Goal: Contribute content: Add original content to the website for others to see

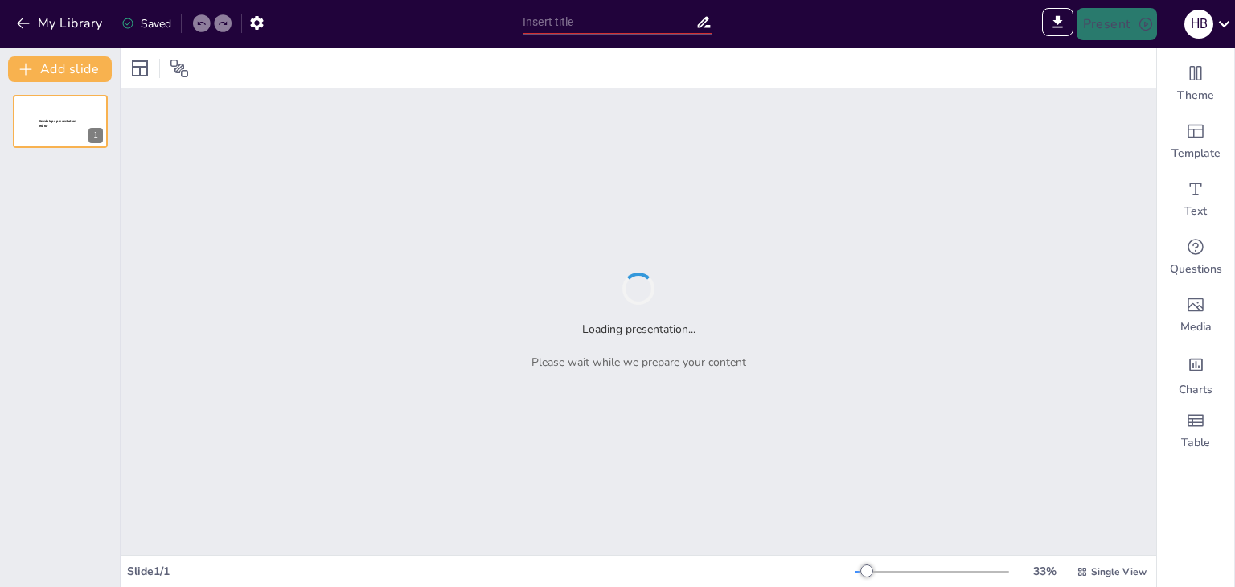
type input "الكيمياء الخضراء: مفهوم وأهداف التنمية المستدامة"
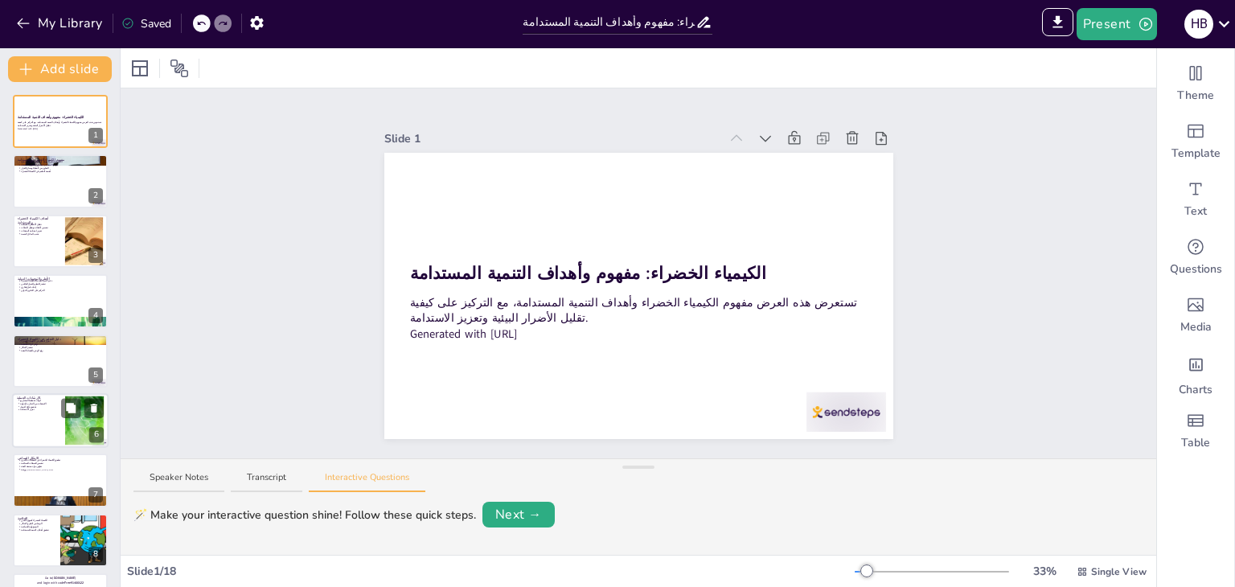
click at [57, 433] on div at bounding box center [60, 420] width 96 height 55
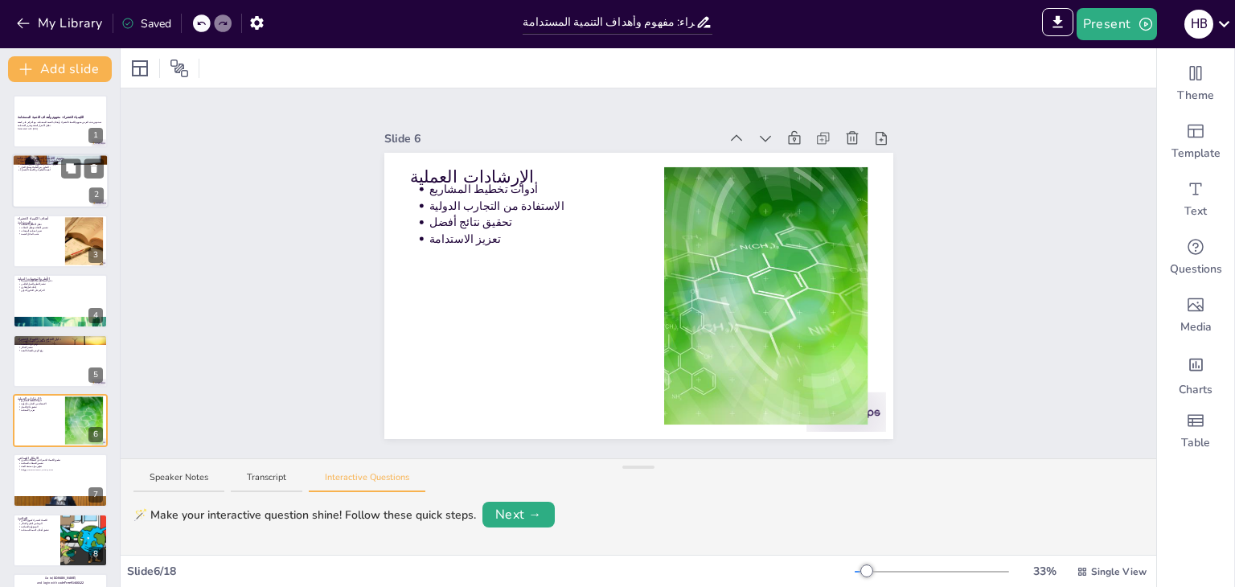
click at [43, 166] on p "التعاون بين العلماء وصناع القرار" at bounding box center [62, 167] width 84 height 3
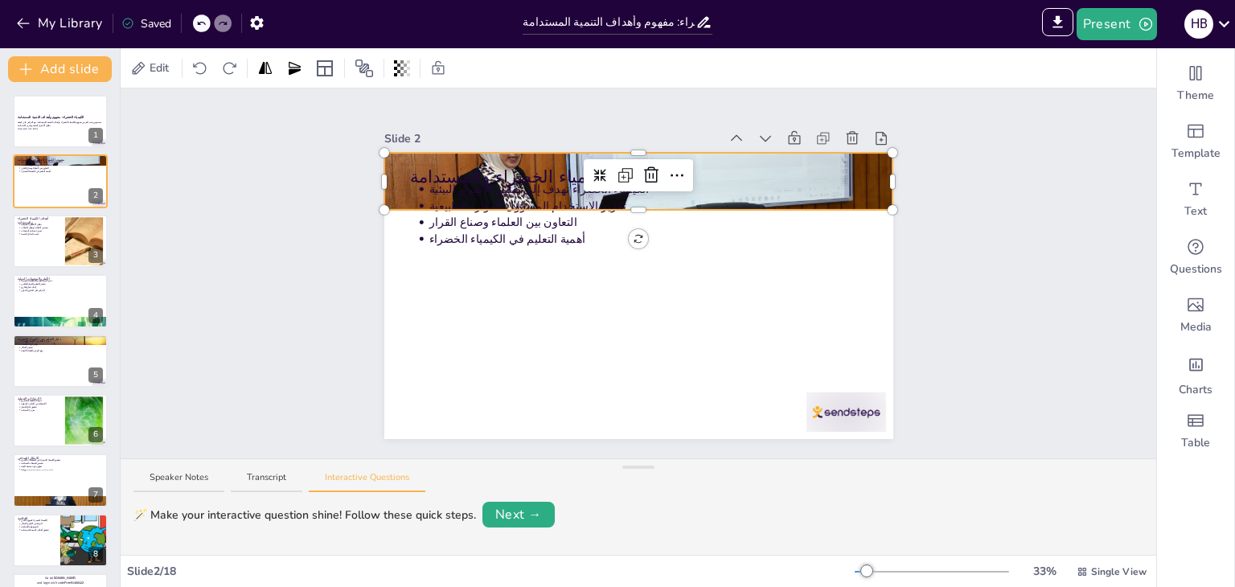
click at [873, 195] on div at bounding box center [638, 181] width 509 height 339
click at [642, 166] on icon at bounding box center [651, 175] width 19 height 19
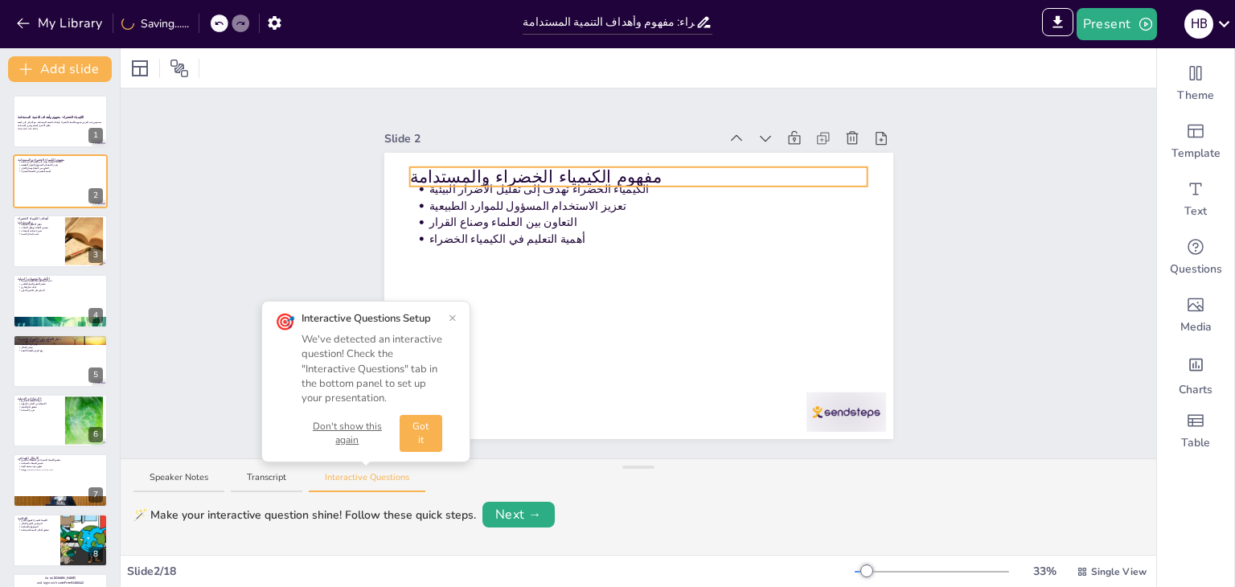
click at [576, 172] on div "مفهوم الكيمياء الخضراء والمستدامة الكيمياء الخضراء تهدف إلى تقليل الأضرار البيئ…" at bounding box center [638, 296] width 509 height 286
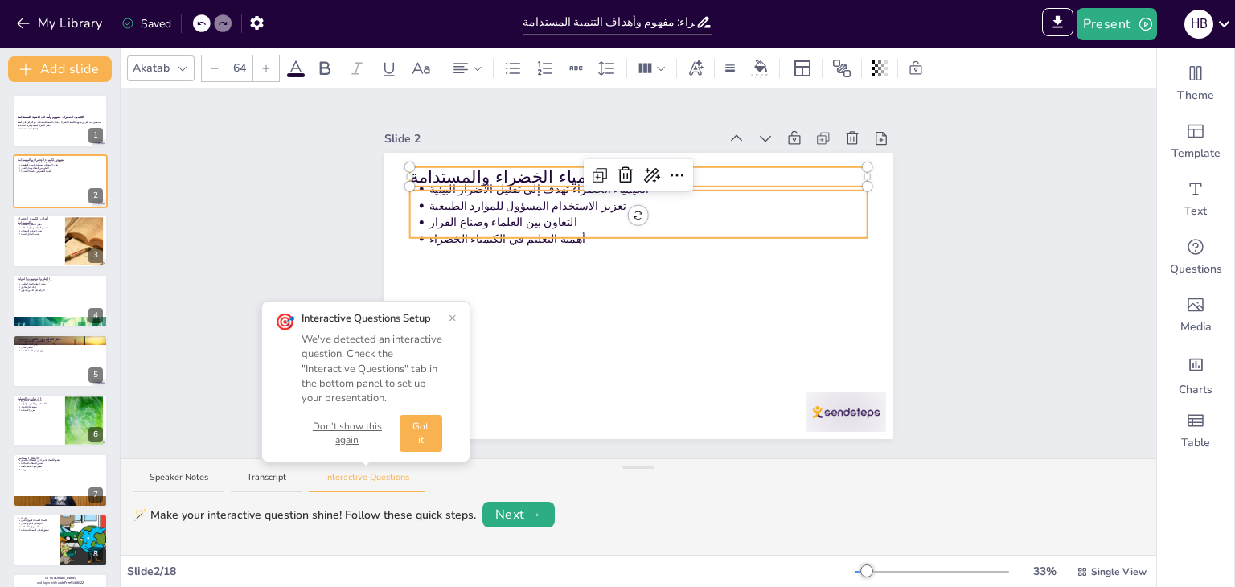
drag, startPoint x: 576, startPoint y: 172, endPoint x: 568, endPoint y: 228, distance: 56.1
click at [568, 228] on div "مفهوم الكيمياء الخضراء والمستدامة الكيمياء الخضراء تهدف إلى تقليل الأضرار البيئ…" at bounding box center [638, 296] width 509 height 286
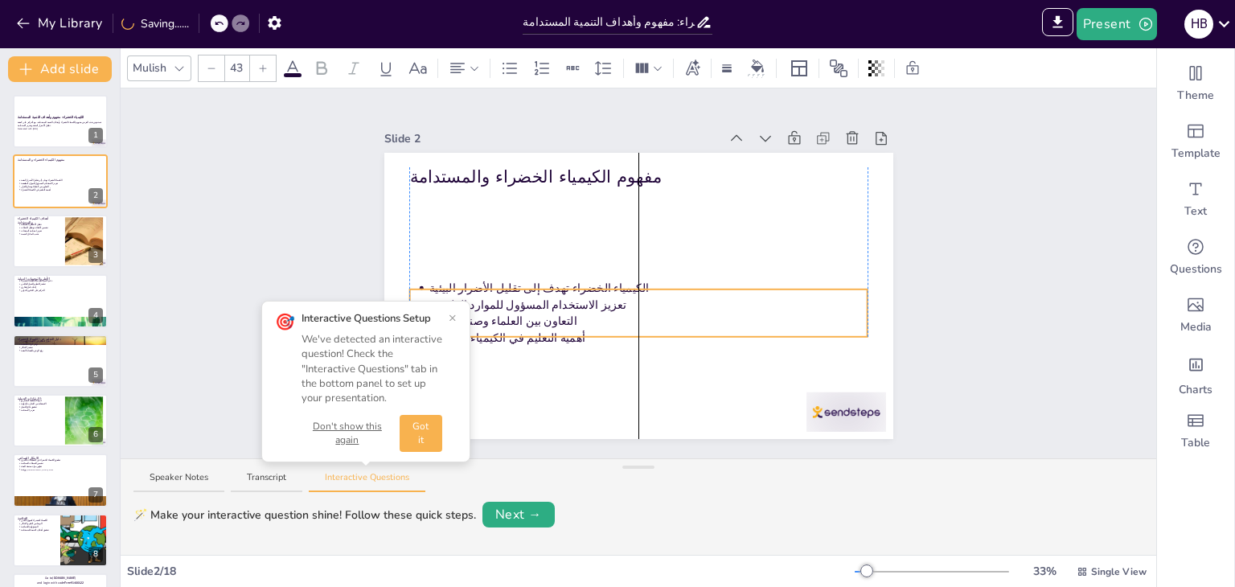
drag, startPoint x: 568, startPoint y: 228, endPoint x: 570, endPoint y: 326, distance: 98.9
click at [570, 330] on p "أهمية التعليم في الكيمياء الخضراء" at bounding box center [648, 338] width 439 height 16
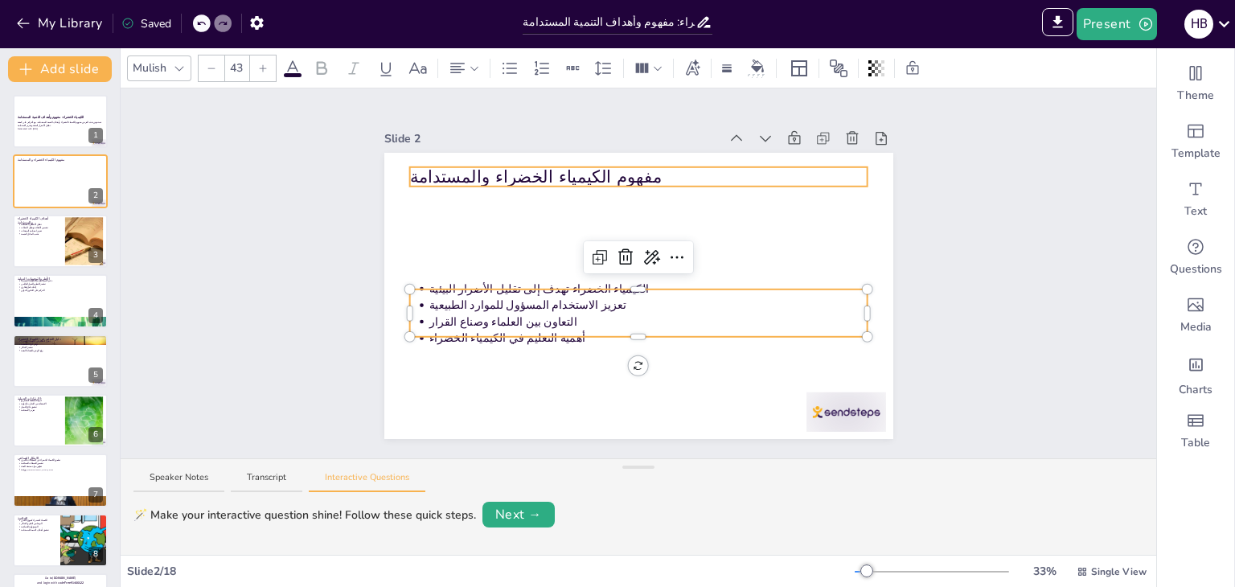
type input "64"
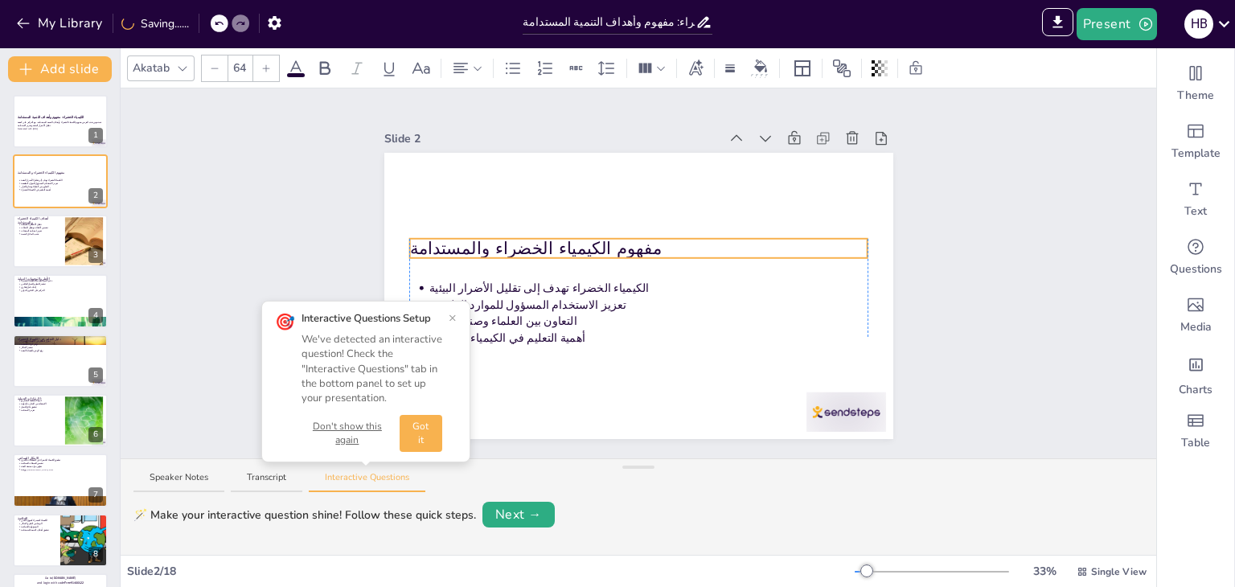
drag, startPoint x: 539, startPoint y: 165, endPoint x: 540, endPoint y: 236, distance: 70.8
click at [540, 236] on p "مفهوم الكيمياء الخضراء والمستدامة" at bounding box center [638, 248] width 458 height 24
click at [75, 98] on div at bounding box center [60, 121] width 96 height 55
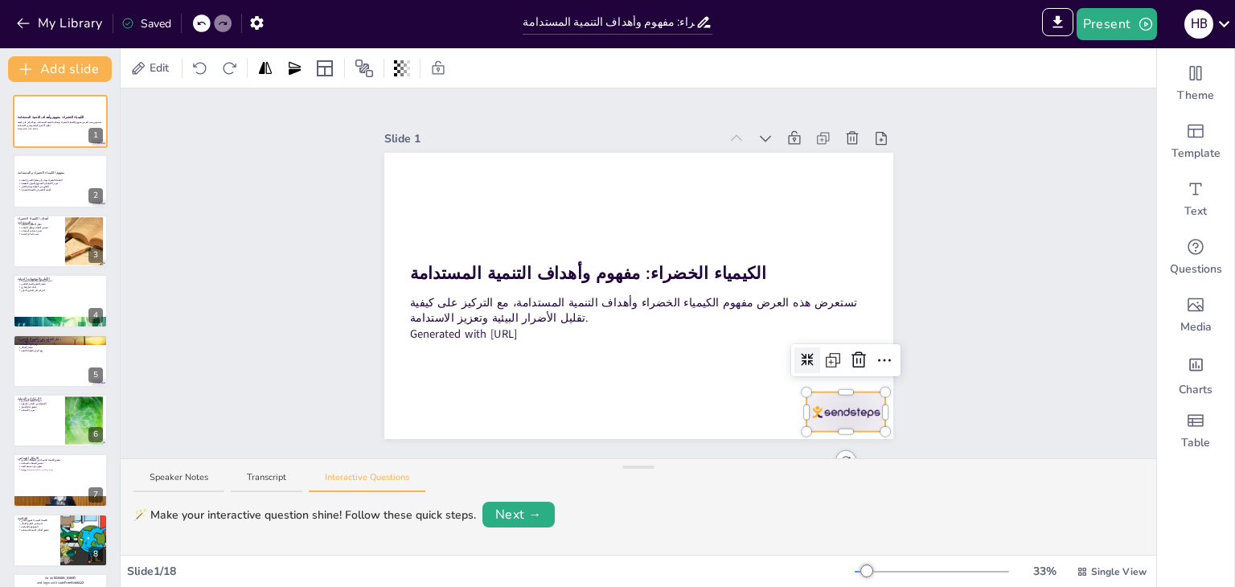
click at [836, 406] on div at bounding box center [846, 411] width 80 height 39
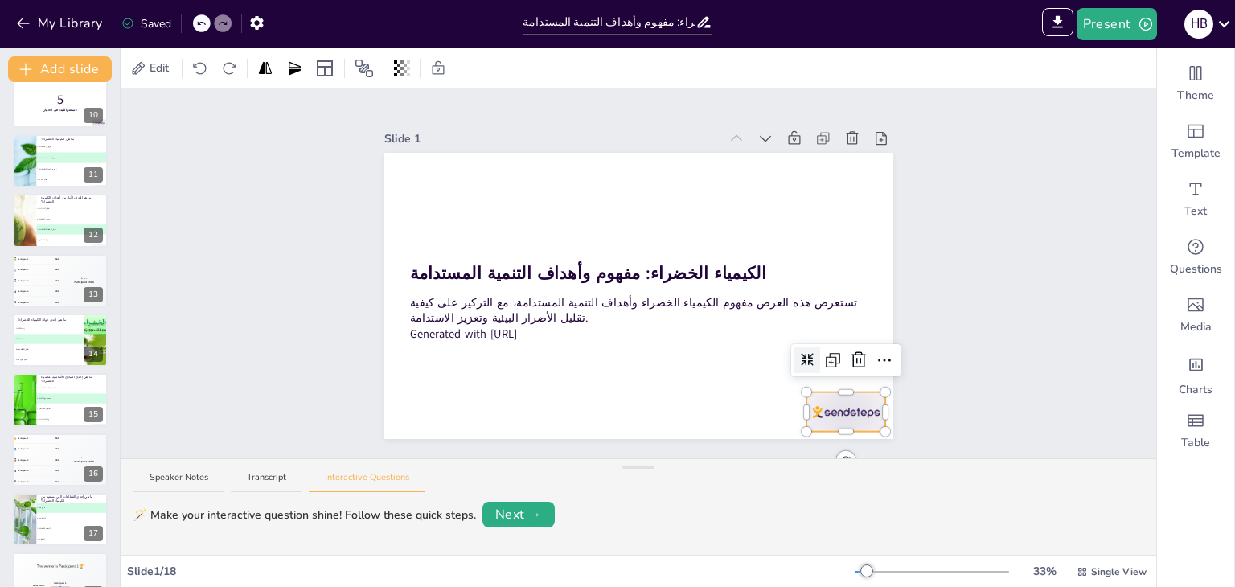
scroll to position [590, 0]
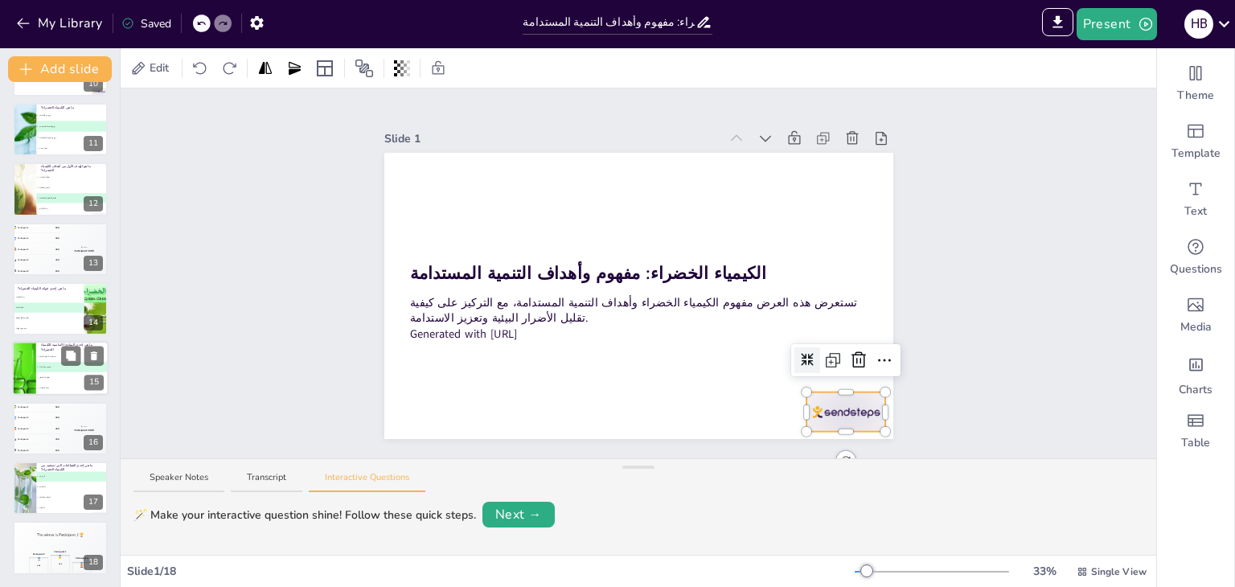
click at [53, 371] on li "B تصميم مواد آمنة" at bounding box center [72, 368] width 72 height 10
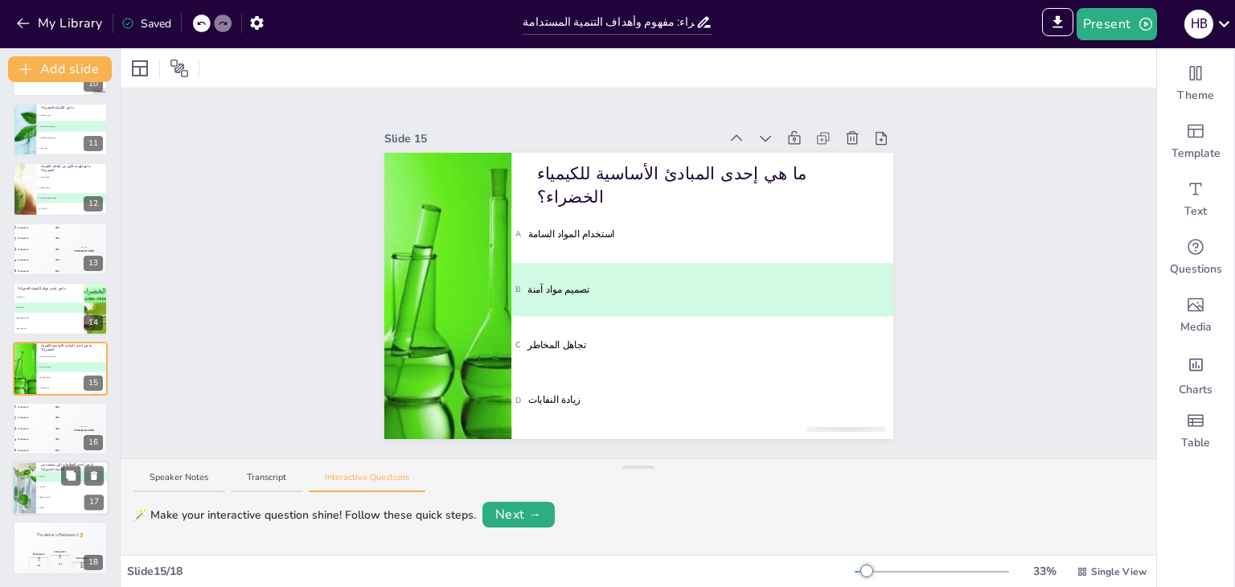
click at [43, 461] on div at bounding box center [60, 488] width 96 height 55
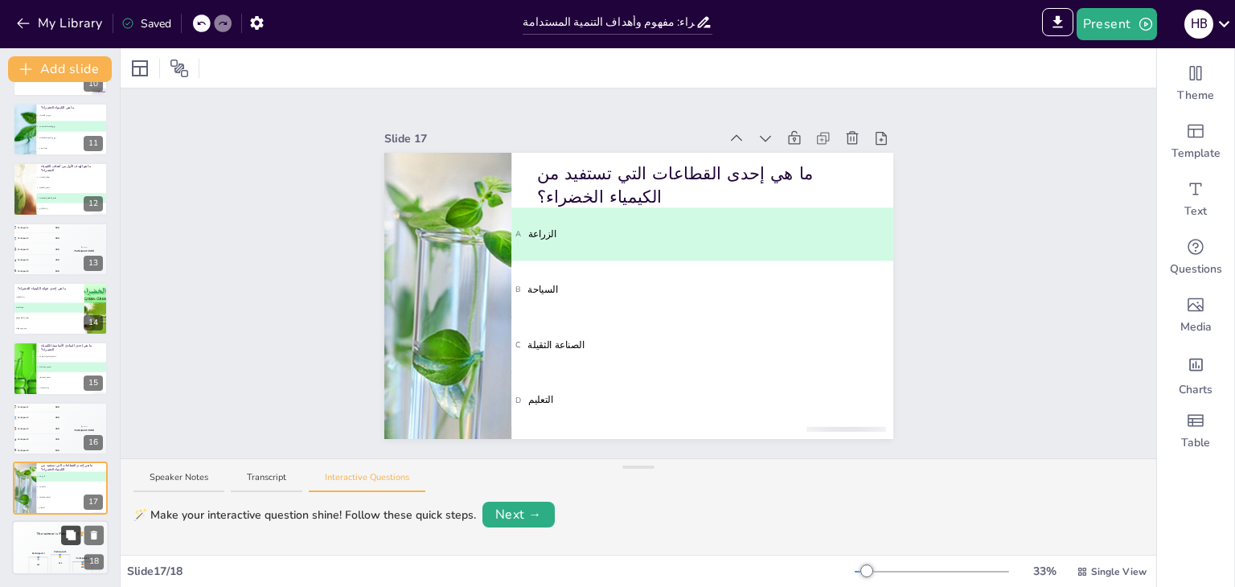
click at [76, 527] on button at bounding box center [70, 535] width 19 height 19
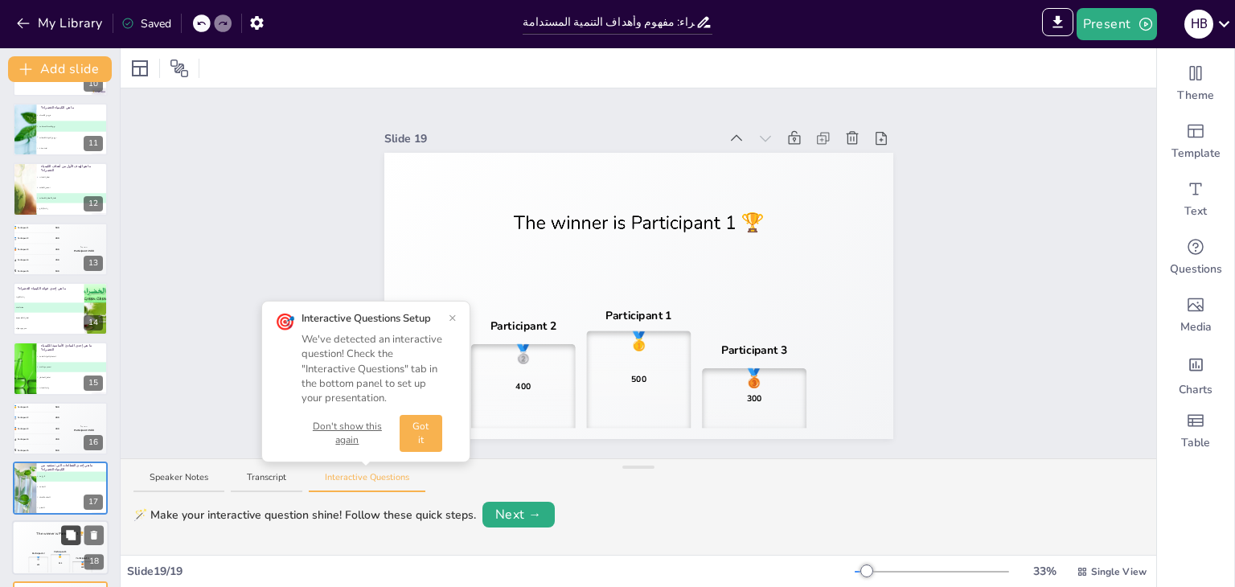
scroll to position [650, 0]
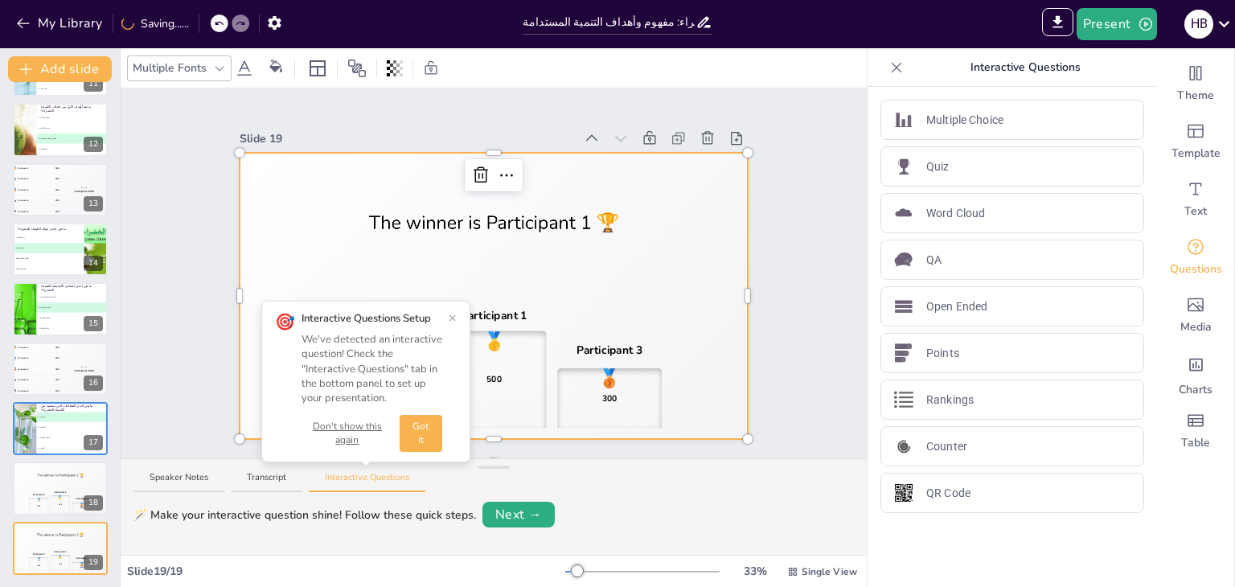
click at [639, 320] on div "Participant 2 🥈 400 Participant 1 🥇 500 Participant 3 🥉 300" at bounding box center [494, 368] width 509 height 142
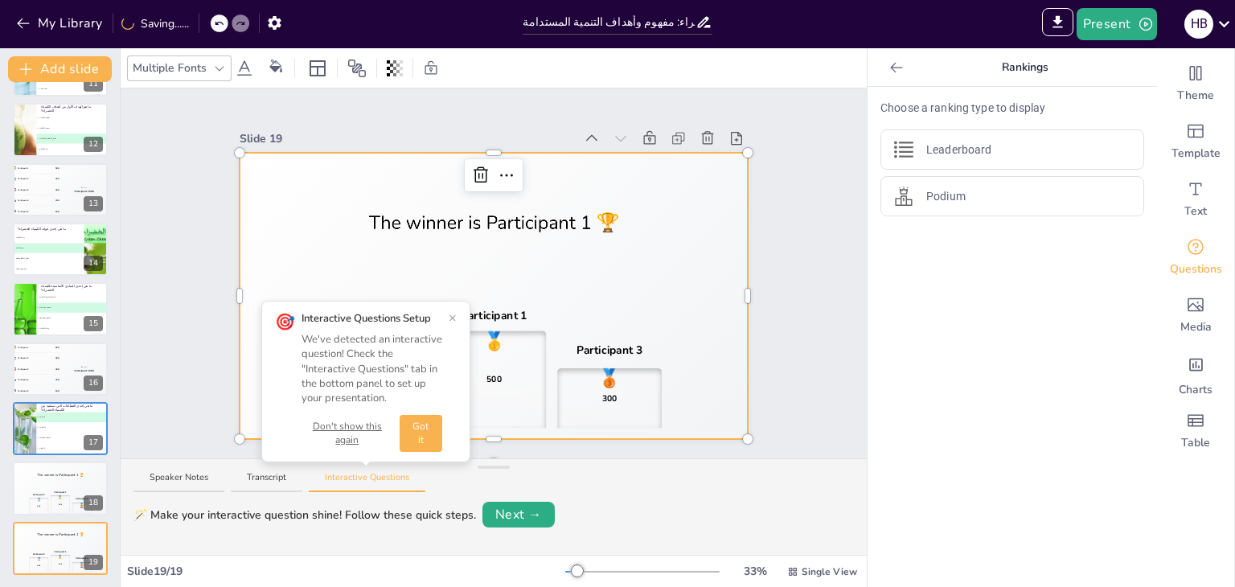
click at [452, 311] on button "×" at bounding box center [453, 317] width 8 height 13
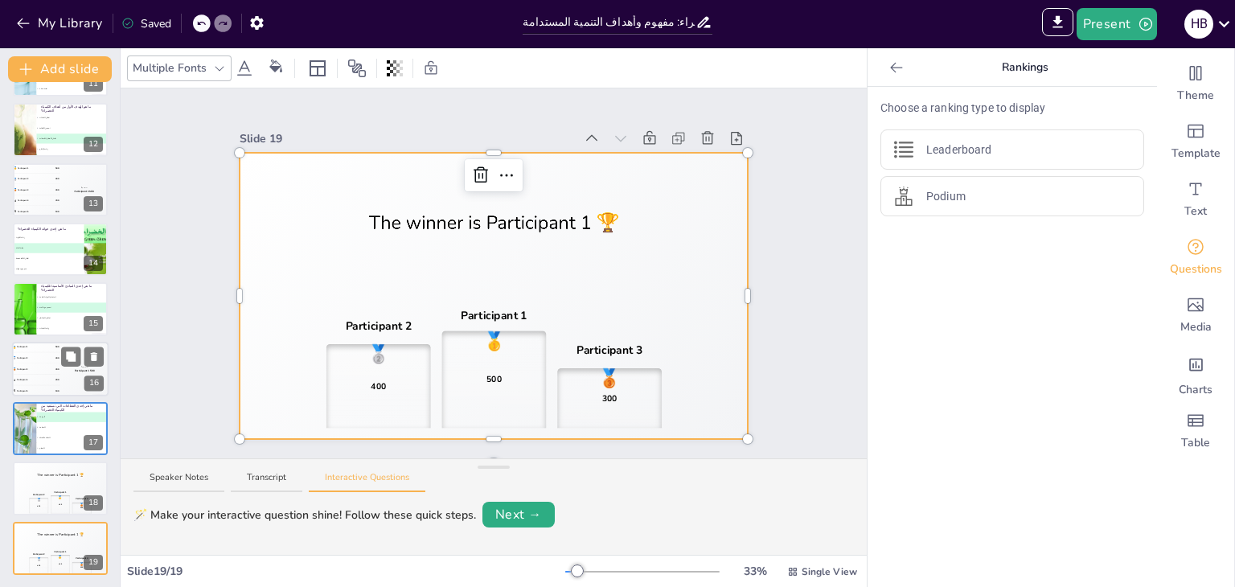
click at [72, 385] on div "Top scorer Participant 1 500" at bounding box center [84, 369] width 48 height 55
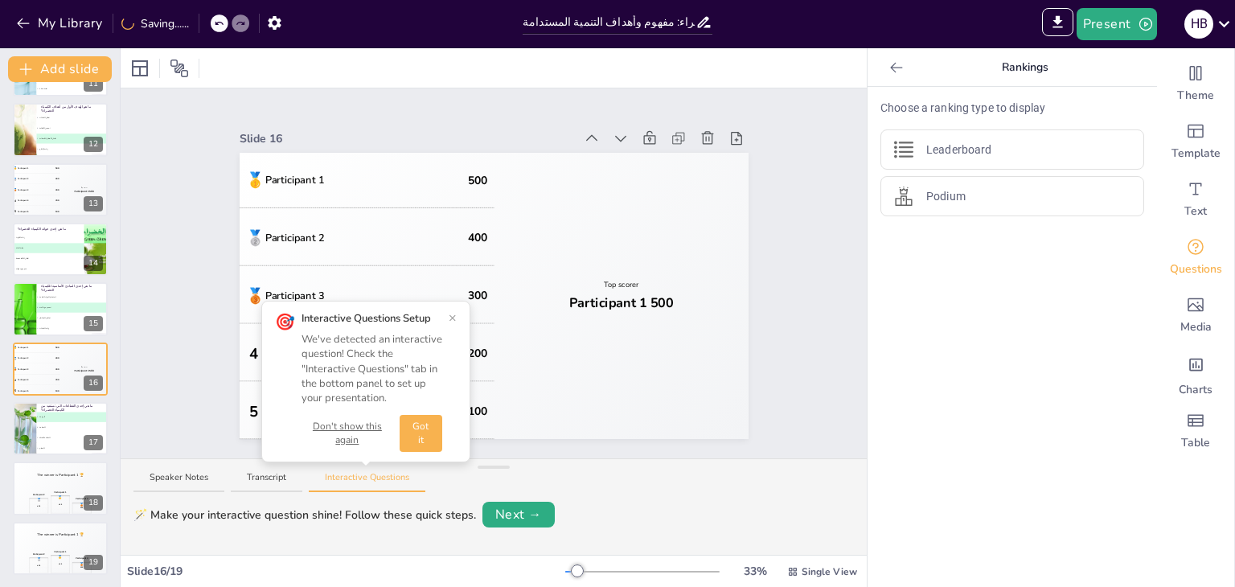
click at [453, 318] on button "×" at bounding box center [453, 317] width 8 height 13
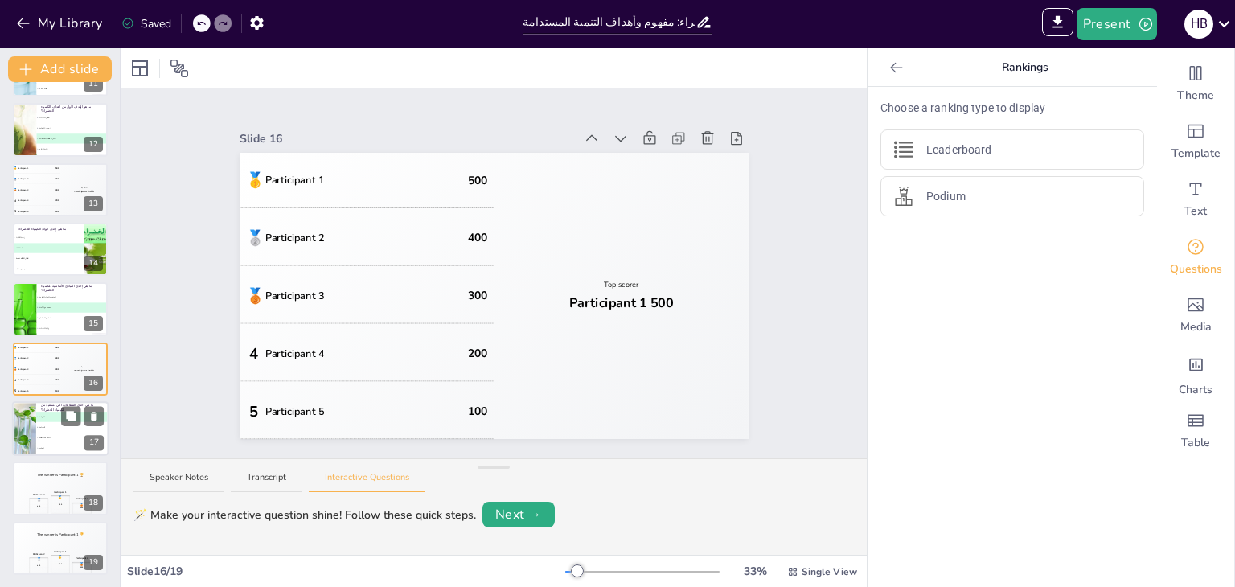
click at [13, 413] on div at bounding box center [23, 428] width 109 height 55
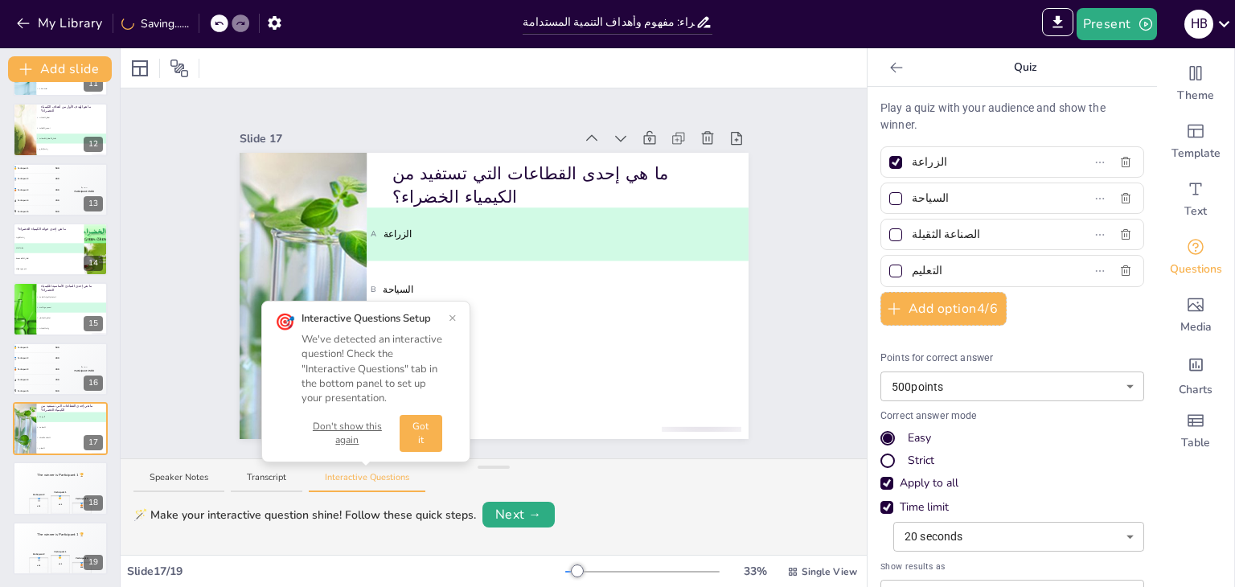
click at [452, 313] on button "×" at bounding box center [453, 317] width 8 height 13
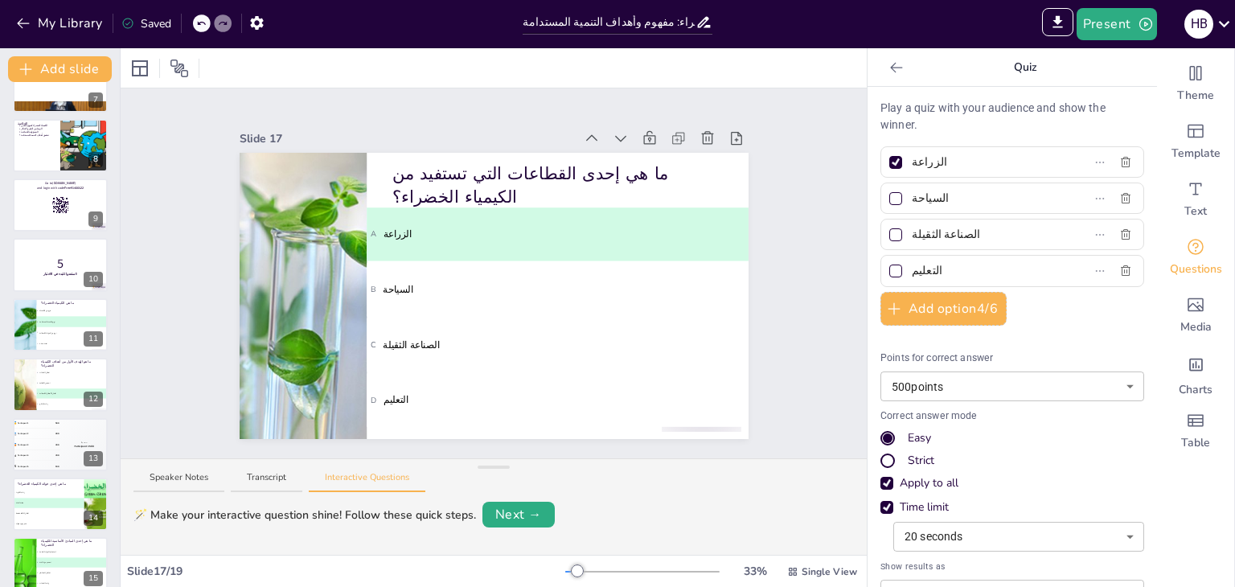
scroll to position [0, 0]
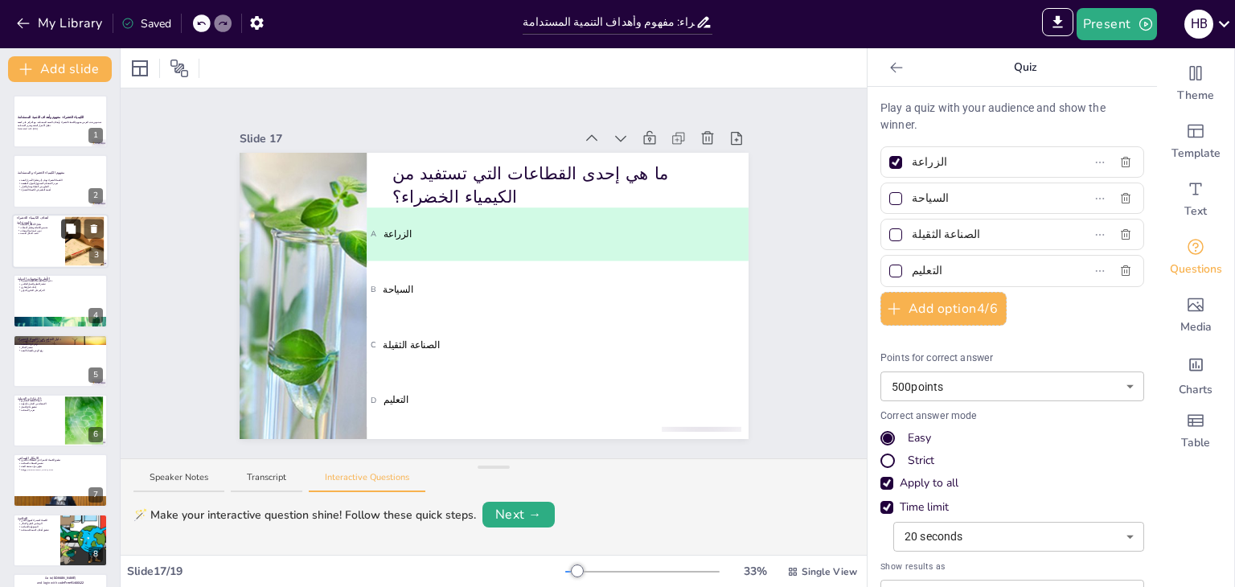
click at [73, 227] on icon at bounding box center [71, 229] width 10 height 10
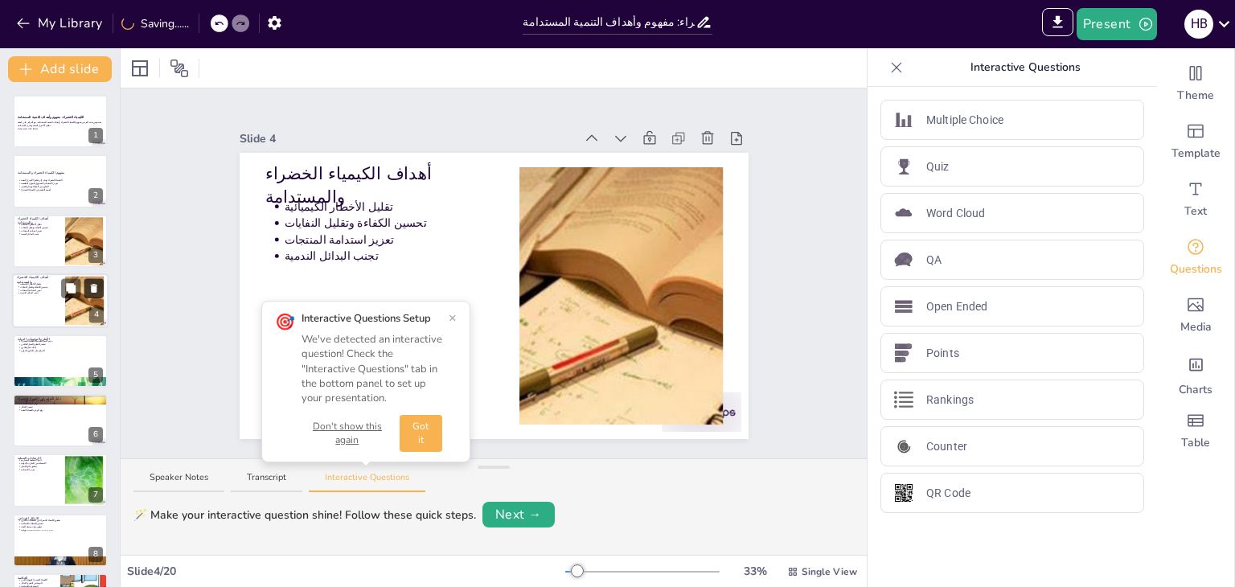
click at [99, 293] on icon at bounding box center [93, 288] width 11 height 11
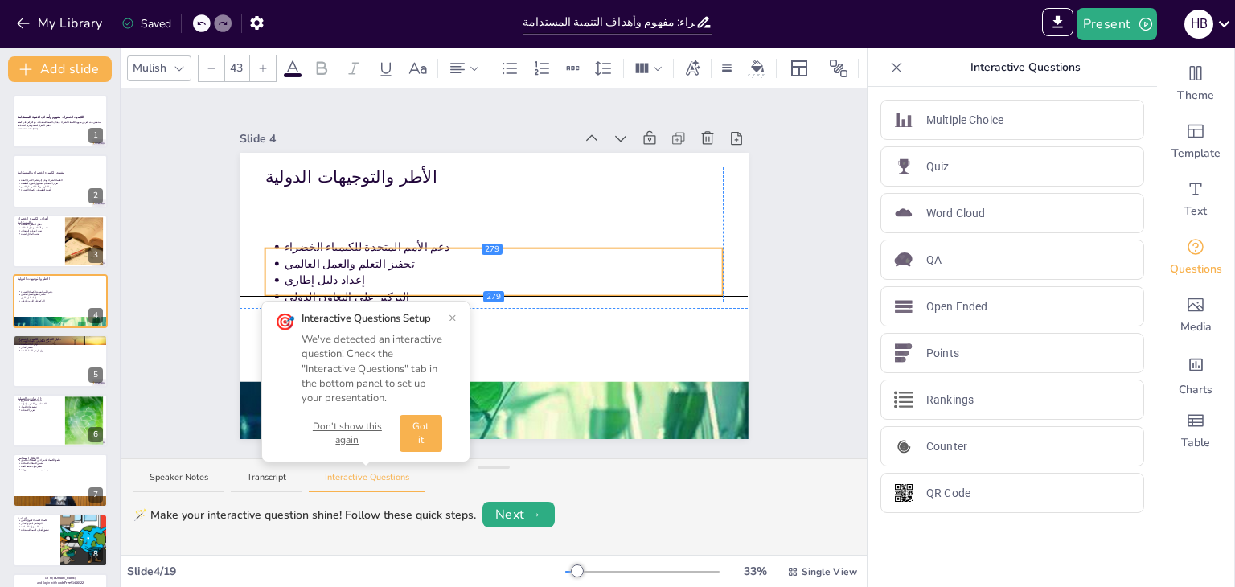
drag, startPoint x: 328, startPoint y: 228, endPoint x: 324, endPoint y: 291, distance: 63.6
click at [324, 291] on p "التركيز على التعاون الدولي" at bounding box center [503, 297] width 439 height 16
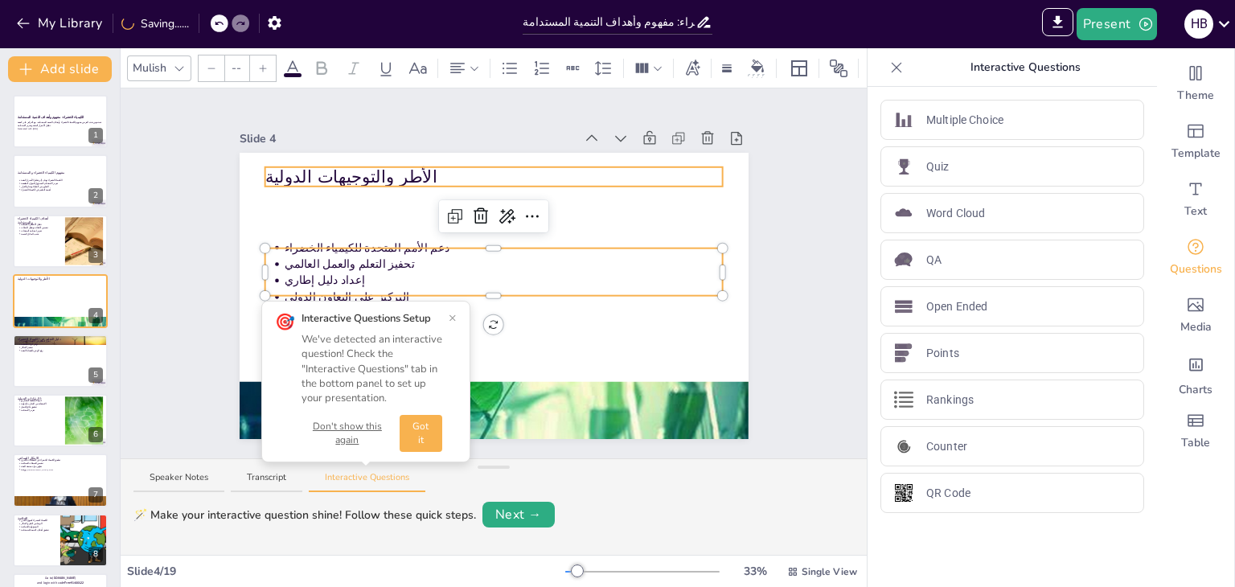
type input "64"
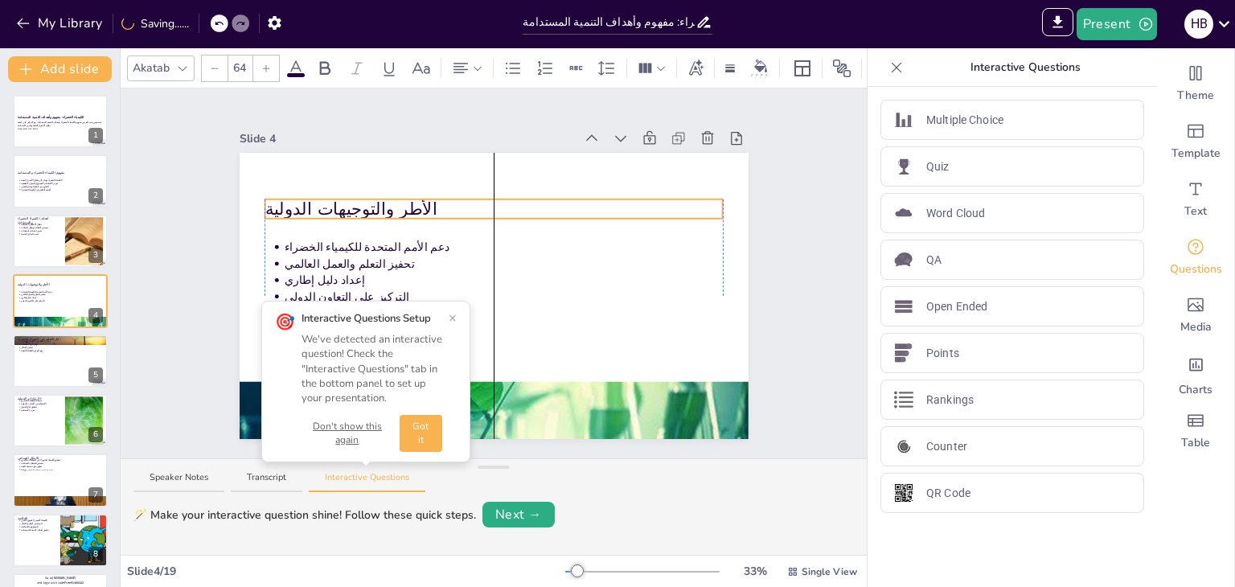
drag, startPoint x: 326, startPoint y: 178, endPoint x: 323, endPoint y: 210, distance: 32.2
click at [323, 210] on p "الأطر والتوجيهات الدولية" at bounding box center [494, 209] width 458 height 24
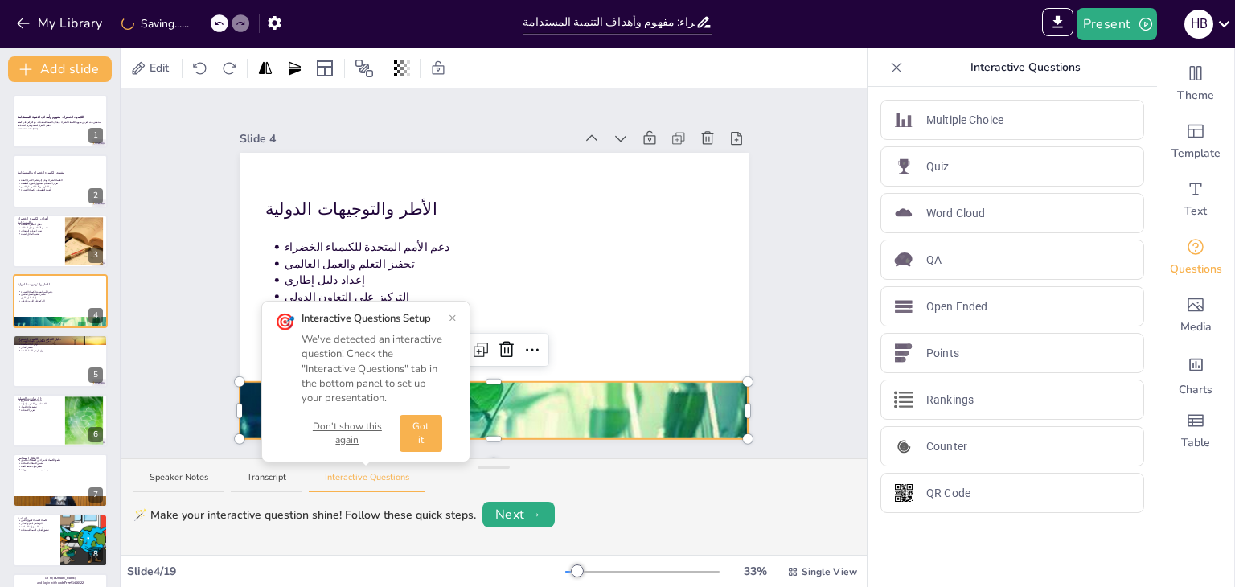
click at [589, 388] on div at bounding box center [494, 410] width 509 height 261
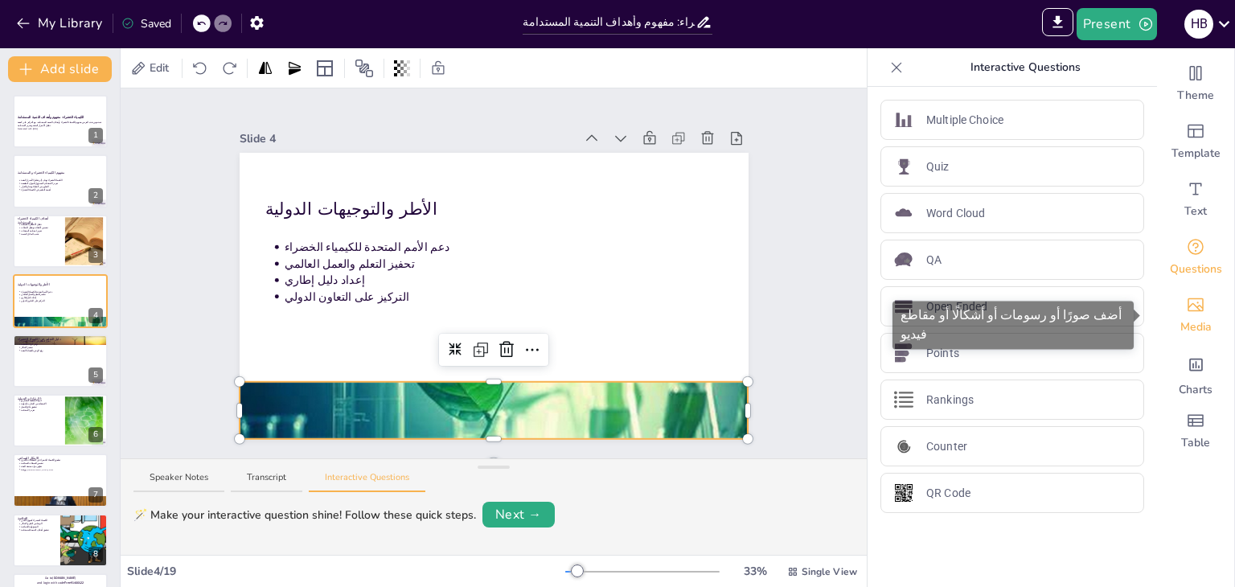
click at [1183, 339] on div "Media" at bounding box center [1195, 315] width 77 height 58
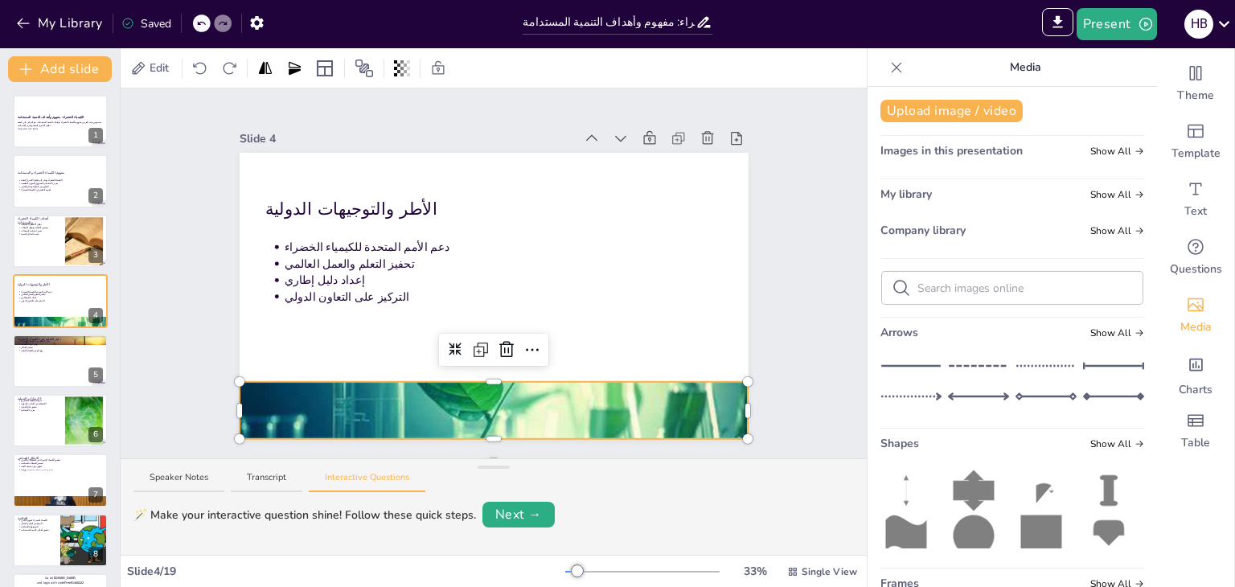
scroll to position [13, 0]
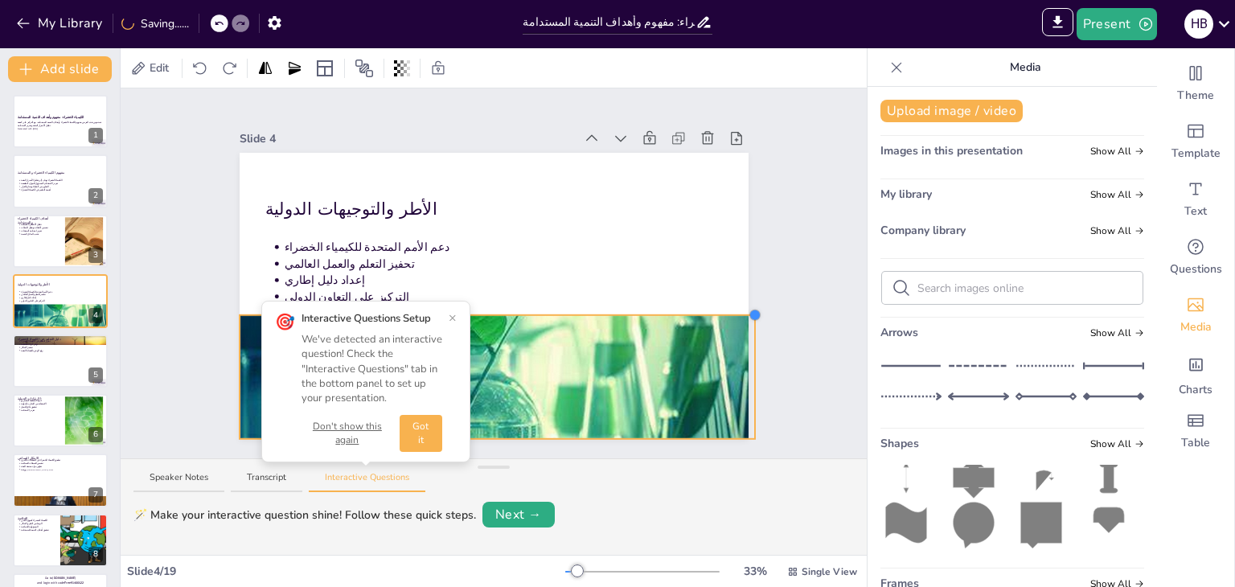
drag, startPoint x: 735, startPoint y: 371, endPoint x: 742, endPoint y: 304, distance: 67.1
click at [749, 309] on div at bounding box center [755, 315] width 13 height 13
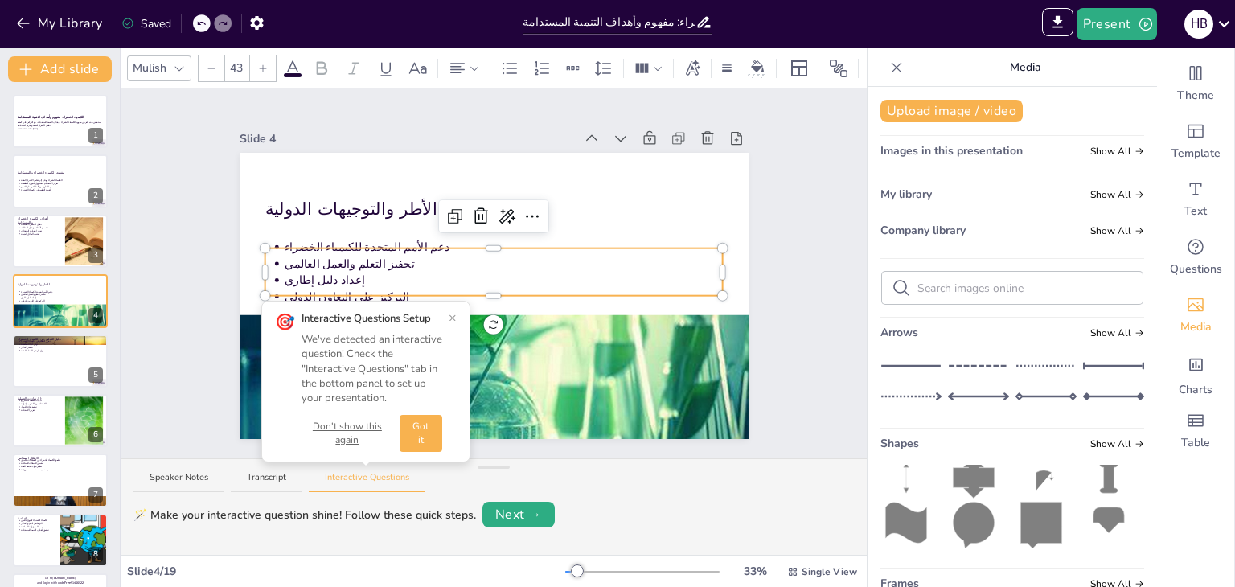
click at [669, 261] on p "تحفيز التعلم والعمل العالمي" at bounding box center [503, 264] width 439 height 16
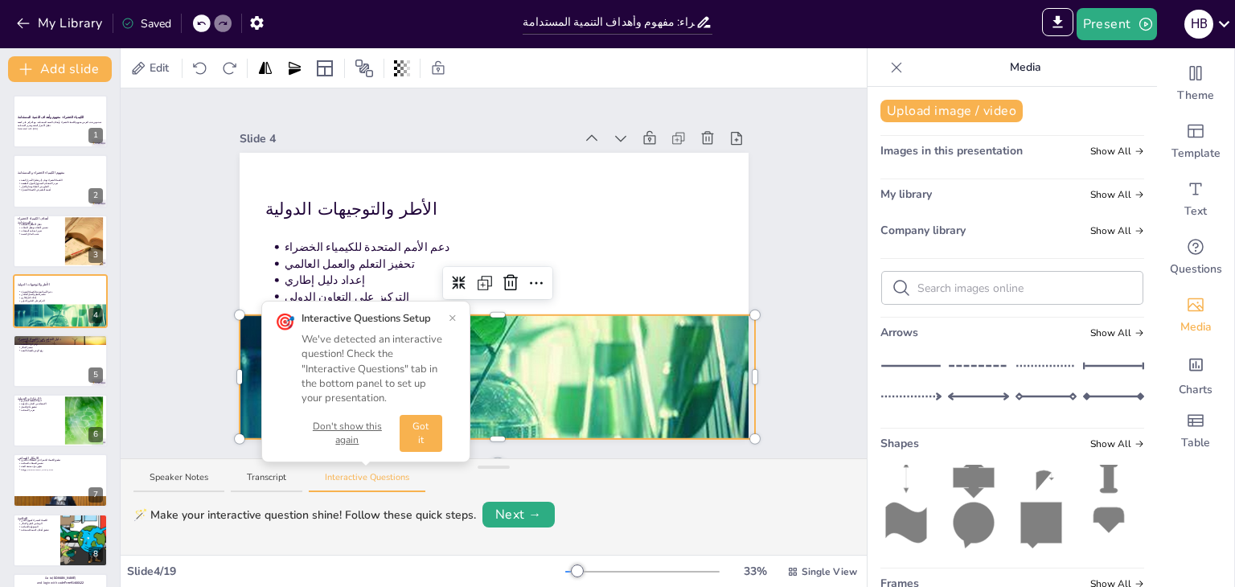
click at [609, 350] on div at bounding box center [498, 343] width 516 height 265
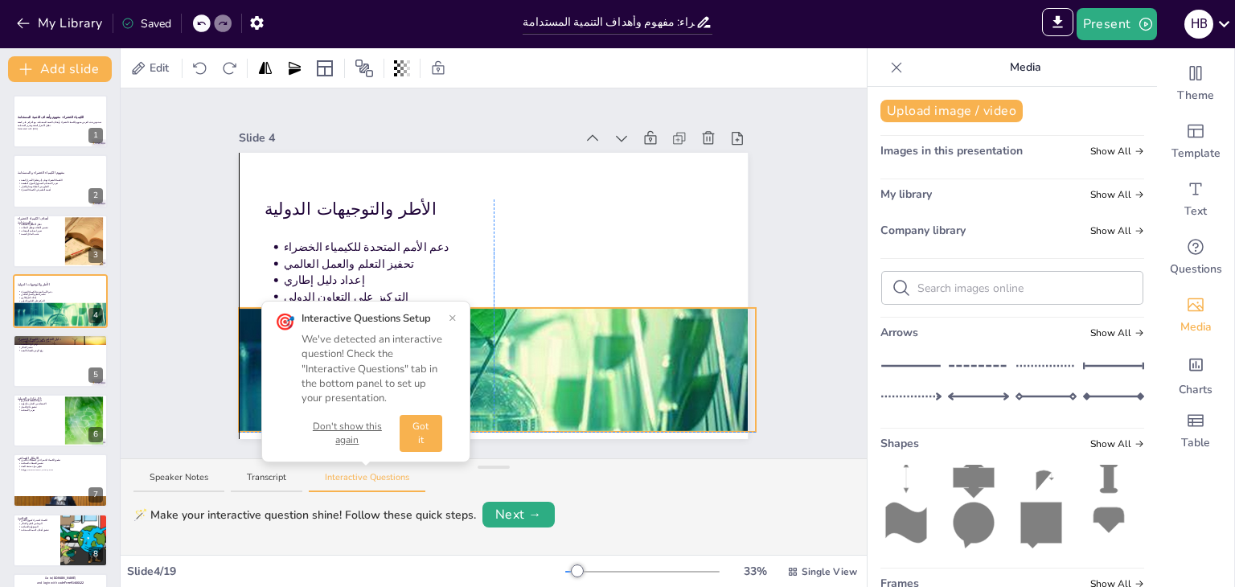
scroll to position [0, 0]
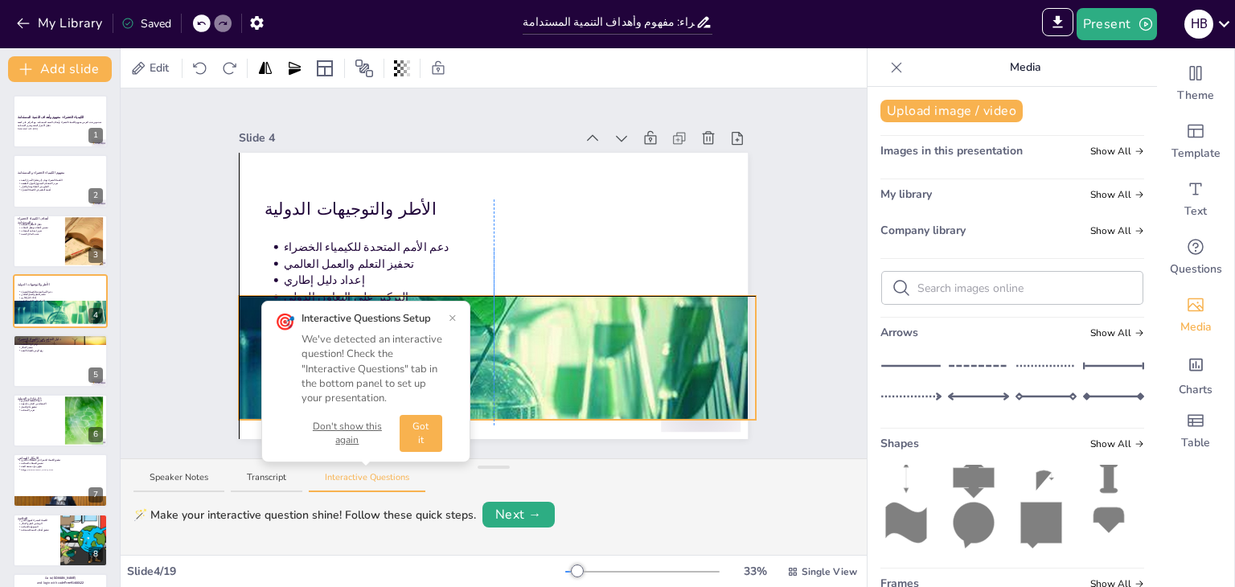
click at [611, 334] on div at bounding box center [497, 324] width 516 height 265
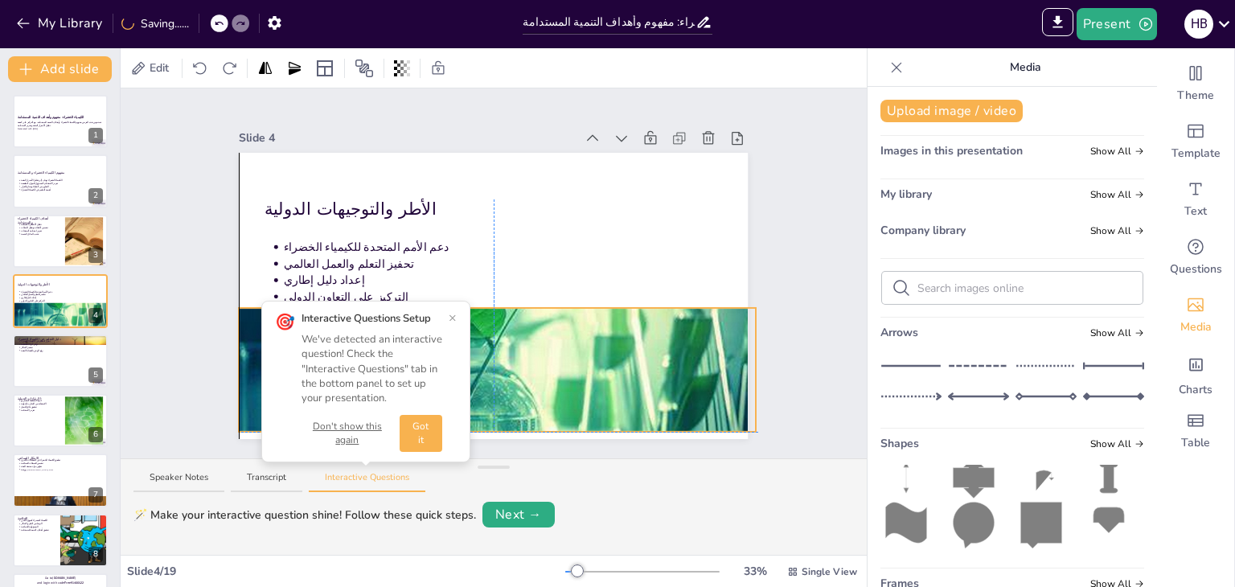
click at [612, 342] on div at bounding box center [497, 336] width 516 height 265
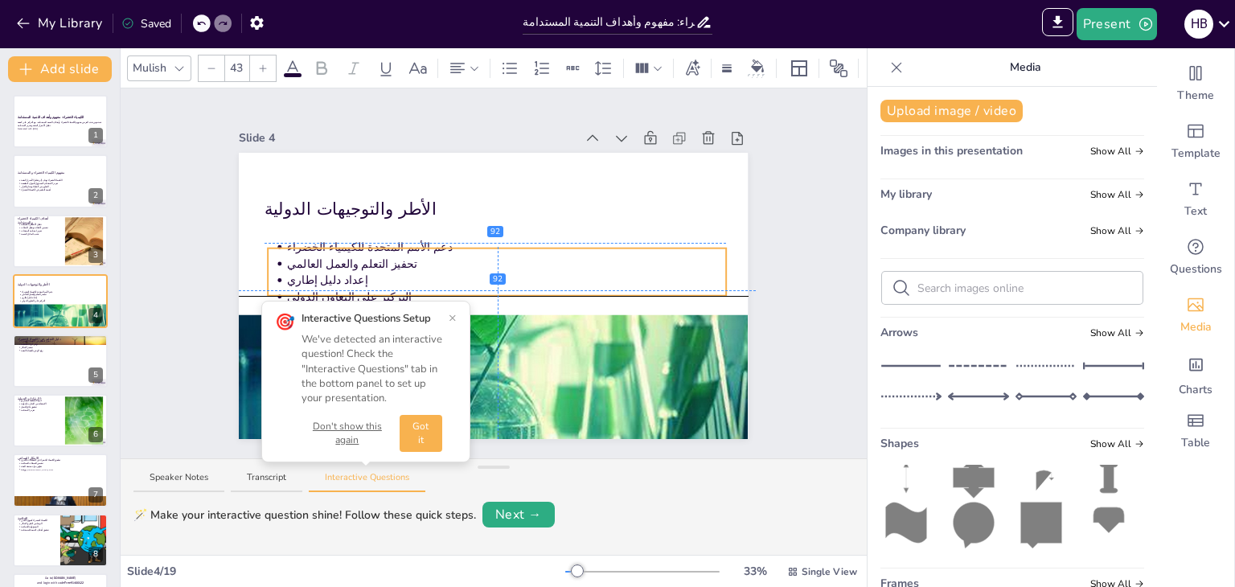
click at [378, 256] on p "تحفيز التعلم والعمل العالمي" at bounding box center [507, 264] width 439 height 16
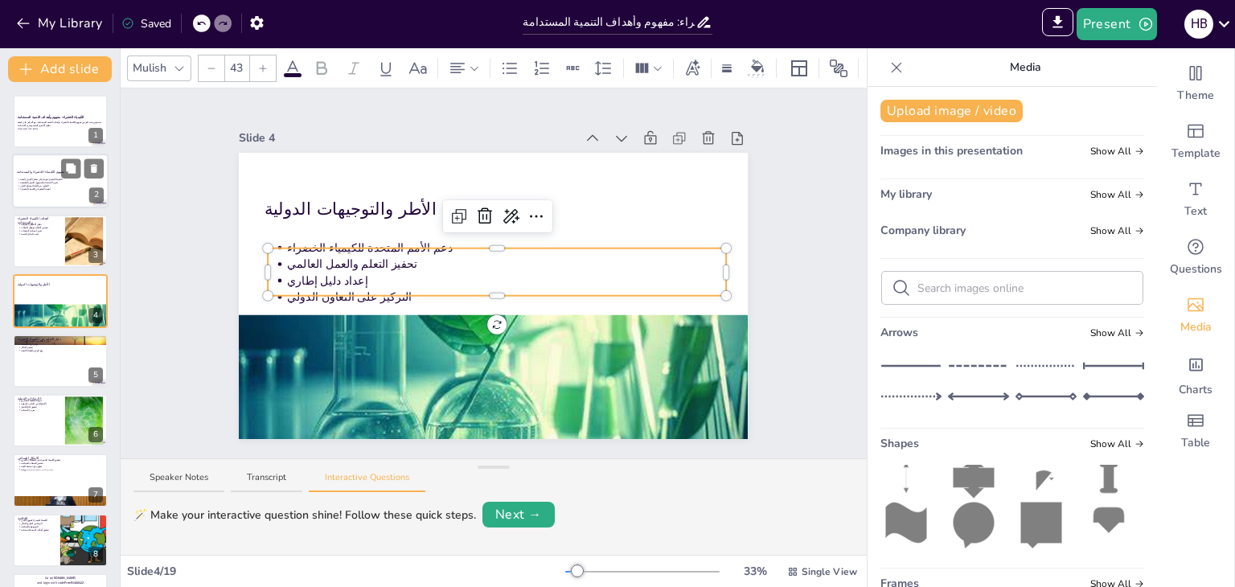
click at [51, 188] on p "أهمية التعليم في الكيمياء الخضراء" at bounding box center [62, 189] width 84 height 3
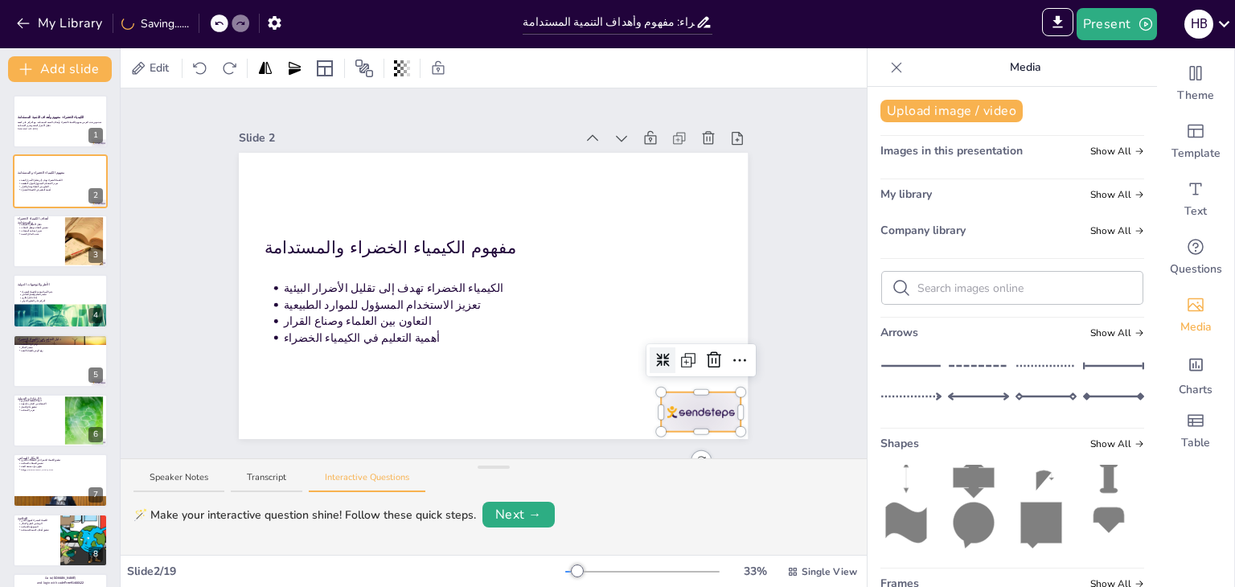
click at [706, 405] on div at bounding box center [702, 411] width 80 height 39
click at [730, 351] on icon at bounding box center [739, 360] width 19 height 19
click at [682, 412] on div at bounding box center [702, 411] width 80 height 39
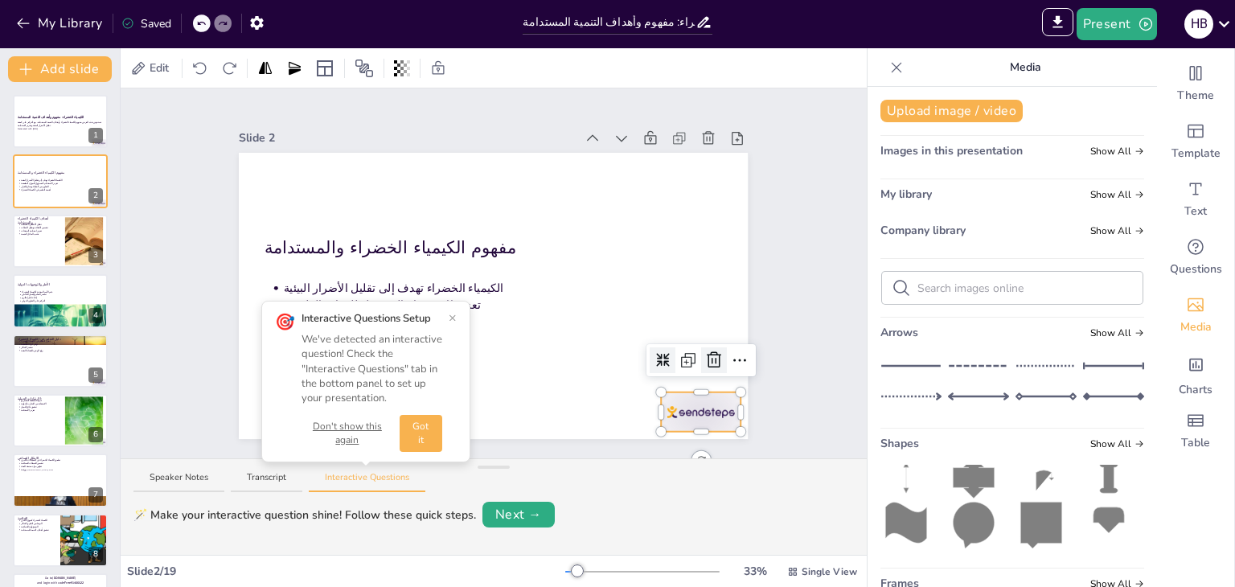
click at [704, 351] on icon at bounding box center [713, 360] width 19 height 19
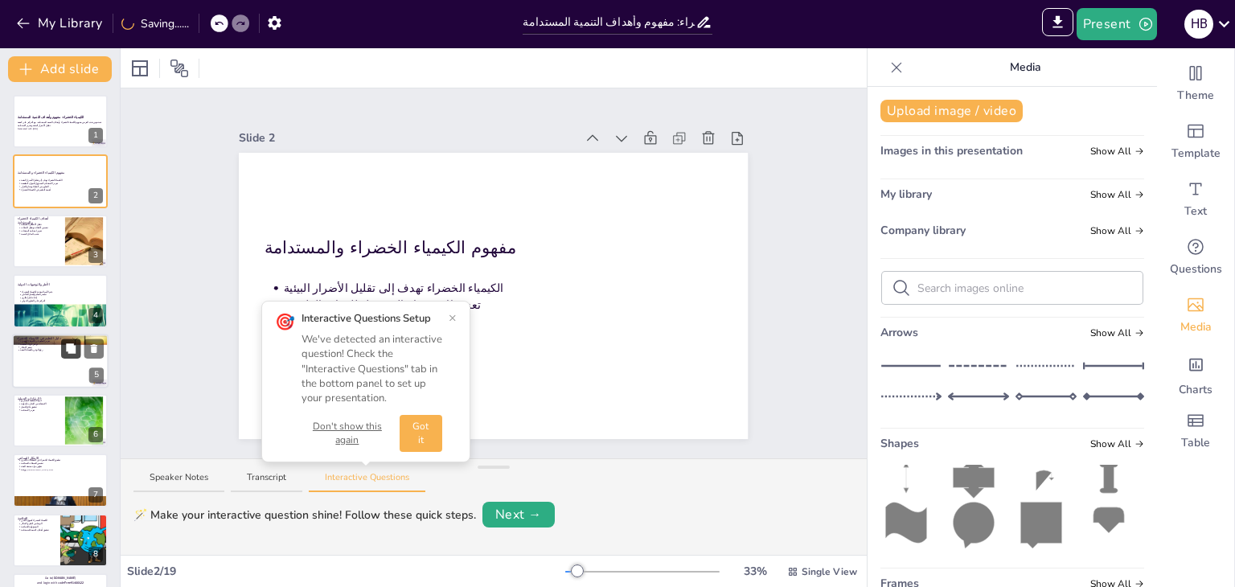
click at [80, 338] on button at bounding box center [70, 347] width 19 height 19
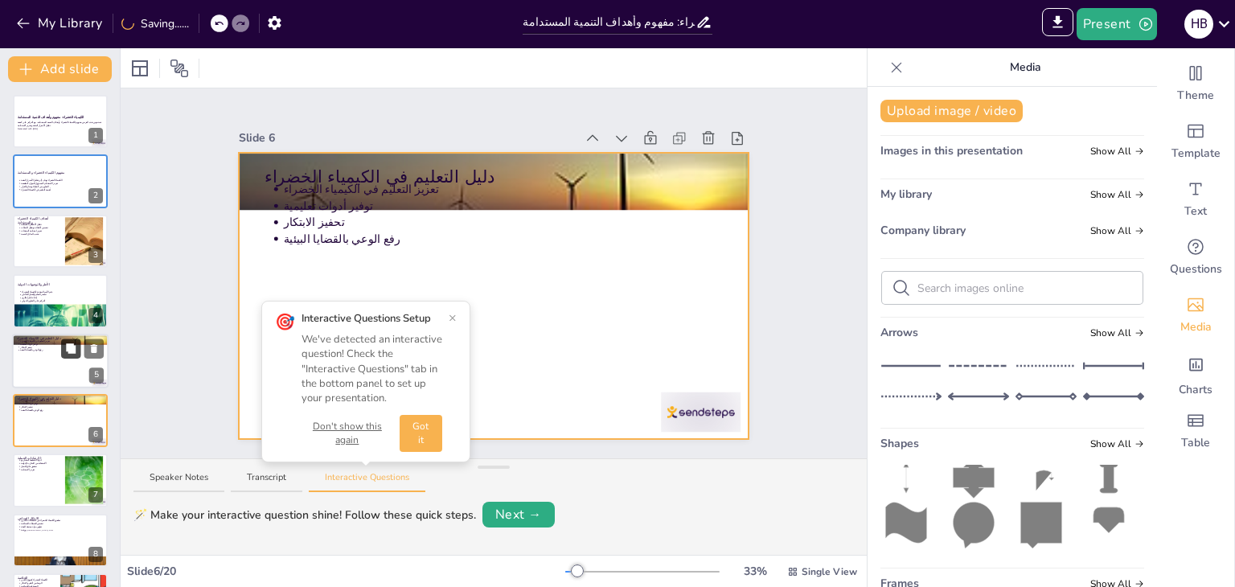
scroll to position [86, 0]
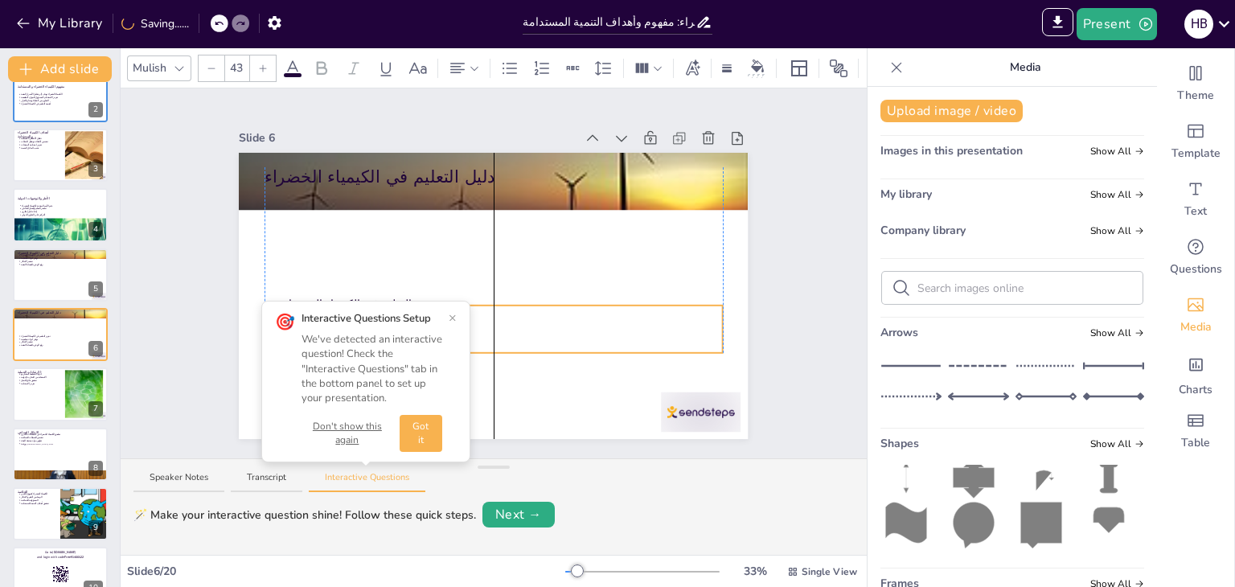
drag, startPoint x: 306, startPoint y: 188, endPoint x: 309, endPoint y: 303, distance: 115.0
click at [309, 303] on div "Slide 1 الكيمياء الخضراء: مفهوم وأهداف التنمية المستدامة تستعرض هذه العرض مفهوم…" at bounding box center [494, 273] width 746 height 370
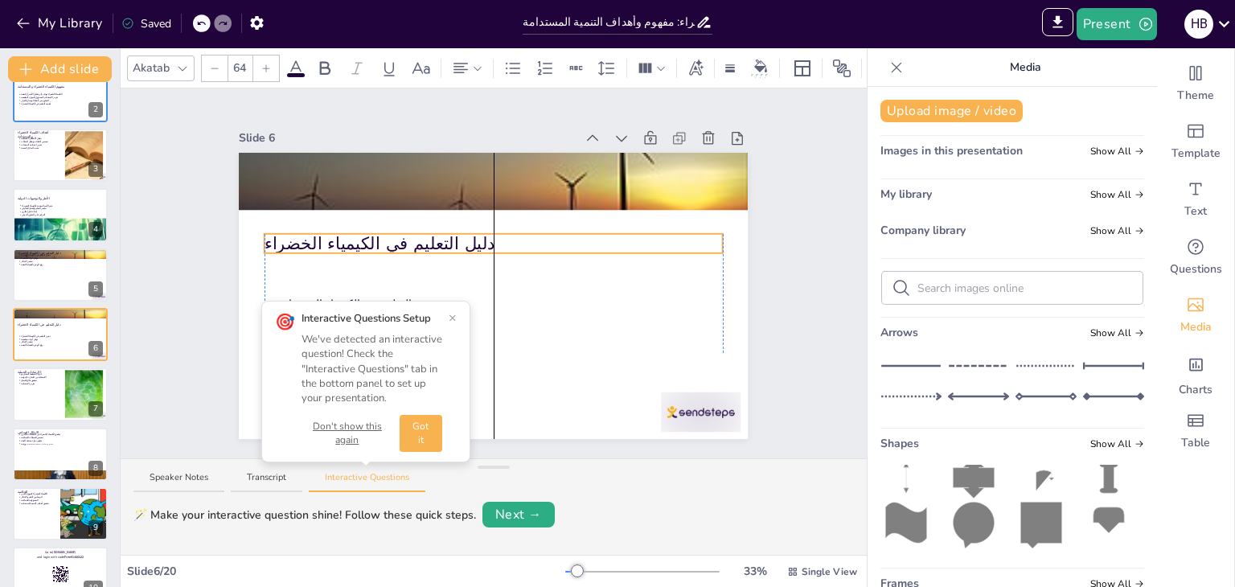
drag, startPoint x: 307, startPoint y: 168, endPoint x: 309, endPoint y: 235, distance: 66.7
click at [309, 235] on p "دليل التعليم في الكيمياء الخضراء" at bounding box center [494, 244] width 458 height 24
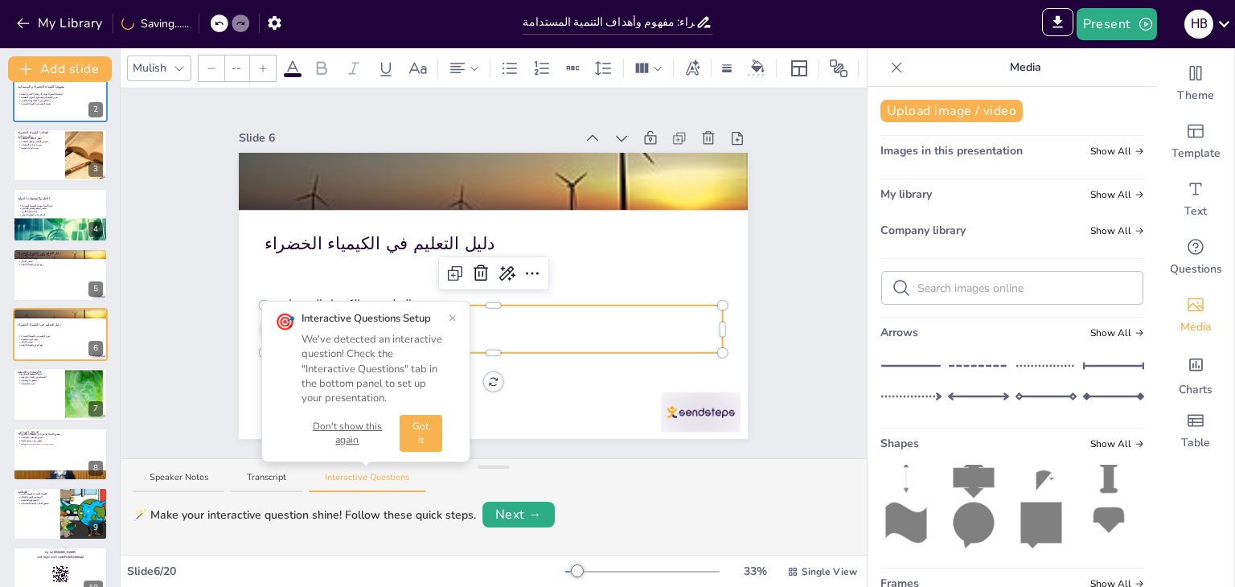
click at [540, 313] on p "توفير أدوات تعليمية" at bounding box center [503, 321] width 439 height 16
type input "43"
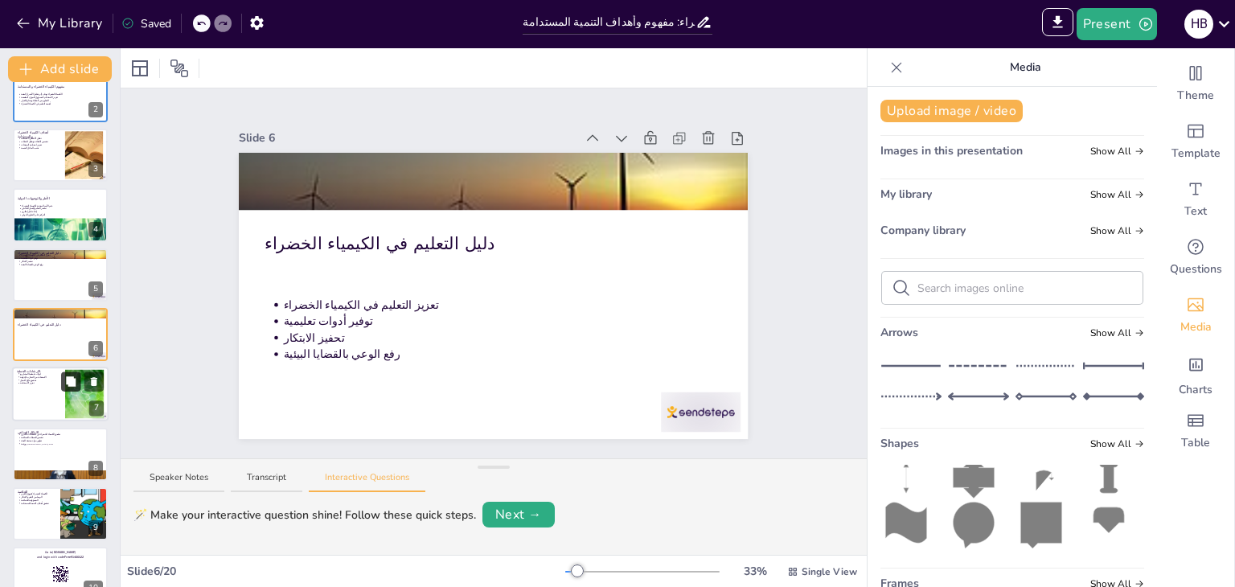
click at [79, 389] on button at bounding box center [70, 381] width 19 height 19
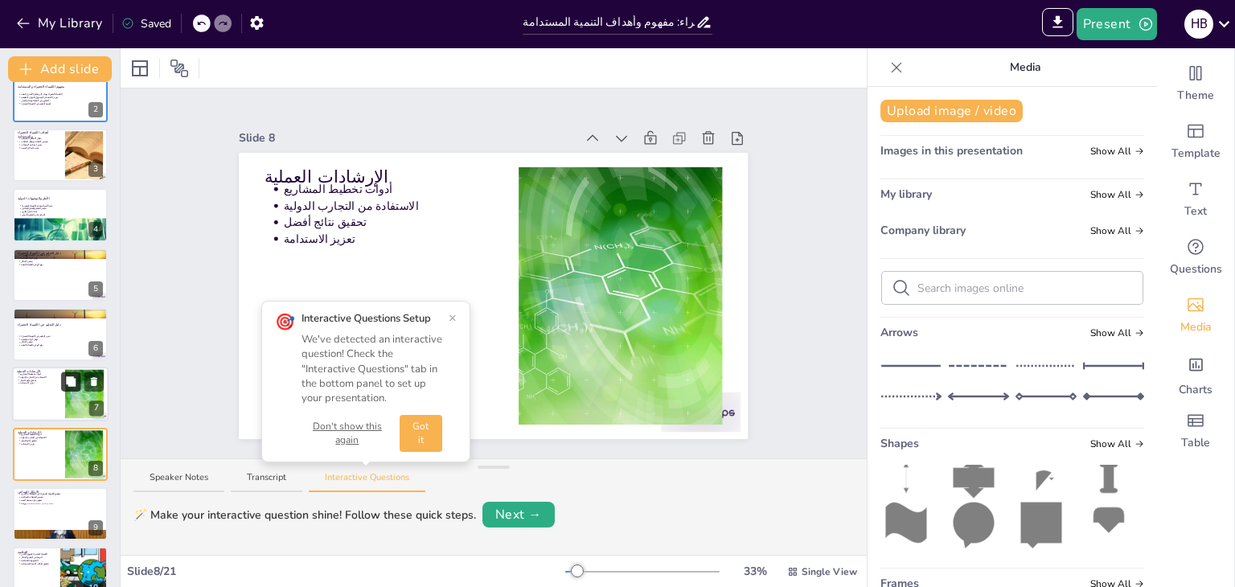
scroll to position [206, 0]
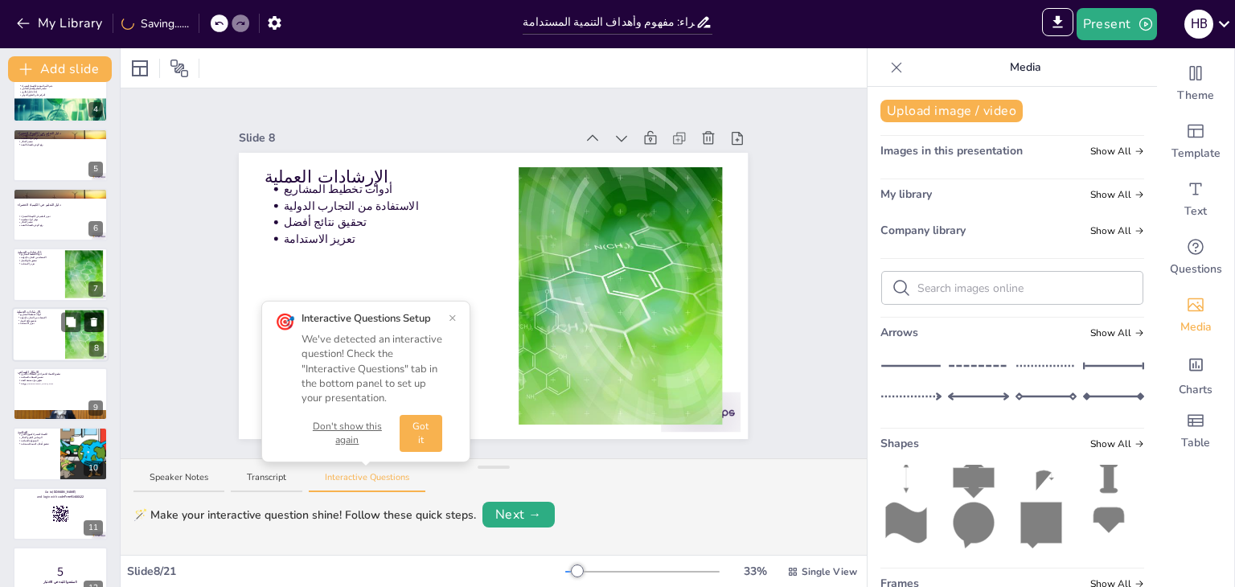
click at [92, 319] on icon at bounding box center [94, 322] width 6 height 9
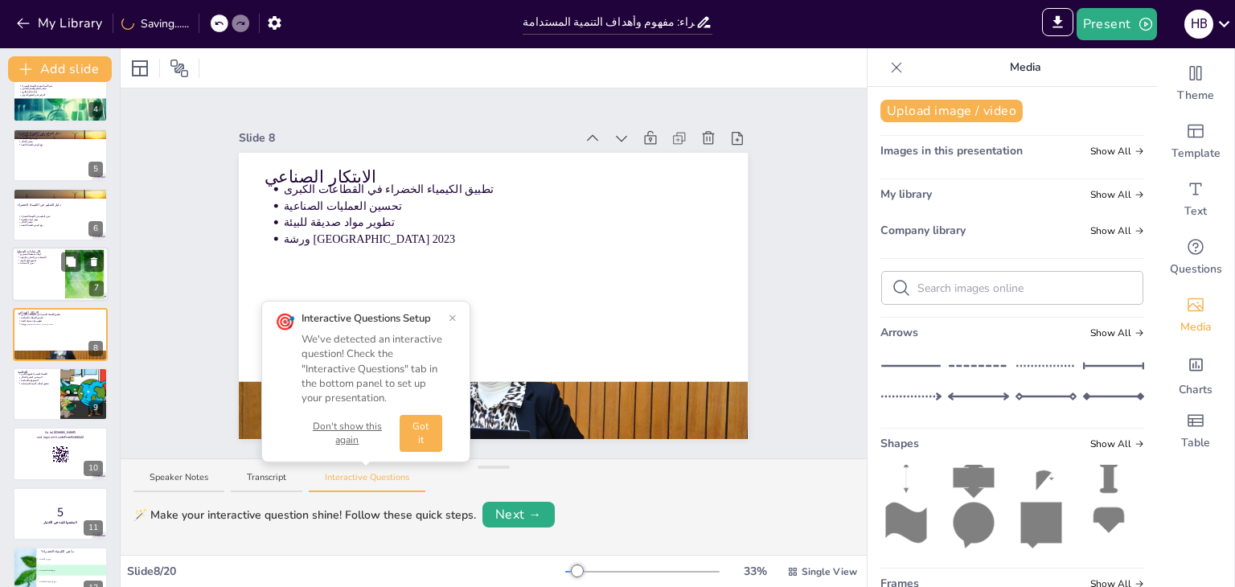
click at [64, 280] on div at bounding box center [84, 274] width 67 height 49
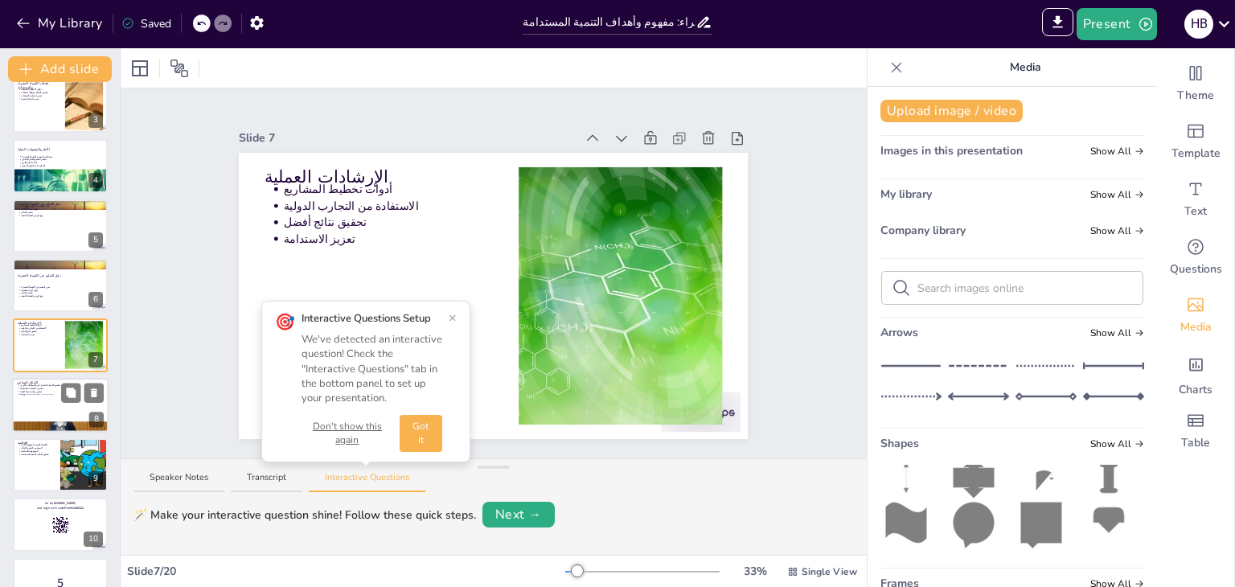
scroll to position [133, 0]
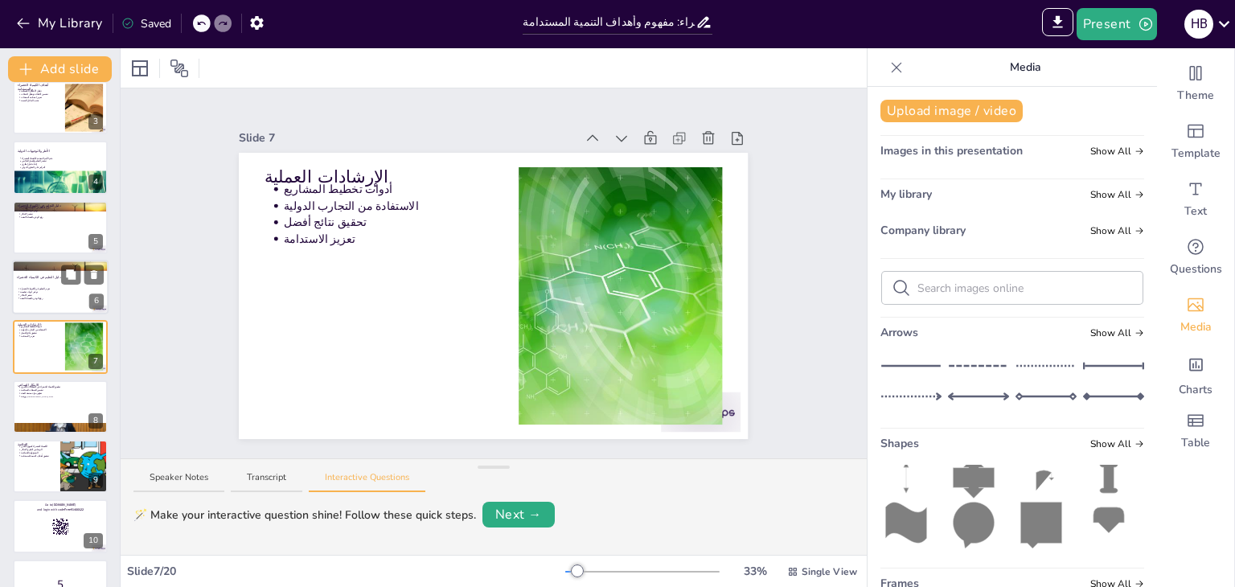
click at [71, 293] on p "تحفيز الابتكار" at bounding box center [62, 294] width 84 height 3
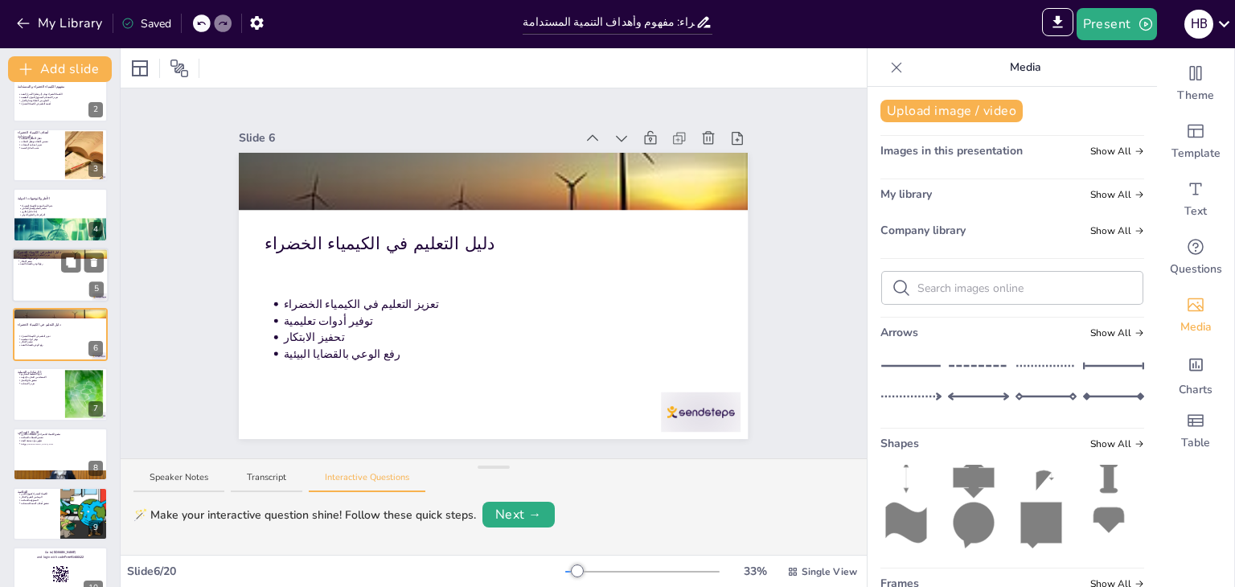
click at [47, 287] on div at bounding box center [60, 275] width 96 height 55
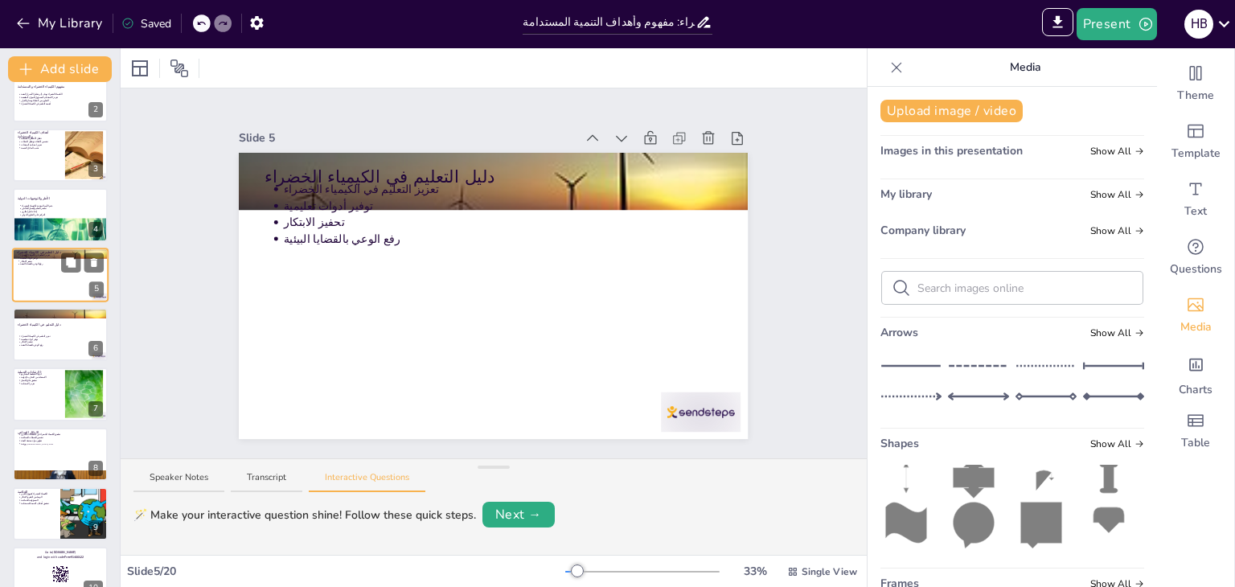
scroll to position [26, 0]
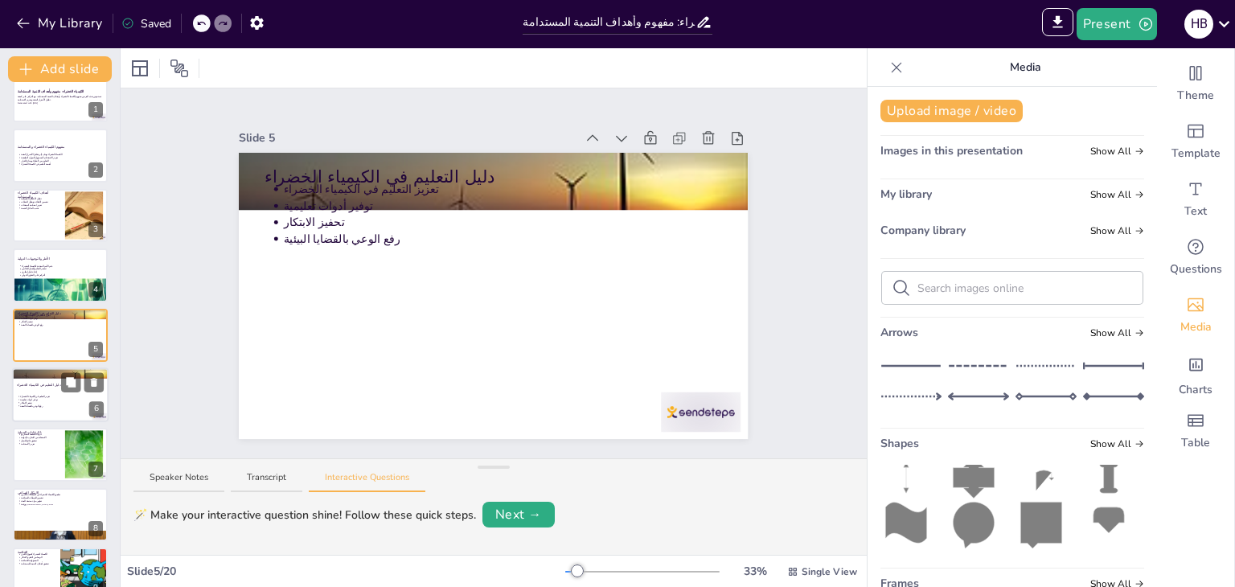
click at [58, 392] on div at bounding box center [60, 394] width 96 height 55
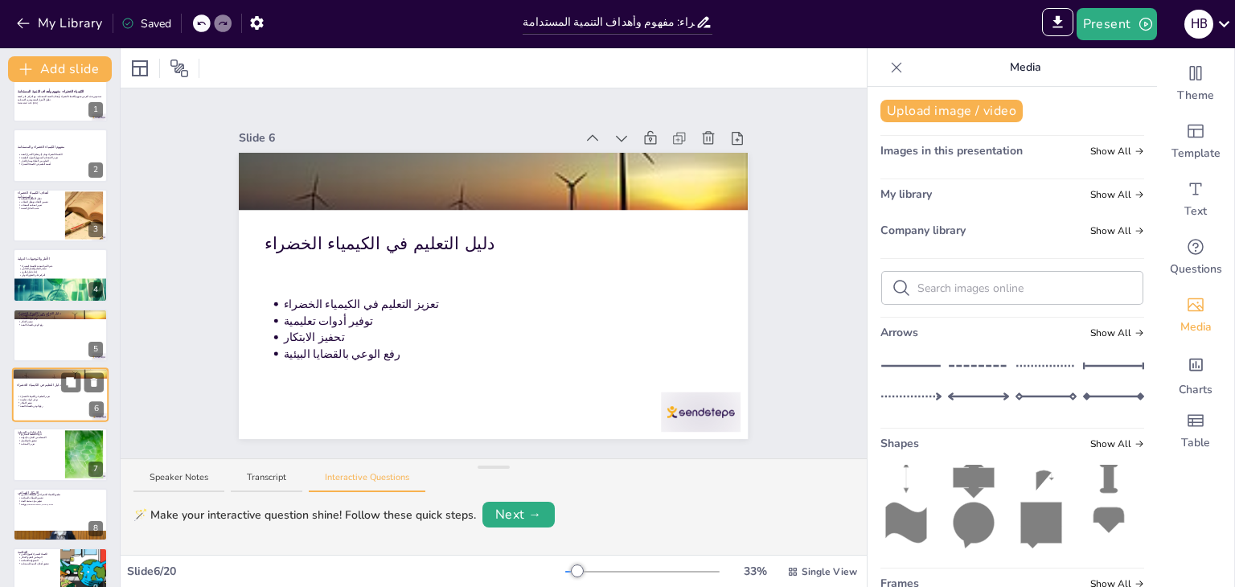
scroll to position [86, 0]
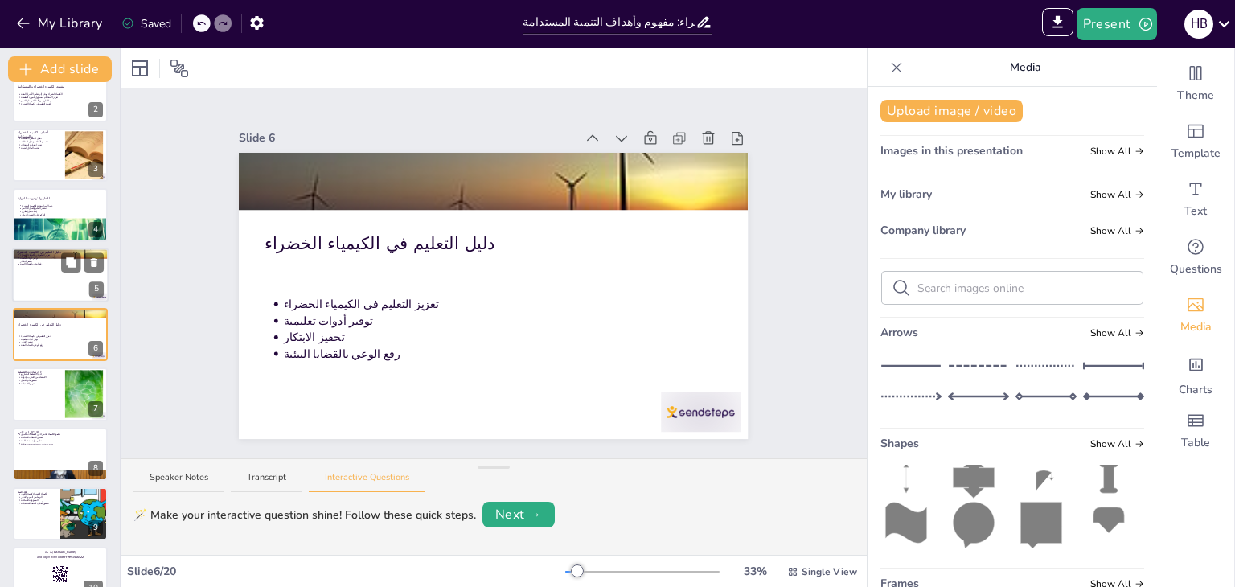
click at [29, 290] on div at bounding box center [60, 275] width 96 height 55
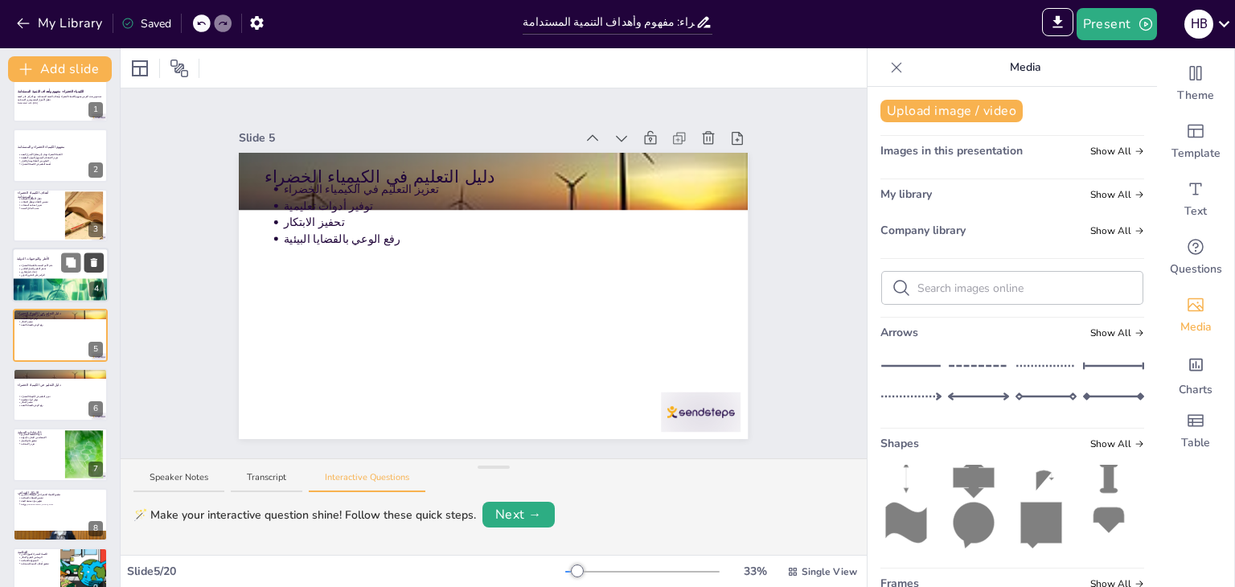
click at [100, 253] on button at bounding box center [93, 262] width 19 height 19
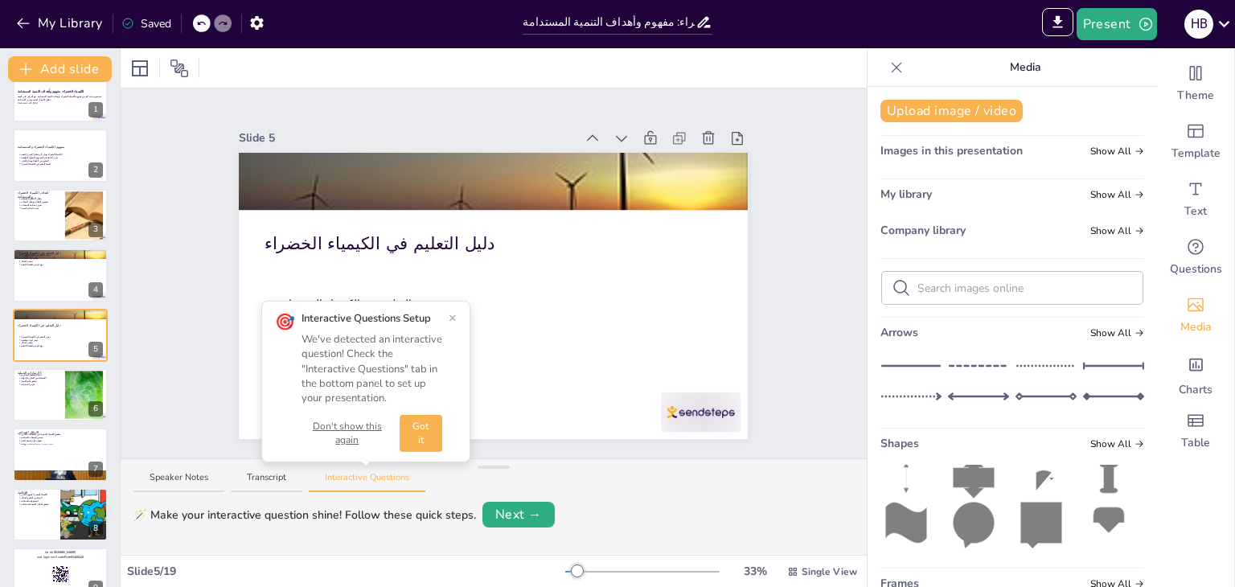
click at [416, 420] on button "Got it" at bounding box center [421, 433] width 43 height 37
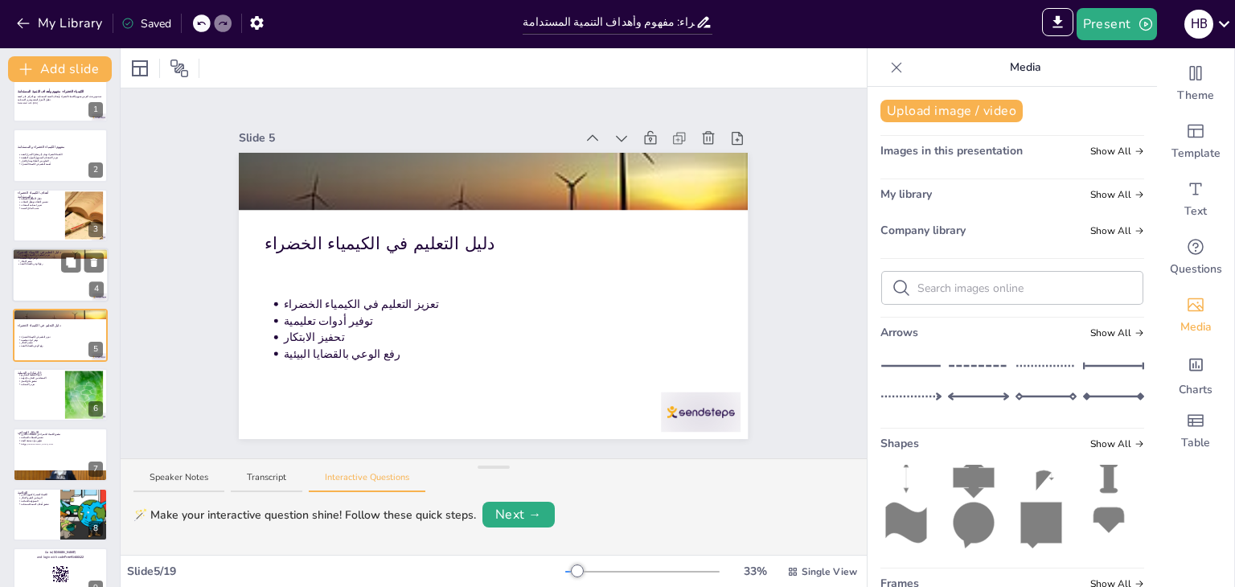
click at [81, 267] on div at bounding box center [82, 262] width 43 height 19
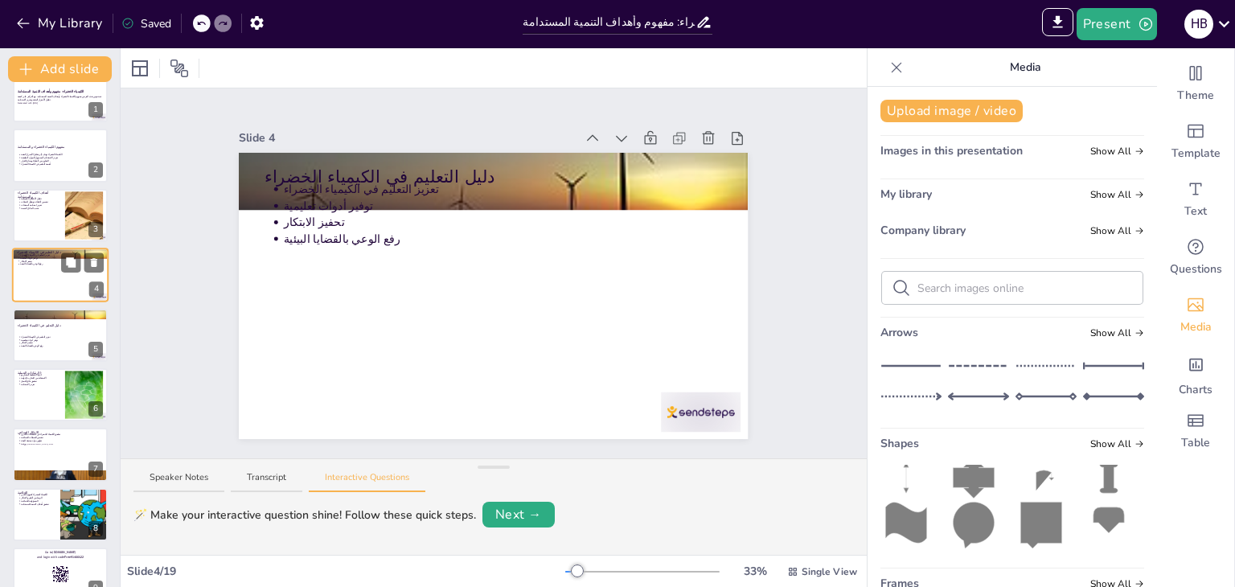
scroll to position [0, 0]
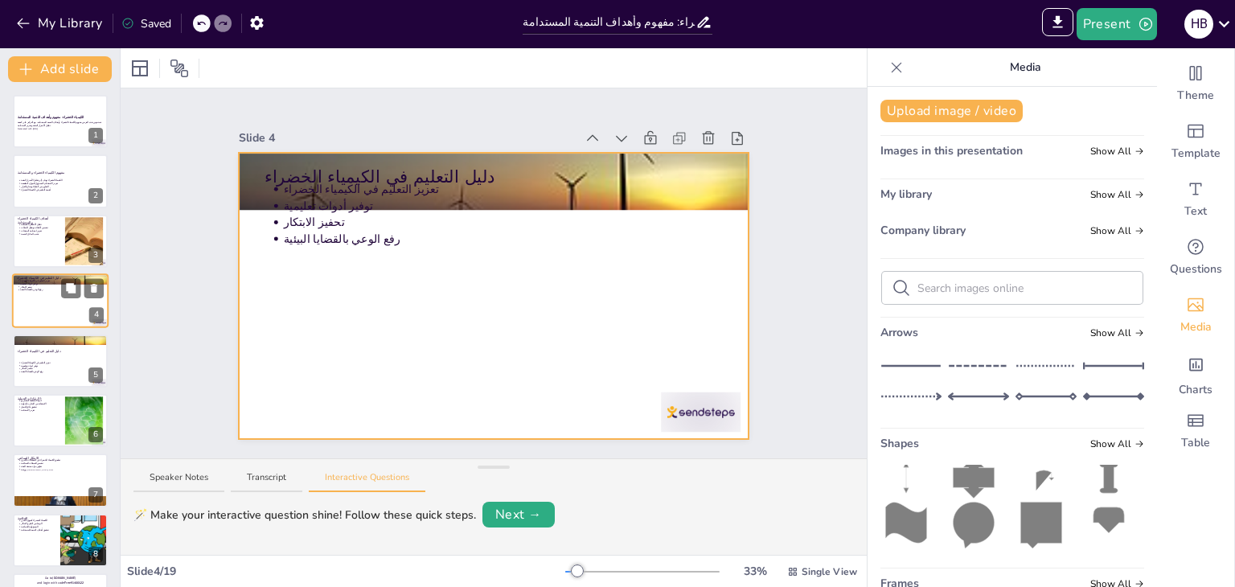
click at [75, 297] on div at bounding box center [60, 300] width 96 height 55
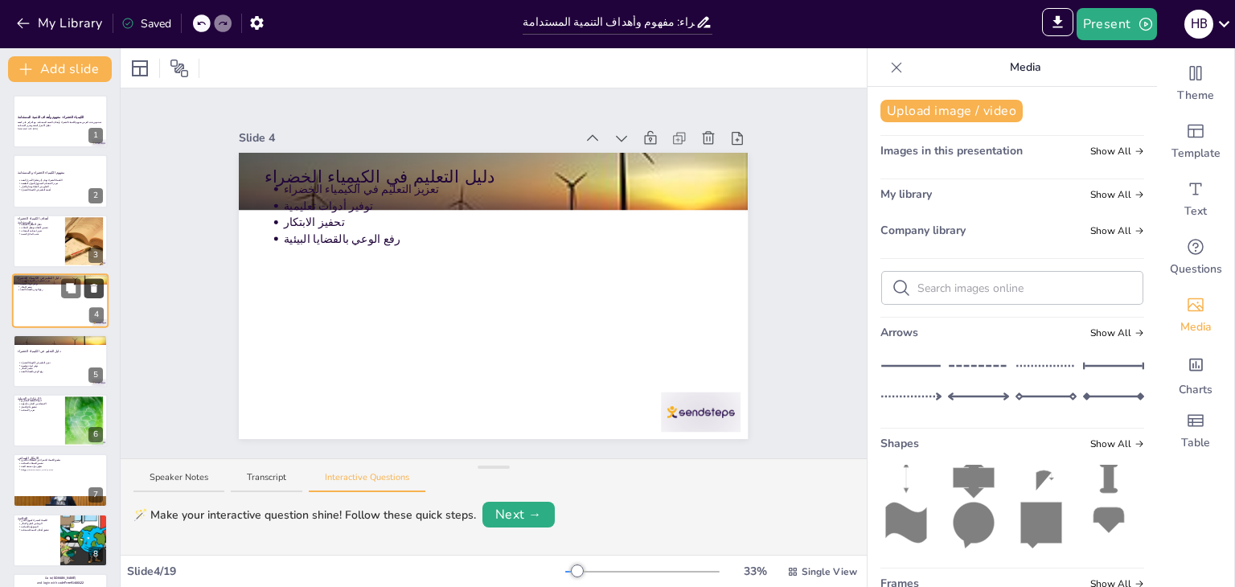
click at [100, 279] on button at bounding box center [93, 288] width 19 height 19
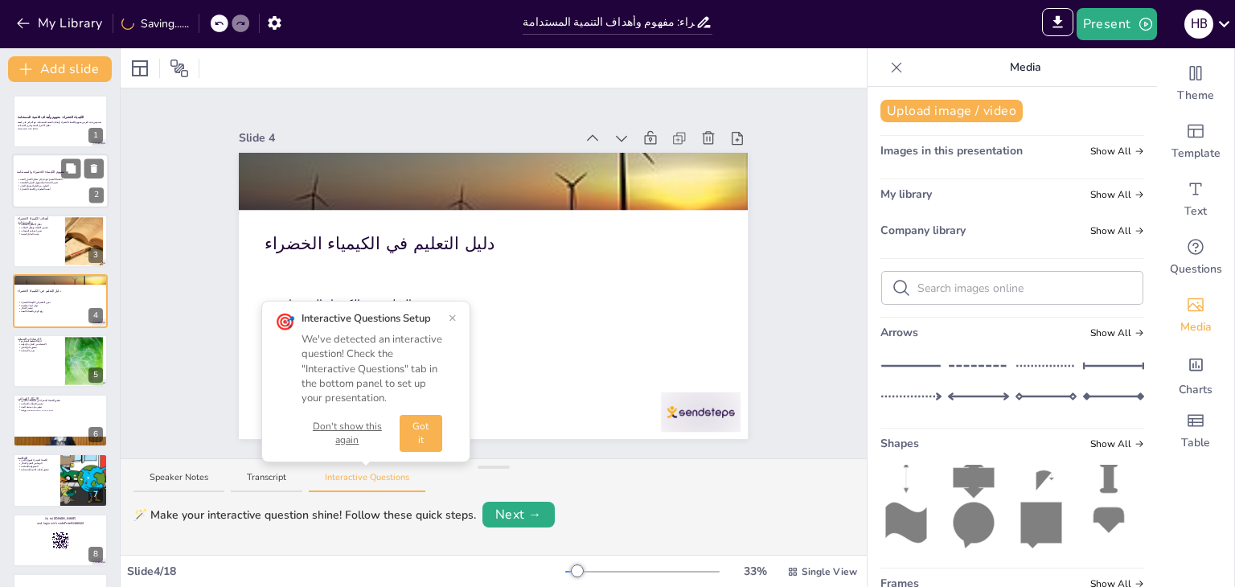
click at [37, 188] on p "أهمية التعليم في الكيمياء الخضراء" at bounding box center [62, 189] width 84 height 3
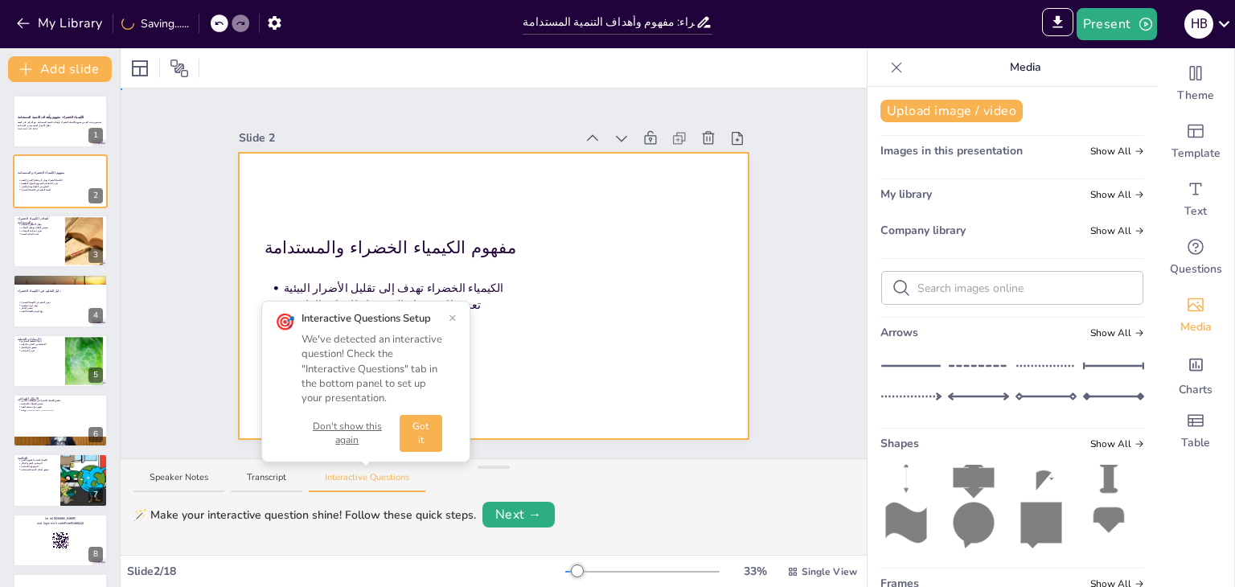
click at [379, 253] on div at bounding box center [493, 296] width 509 height 286
click at [27, 236] on div at bounding box center [60, 241] width 96 height 55
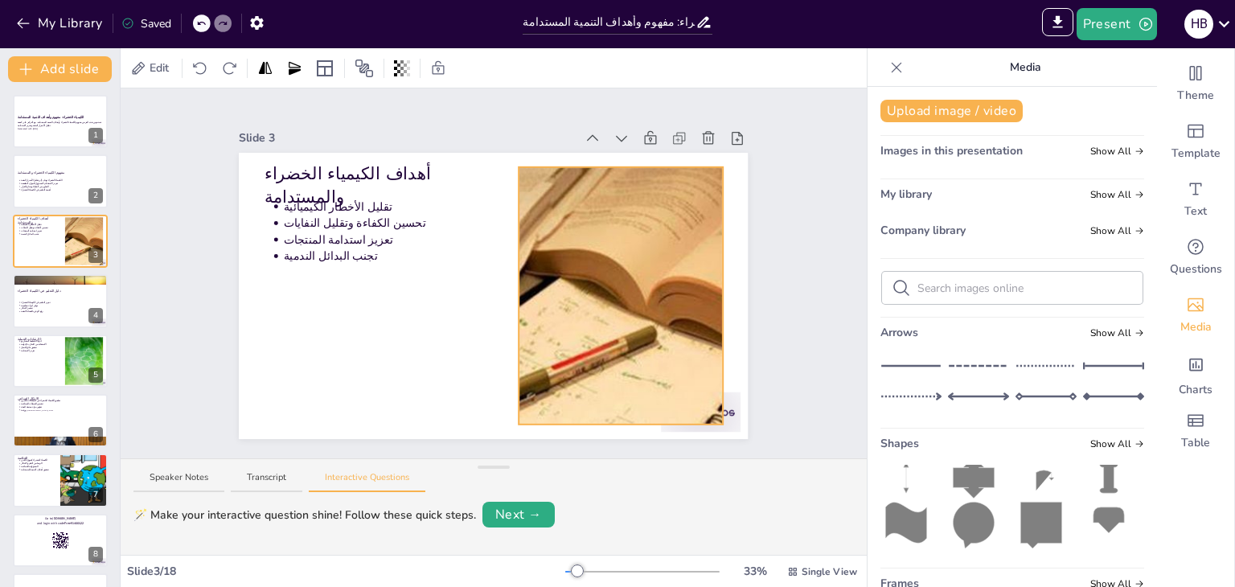
click at [565, 269] on div at bounding box center [620, 295] width 515 height 257
click at [626, 169] on icon at bounding box center [633, 174] width 14 height 16
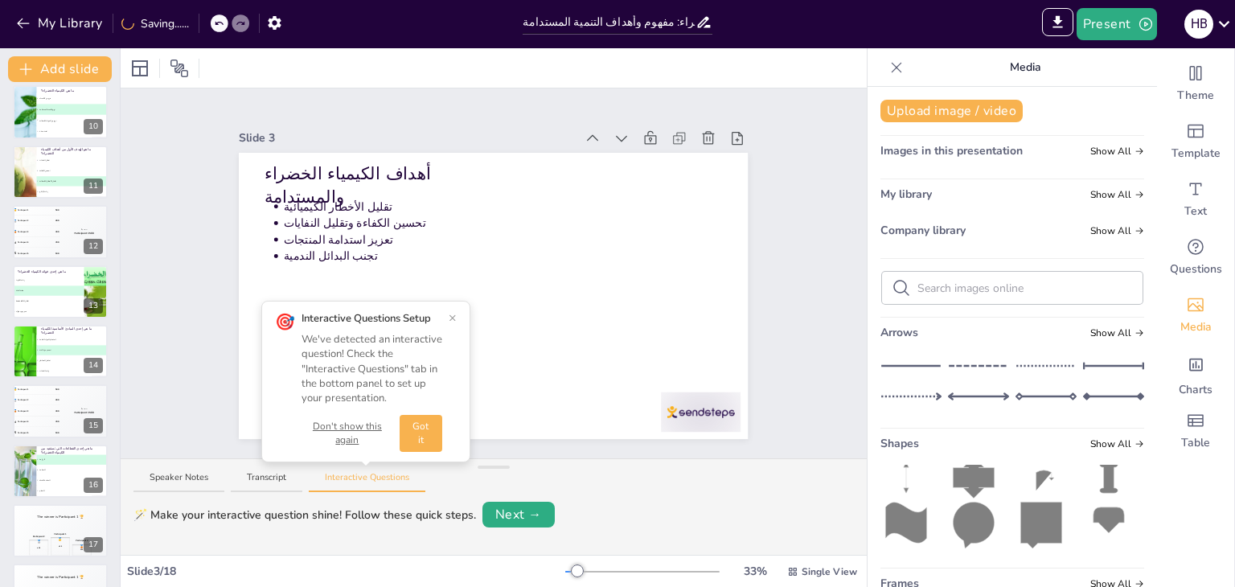
scroll to position [590, 0]
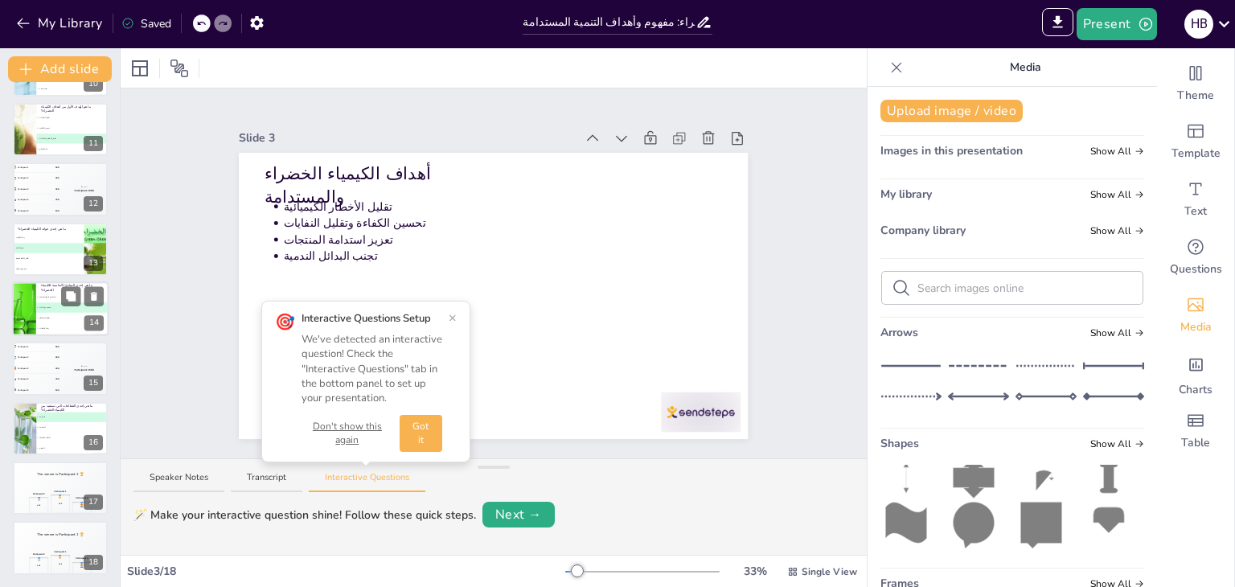
click at [30, 316] on div at bounding box center [23, 308] width 81 height 55
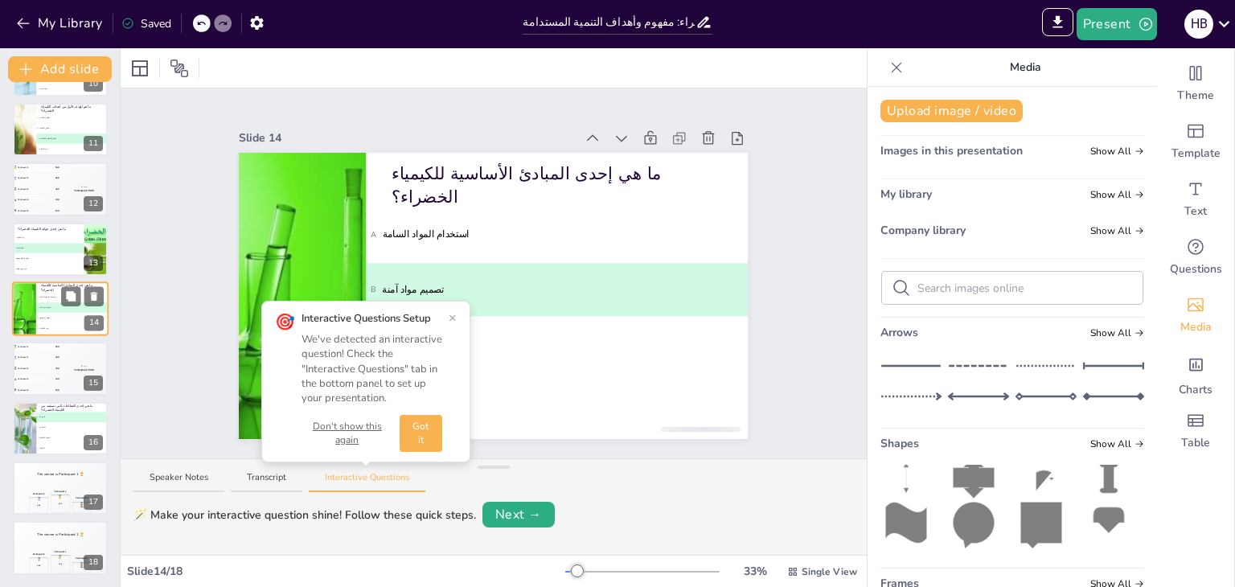
scroll to position [564, 0]
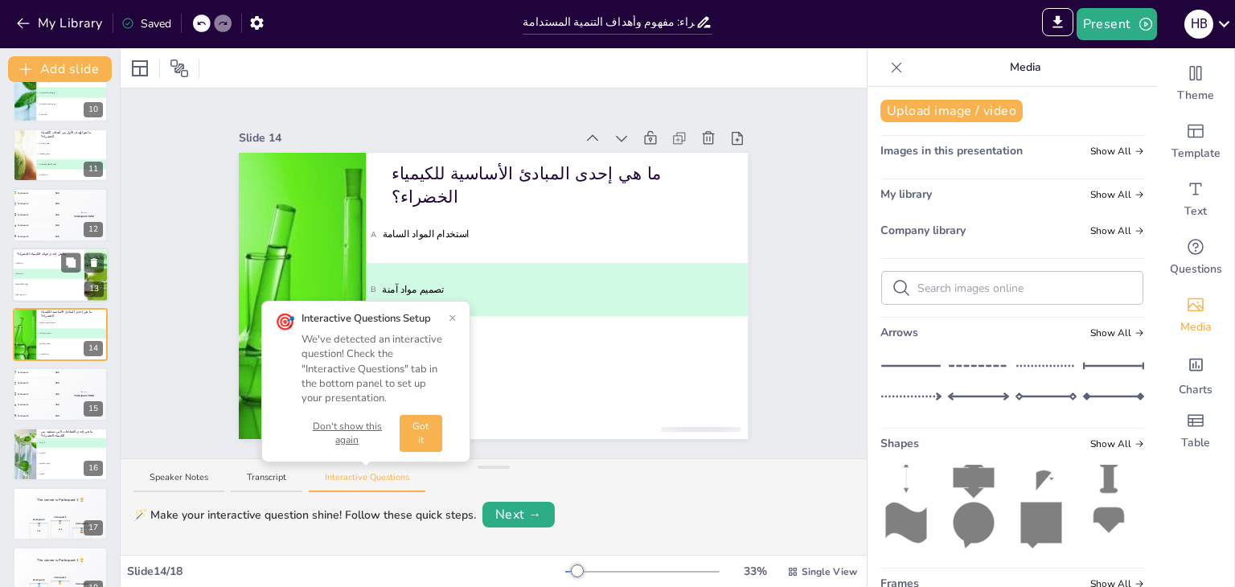
click at [39, 263] on span "A زيادة التلوث" at bounding box center [48, 262] width 71 height 2
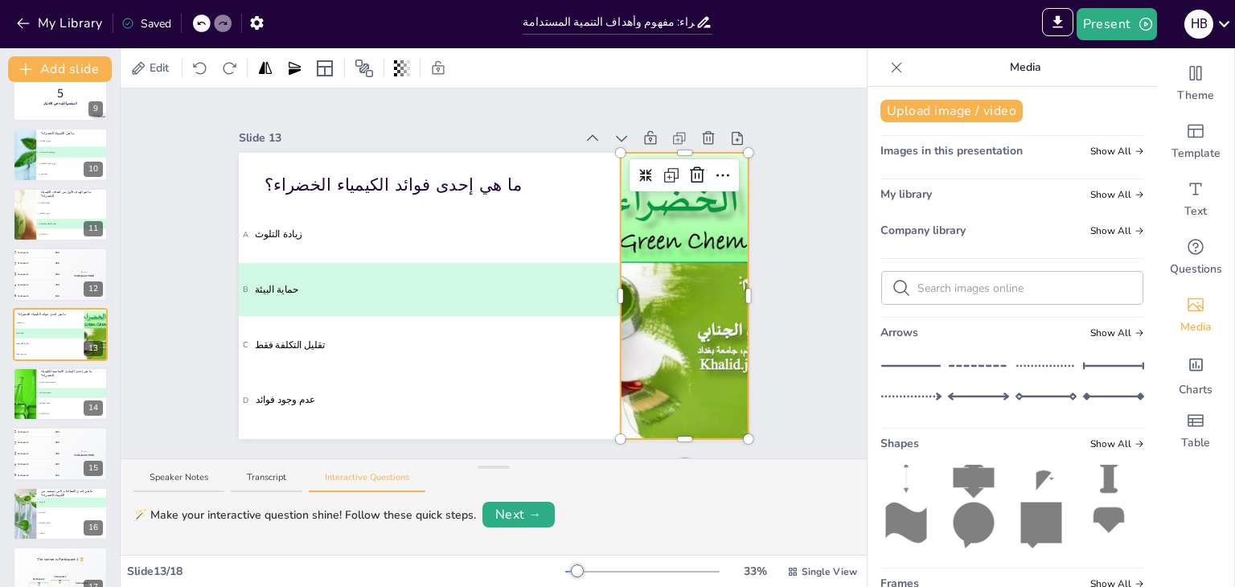
click at [695, 337] on div at bounding box center [685, 296] width 382 height 286
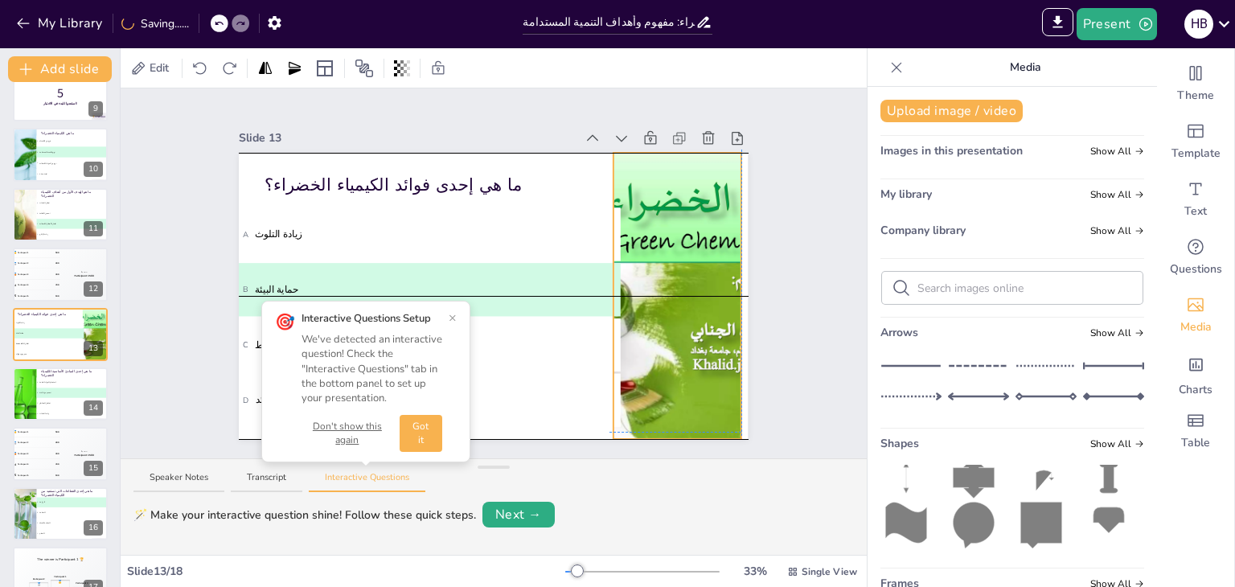
drag, startPoint x: 695, startPoint y: 337, endPoint x: 683, endPoint y: 335, distance: 13.0
click at [683, 335] on div at bounding box center [677, 296] width 382 height 286
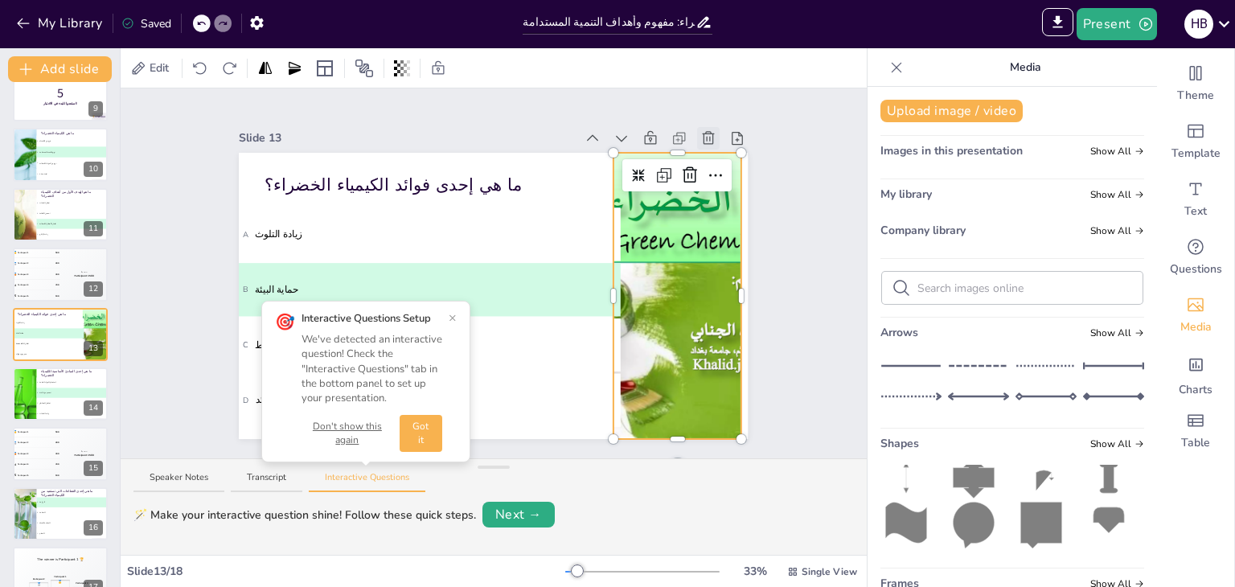
click at [700, 130] on icon at bounding box center [708, 138] width 16 height 16
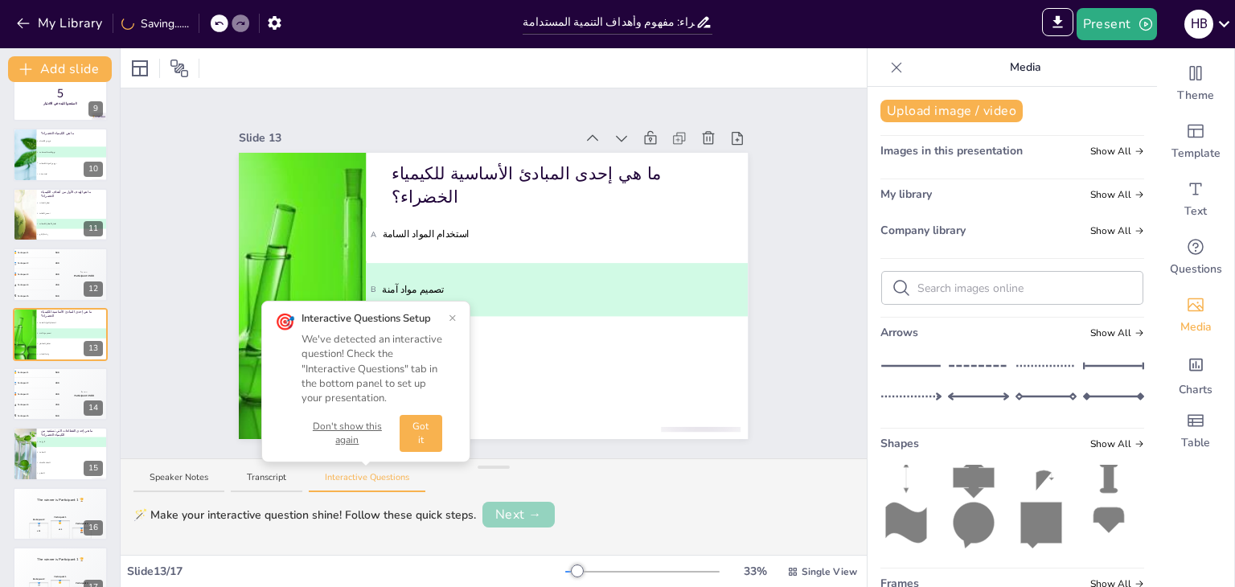
click at [524, 511] on button "Next →" at bounding box center [518, 515] width 72 height 26
click at [518, 512] on button "Edit" at bounding box center [512, 514] width 51 height 23
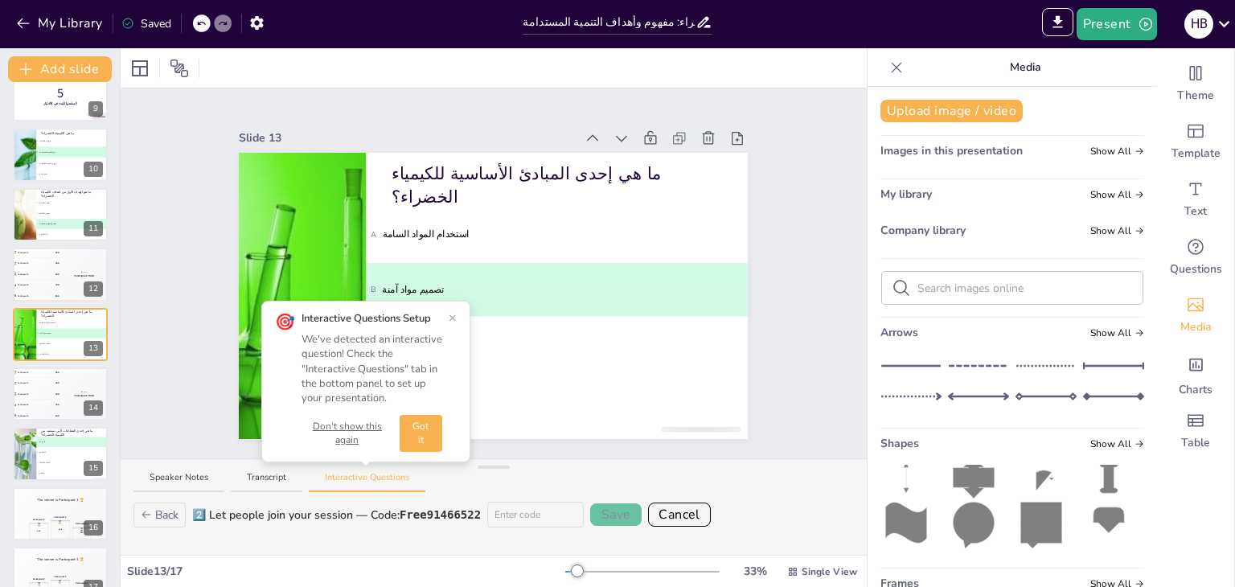
click at [549, 519] on input at bounding box center [535, 515] width 96 height 26
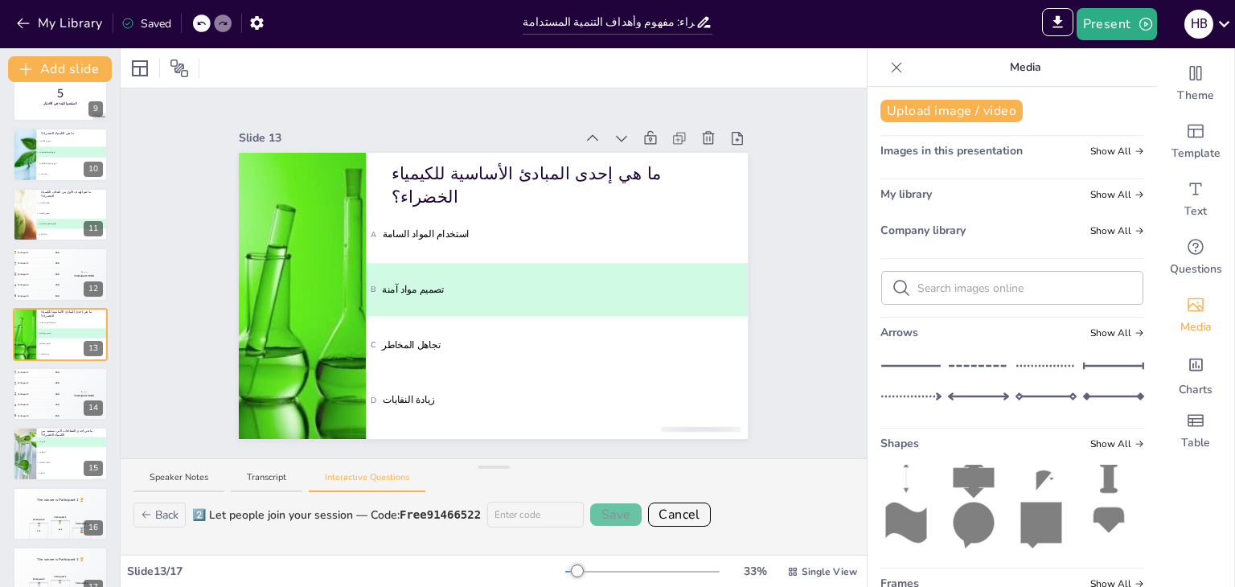
click at [611, 512] on div "2️⃣ Let people join your session — Code: Free91466522 Save Cancel" at bounding box center [523, 515] width 662 height 26
click at [530, 509] on input at bounding box center [535, 515] width 96 height 26
type input "hhhh"
click at [602, 516] on button "Save" at bounding box center [615, 514] width 51 height 23
click at [573, 512] on button "Next →" at bounding box center [578, 514] width 66 height 23
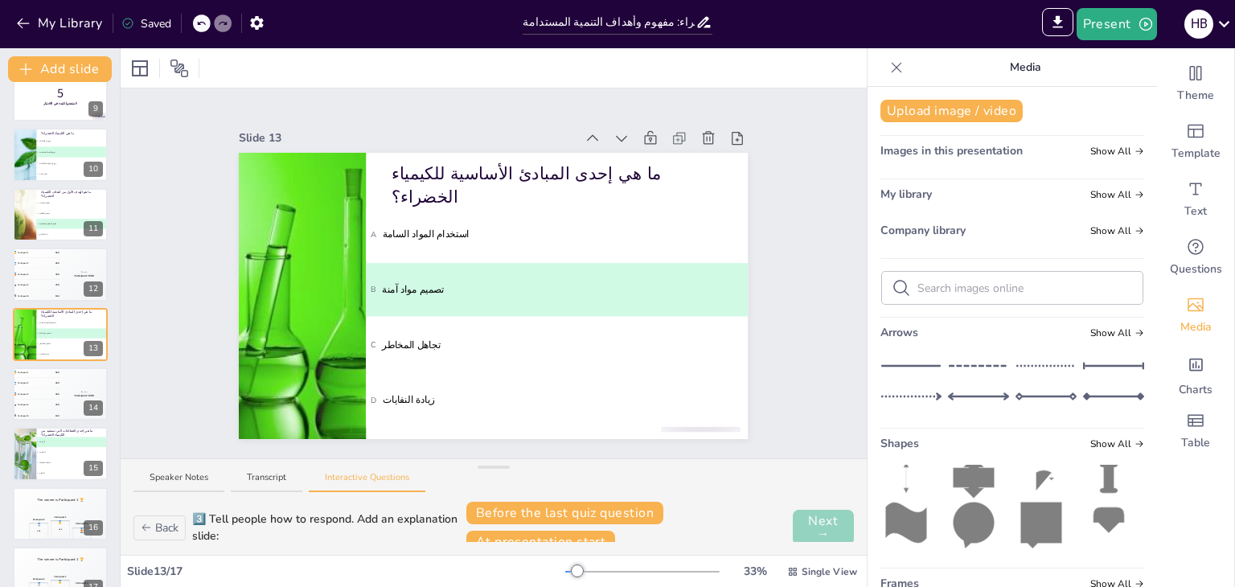
click at [802, 526] on button "Next →" at bounding box center [823, 527] width 61 height 35
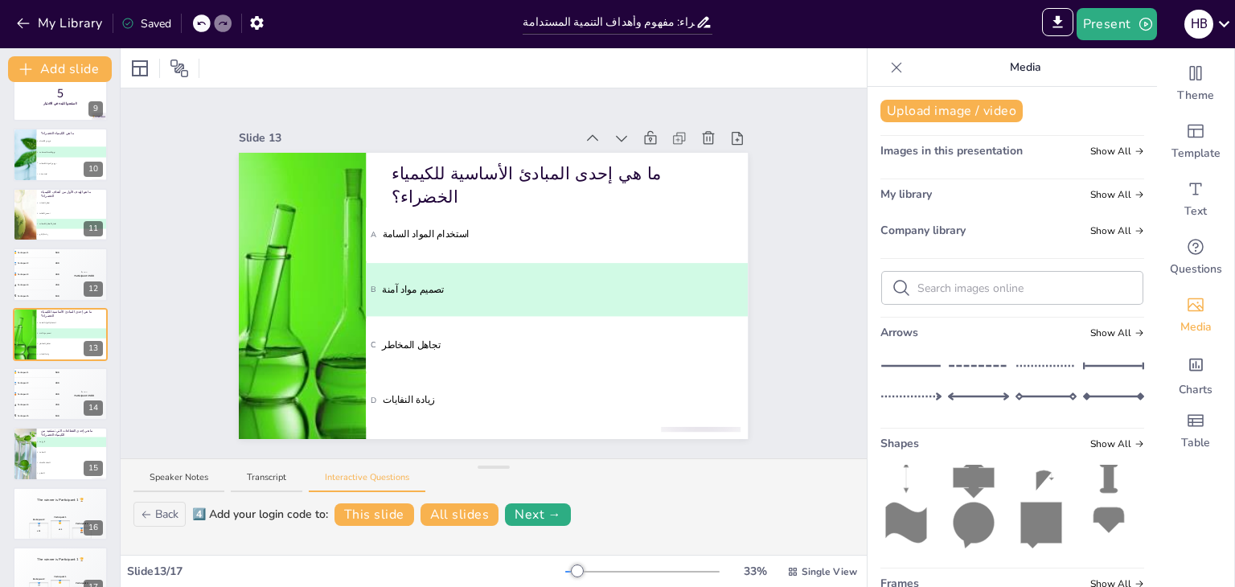
click at [593, 464] on div "Speaker Notes Transcript Interactive Questions" at bounding box center [494, 478] width 746 height 39
click at [545, 505] on button "Next →" at bounding box center [538, 514] width 66 height 23
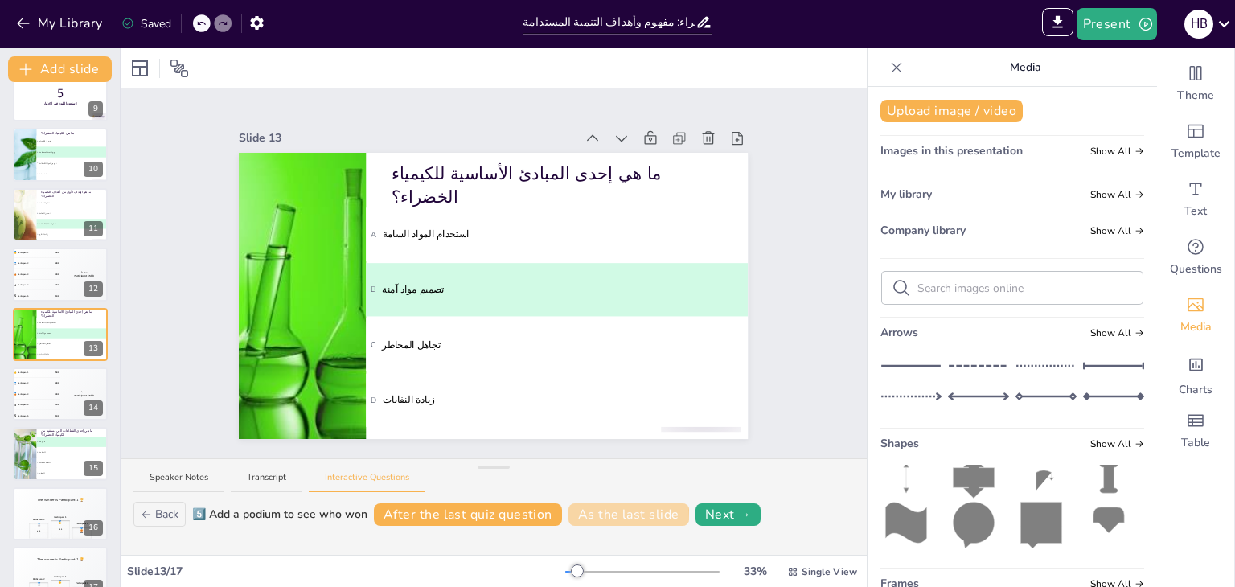
click at [596, 518] on button "As the last slide" at bounding box center [628, 514] width 121 height 23
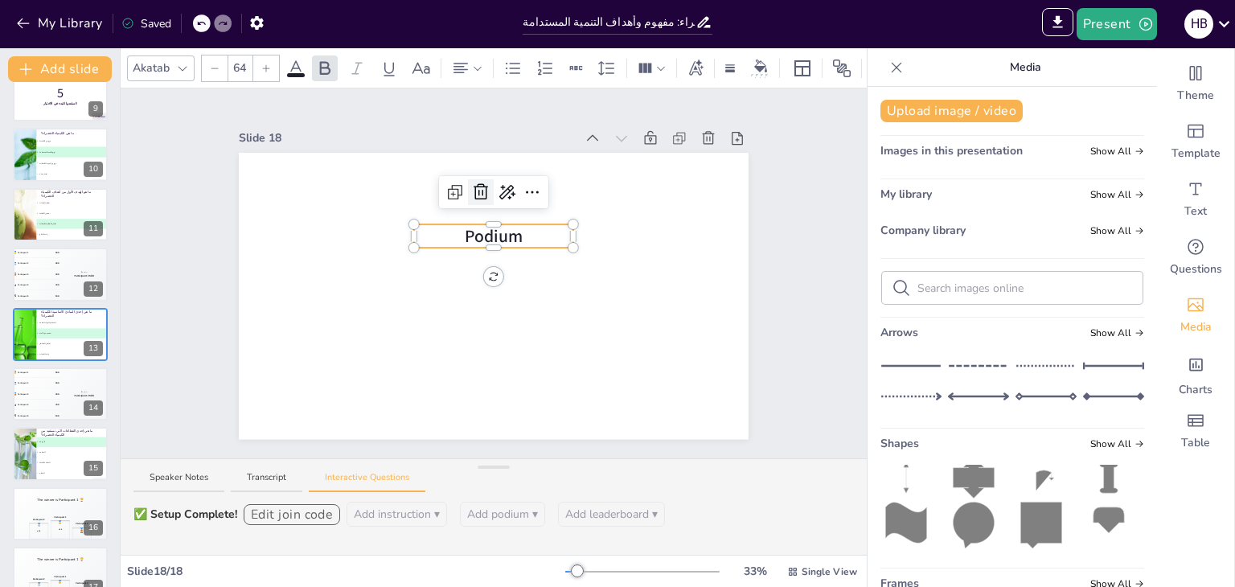
click at [471, 184] on icon at bounding box center [480, 192] width 19 height 19
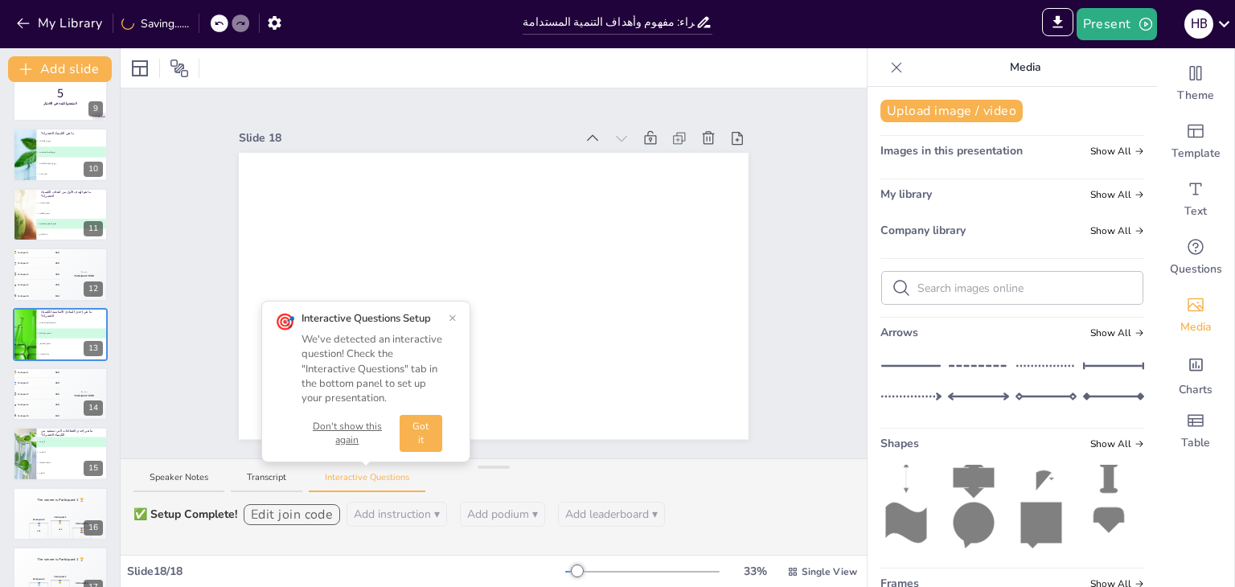
click at [449, 313] on button "×" at bounding box center [453, 317] width 8 height 13
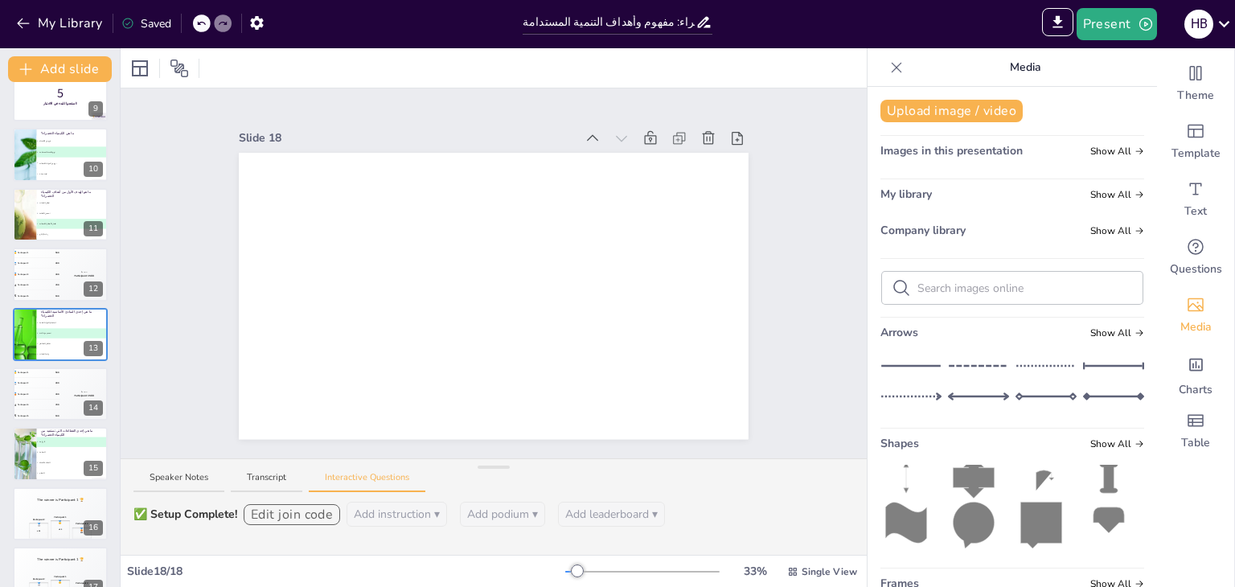
click at [196, 20] on div at bounding box center [202, 23] width 18 height 18
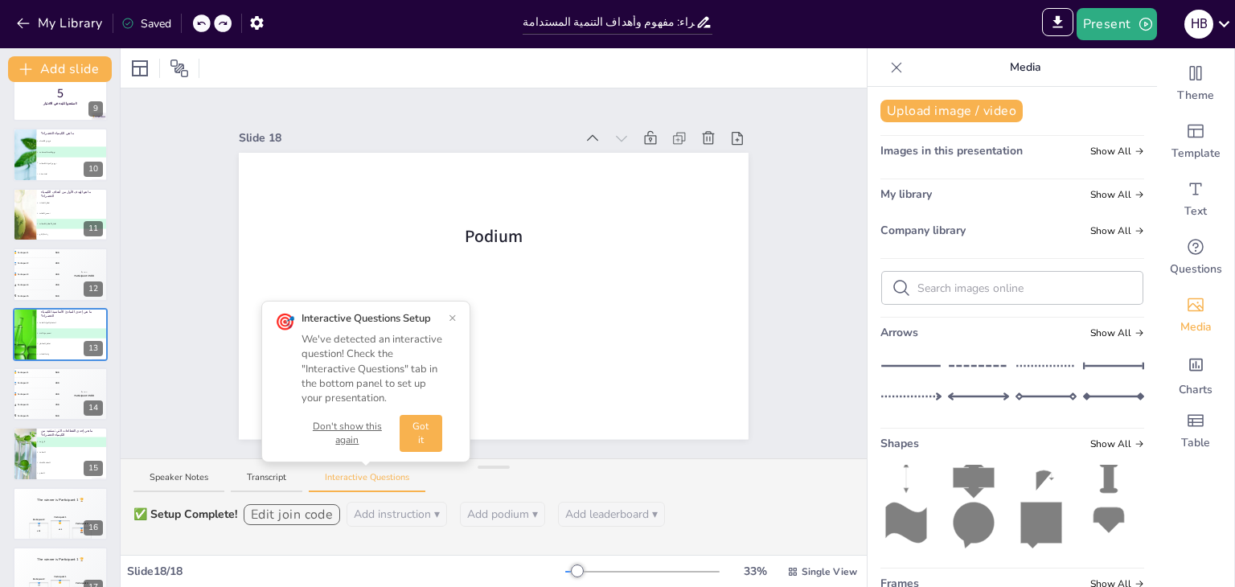
click at [196, 20] on div at bounding box center [202, 23] width 18 height 18
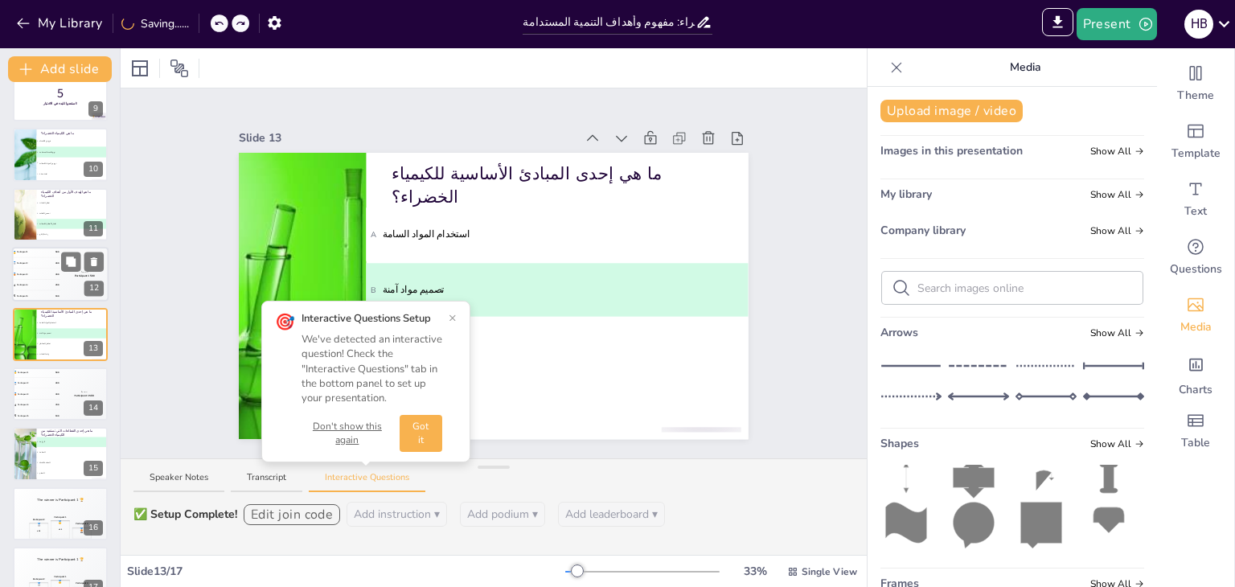
scroll to position [531, 0]
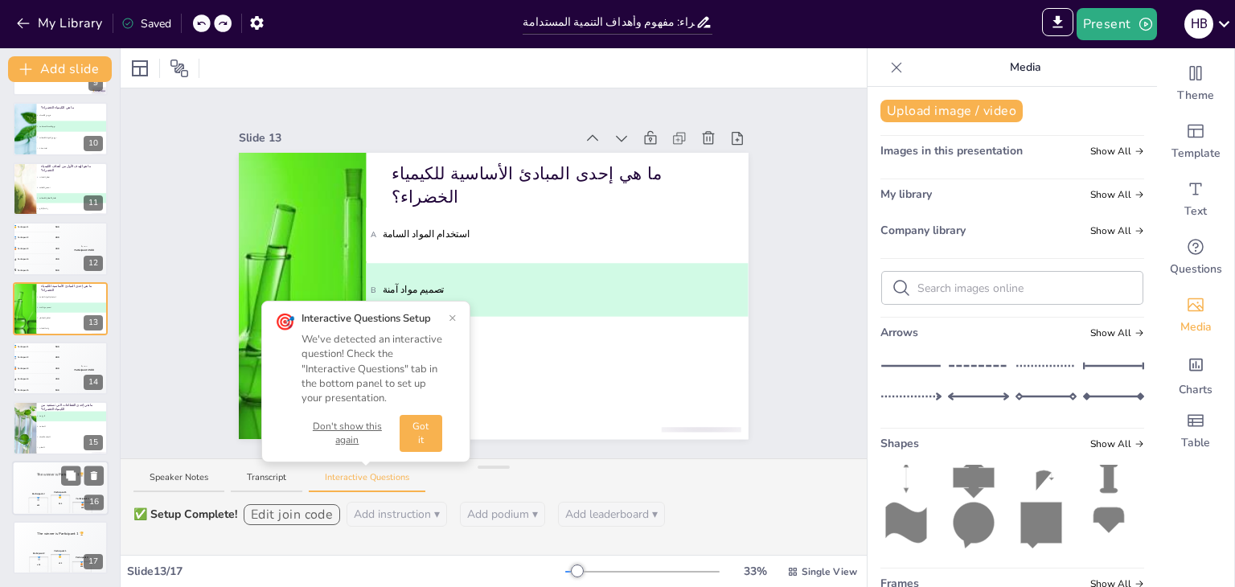
click at [52, 493] on div "Participant 1 🥇 500" at bounding box center [61, 501] width 20 height 23
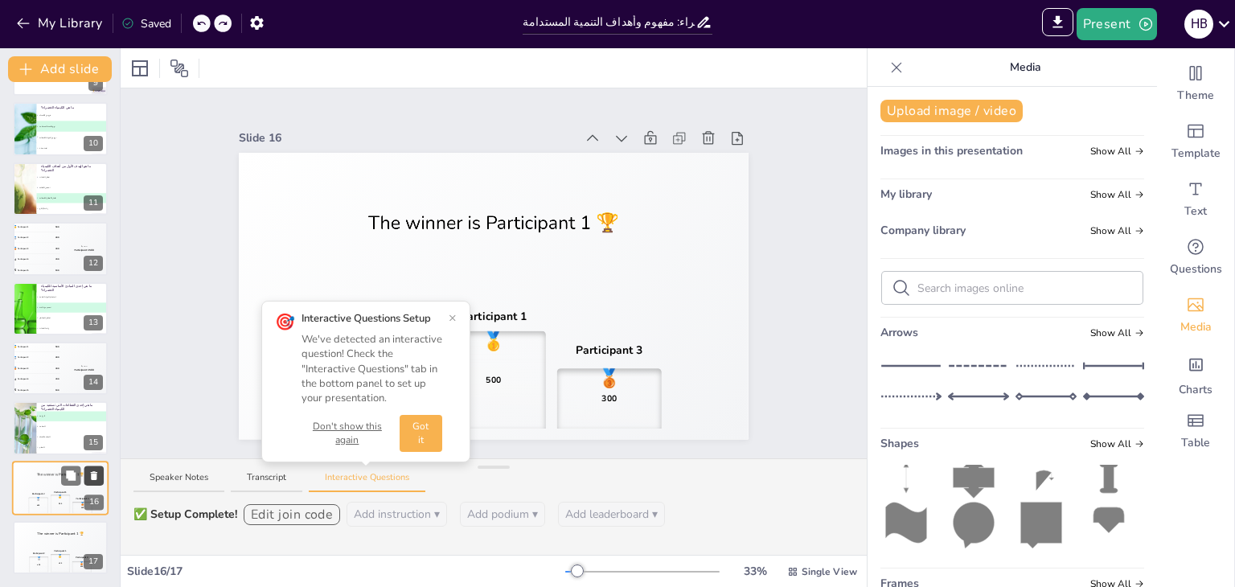
click at [92, 477] on icon at bounding box center [94, 475] width 6 height 9
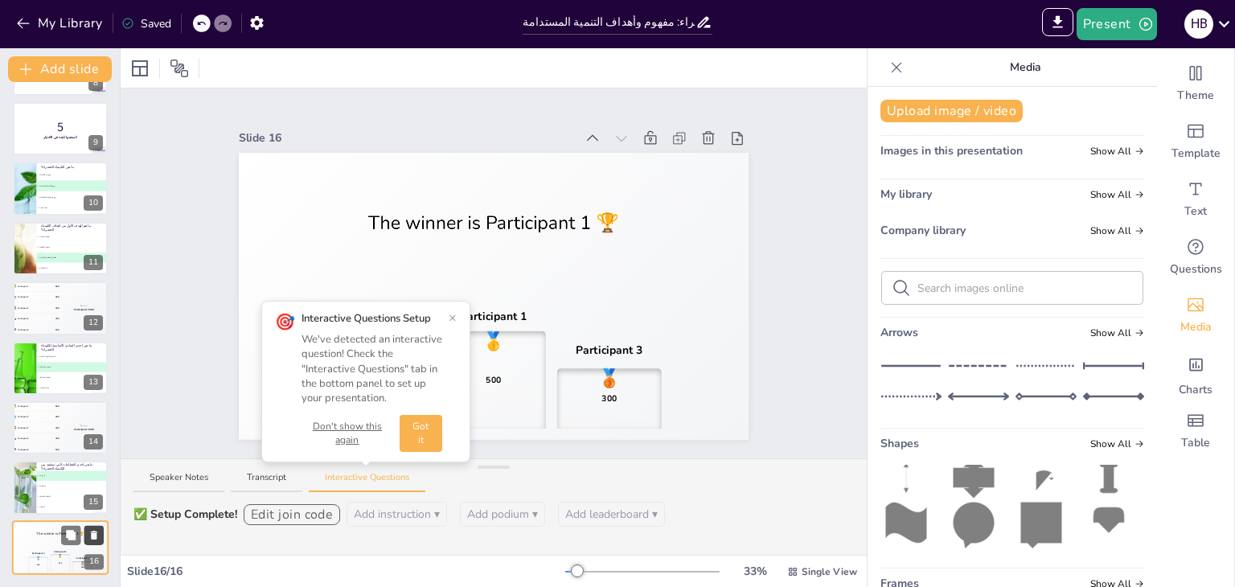
scroll to position [471, 0]
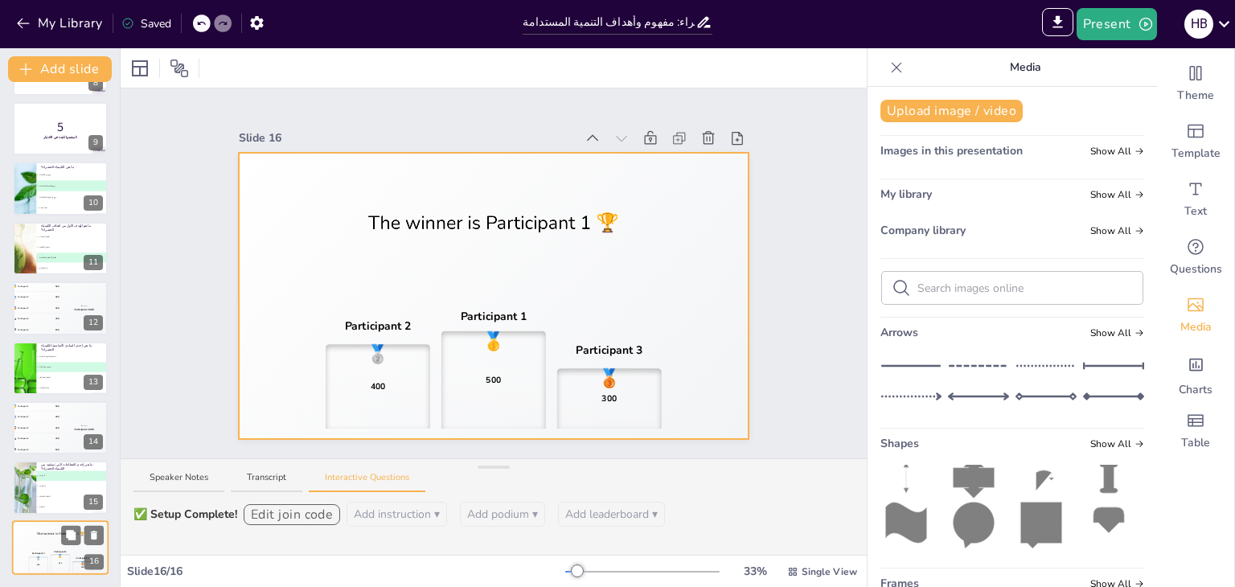
click at [57, 555] on div "🥇 500" at bounding box center [61, 563] width 20 height 18
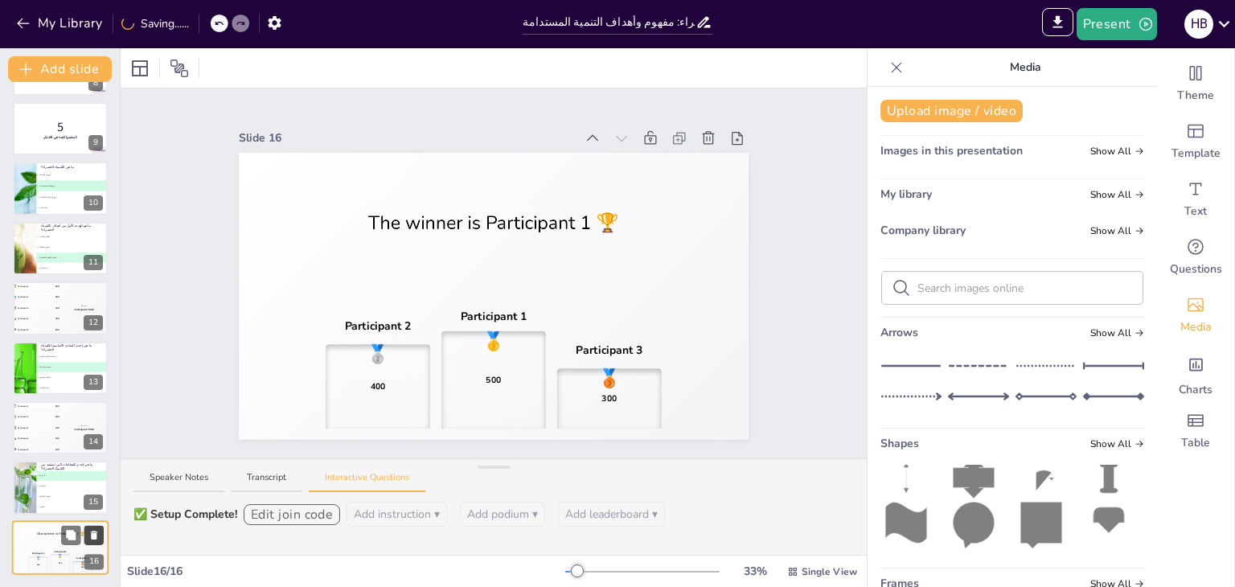
click at [94, 534] on icon at bounding box center [94, 535] width 6 height 9
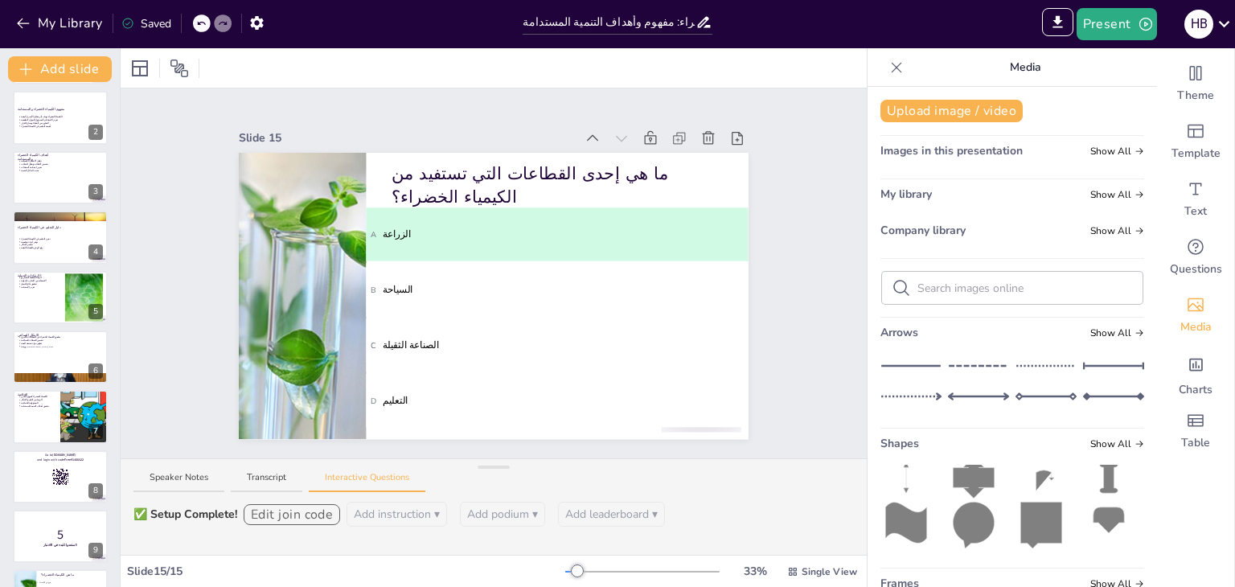
scroll to position [0, 0]
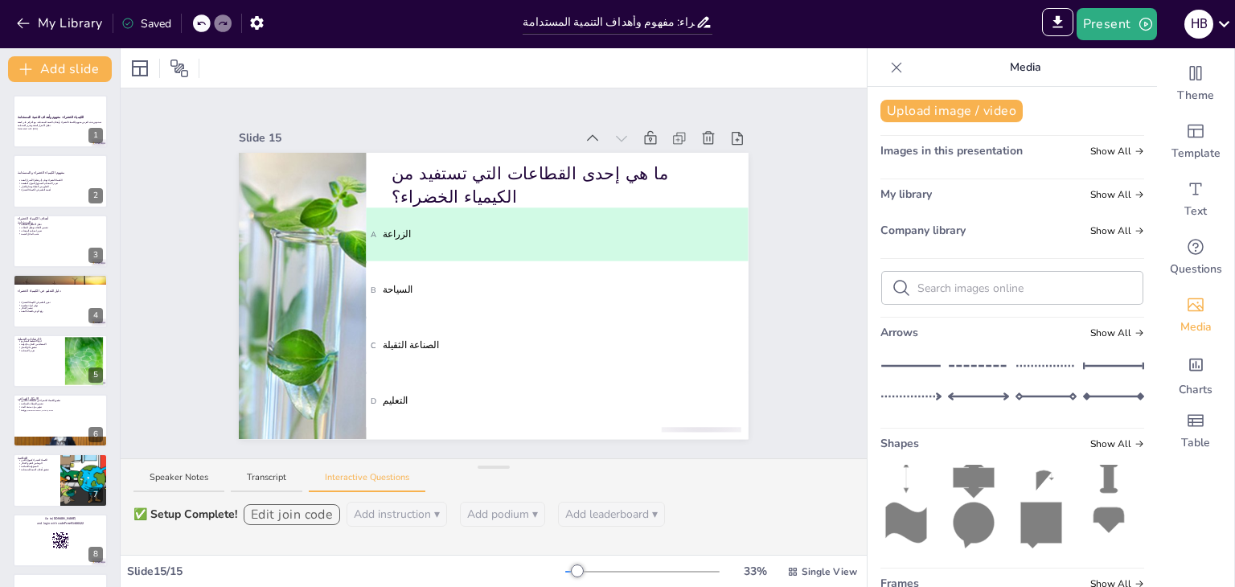
click at [10, 497] on div "الكيمياء الخضراء: مفهوم وأهداف التنمية المستدامة تستعرض هذه العرض مفهوم الكيميا…" at bounding box center [60, 540] width 120 height 891
click at [35, 481] on div at bounding box center [60, 480] width 96 height 55
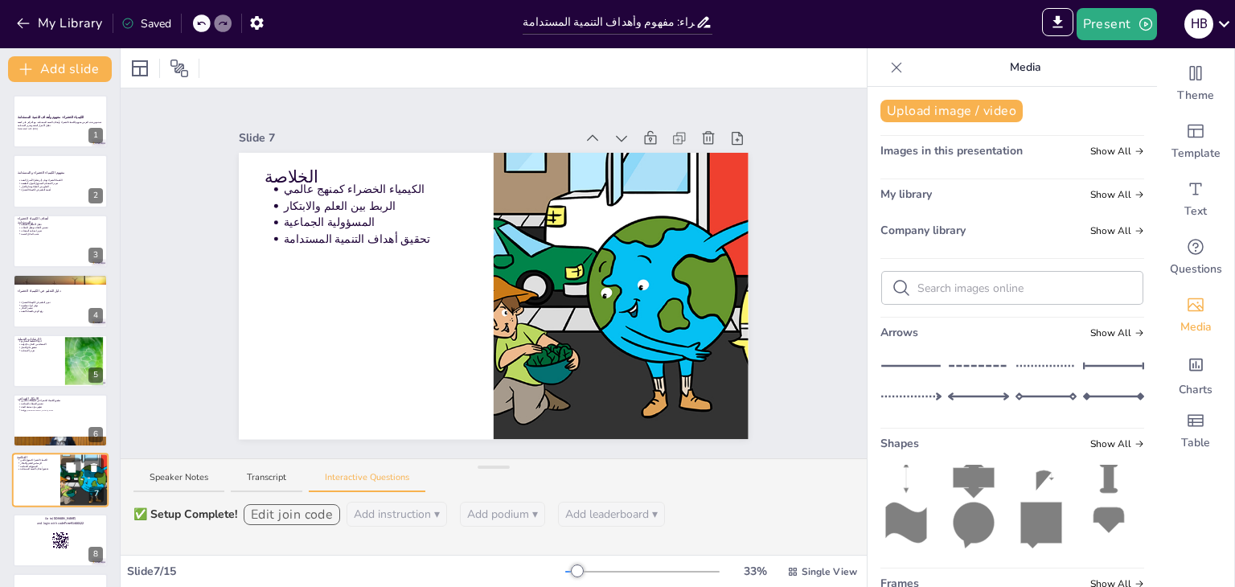
scroll to position [146, 0]
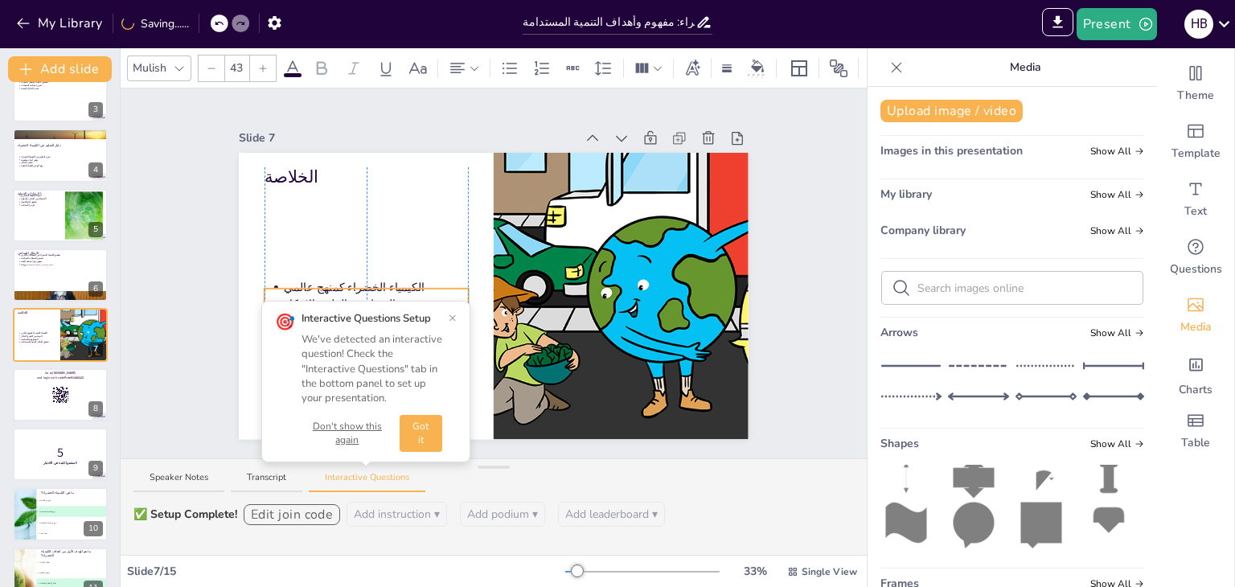
drag, startPoint x: 318, startPoint y: 215, endPoint x: 318, endPoint y: 313, distance: 98.1
click at [318, 313] on div "Slide 1 الكيمياء الخضراء: مفهوم وأهداف التنمية المستدامة تستعرض هذه العرض مفهوم…" at bounding box center [494, 273] width 746 height 370
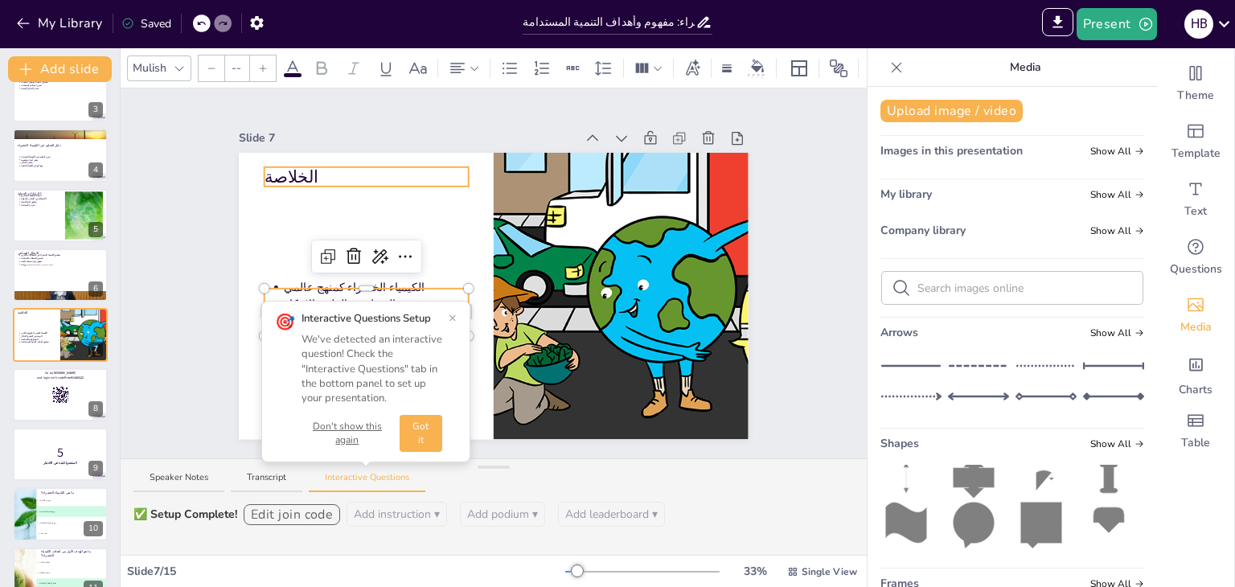
type input "64"
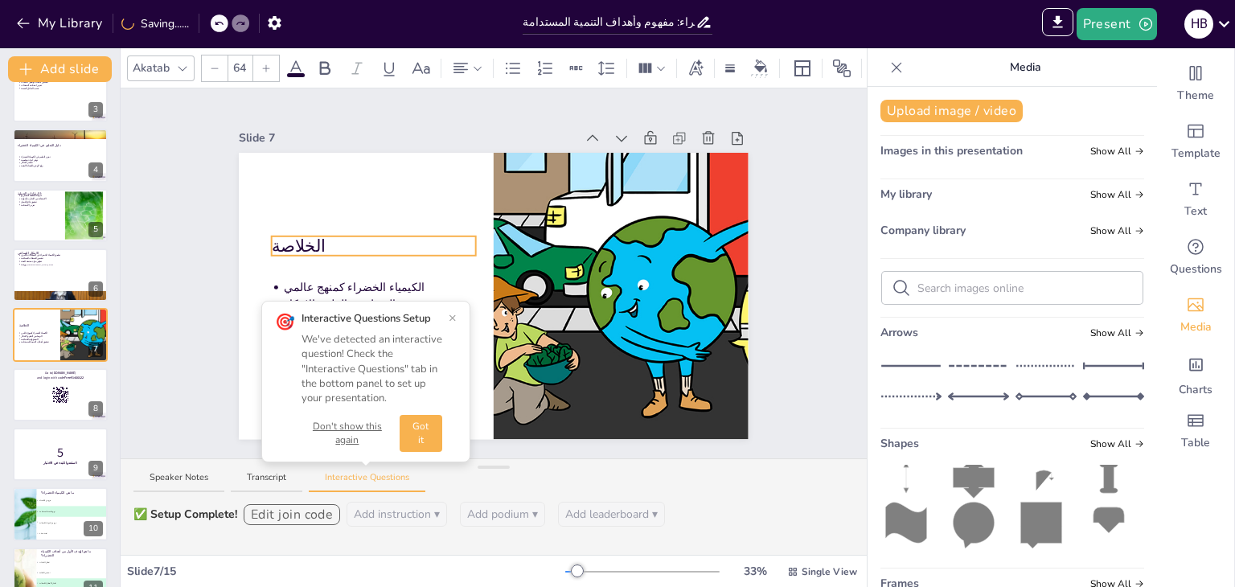
drag, startPoint x: 286, startPoint y: 165, endPoint x: 293, endPoint y: 234, distance: 69.5
click at [293, 234] on p "الخلاصة" at bounding box center [373, 246] width 203 height 24
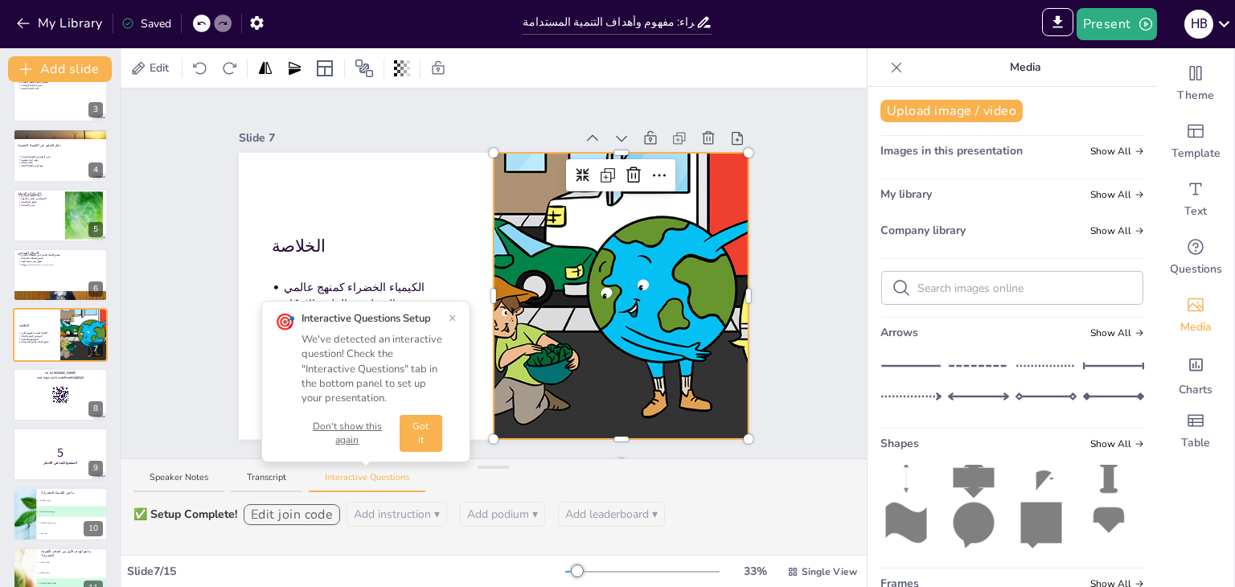
click at [578, 377] on div at bounding box center [621, 296] width 510 height 286
click at [449, 314] on button "×" at bounding box center [453, 317] width 8 height 13
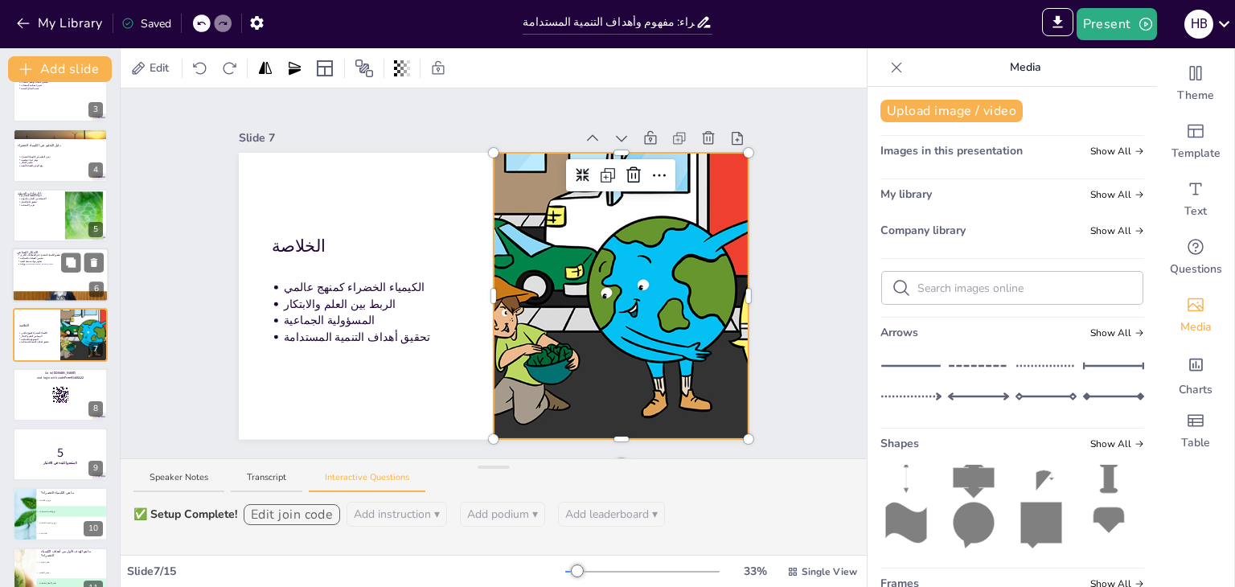
click at [39, 279] on div at bounding box center [60, 275] width 96 height 55
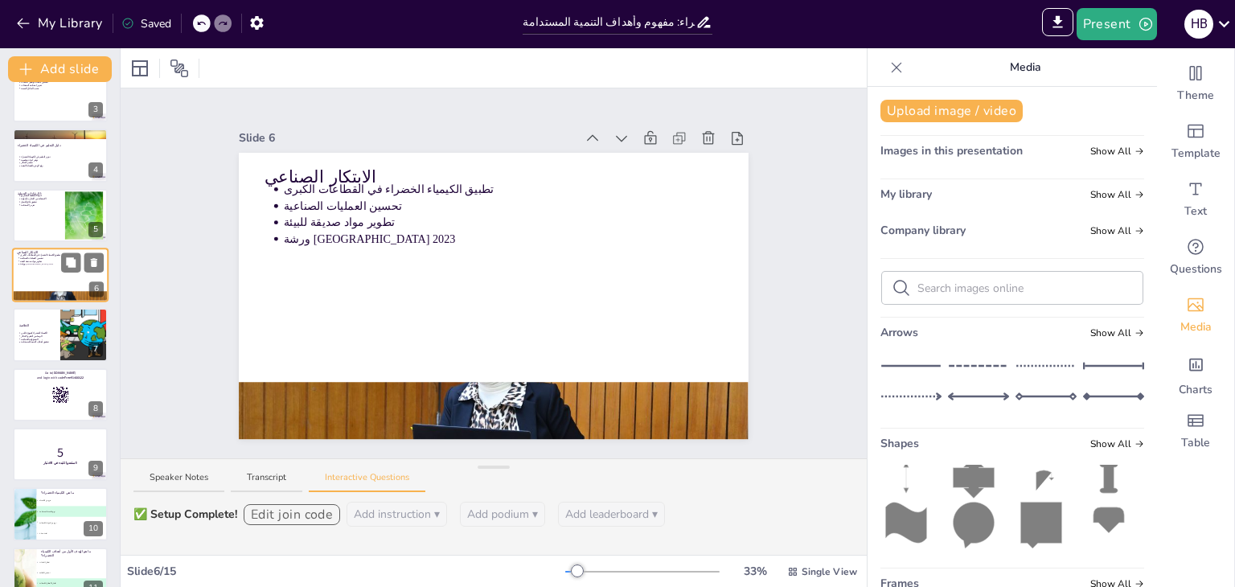
scroll to position [86, 0]
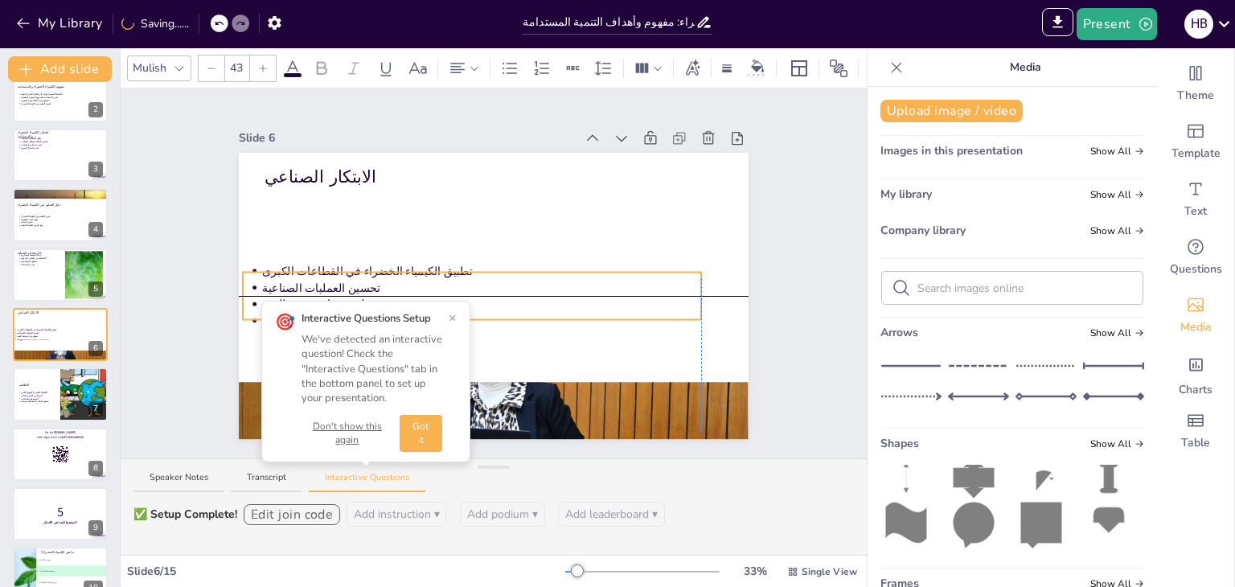
drag, startPoint x: 343, startPoint y: 213, endPoint x: 325, endPoint y: 297, distance: 85.6
click at [325, 297] on p "تطوير مواد صديقة للبيئة" at bounding box center [481, 304] width 439 height 16
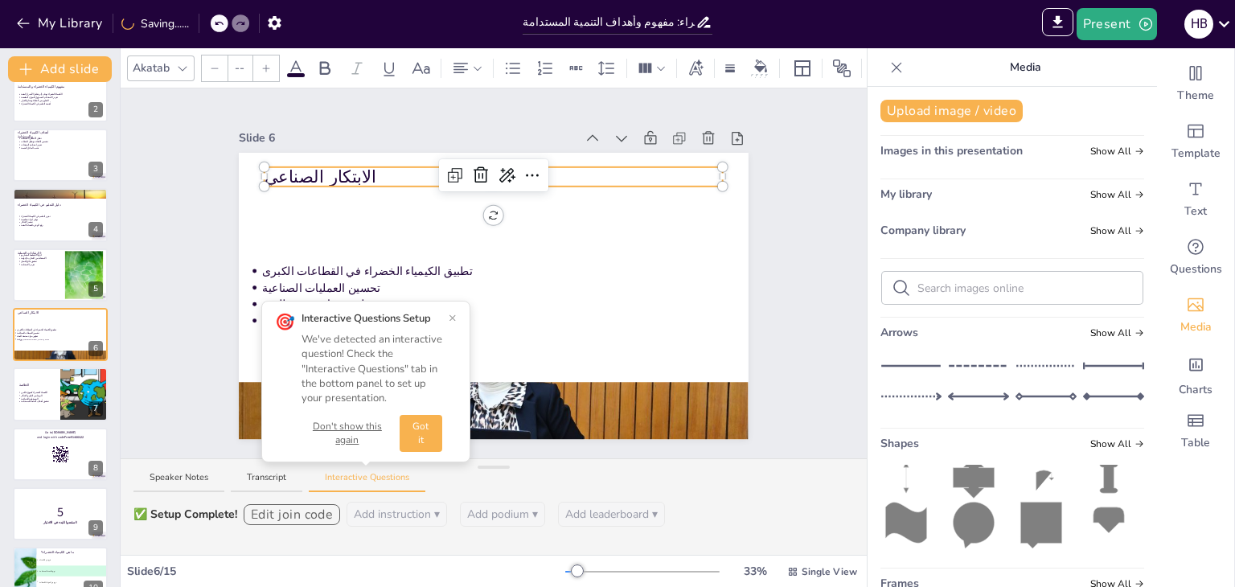
type input "64"
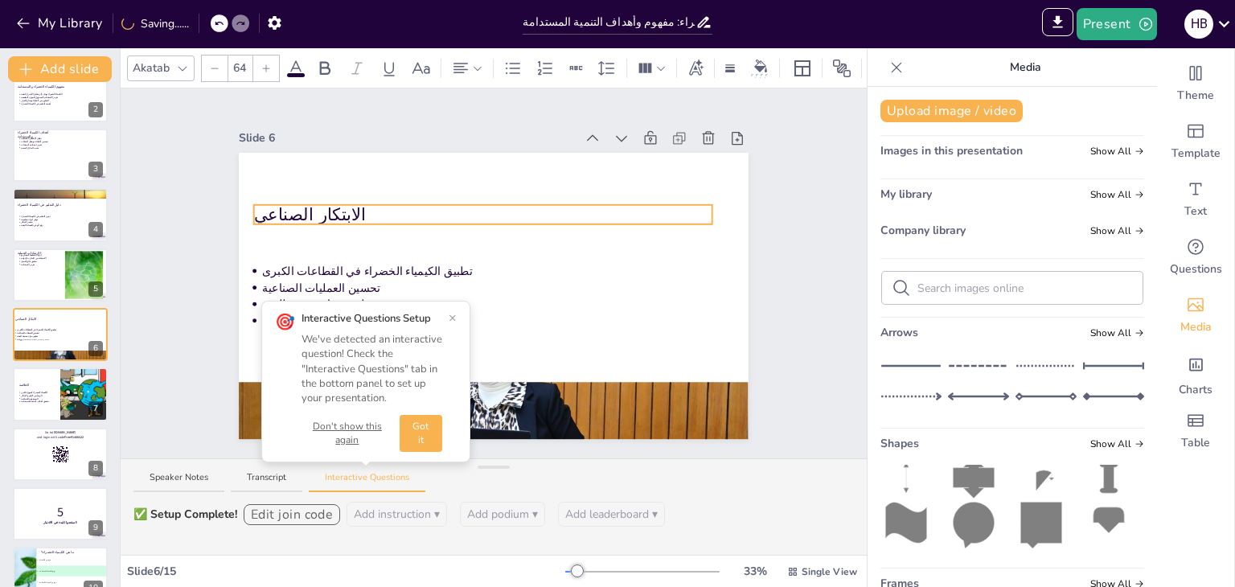
drag, startPoint x: 299, startPoint y: 177, endPoint x: 289, endPoint y: 215, distance: 39.2
click at [289, 215] on p "الابتكار الصناعي" at bounding box center [483, 215] width 458 height 24
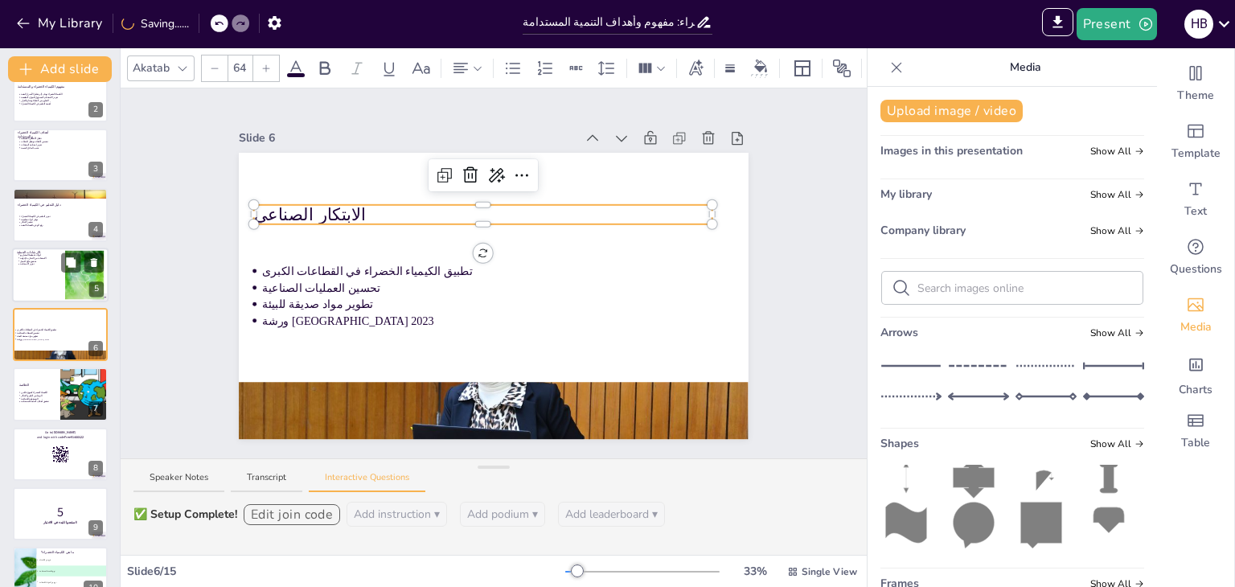
click at [49, 273] on div at bounding box center [60, 275] width 96 height 55
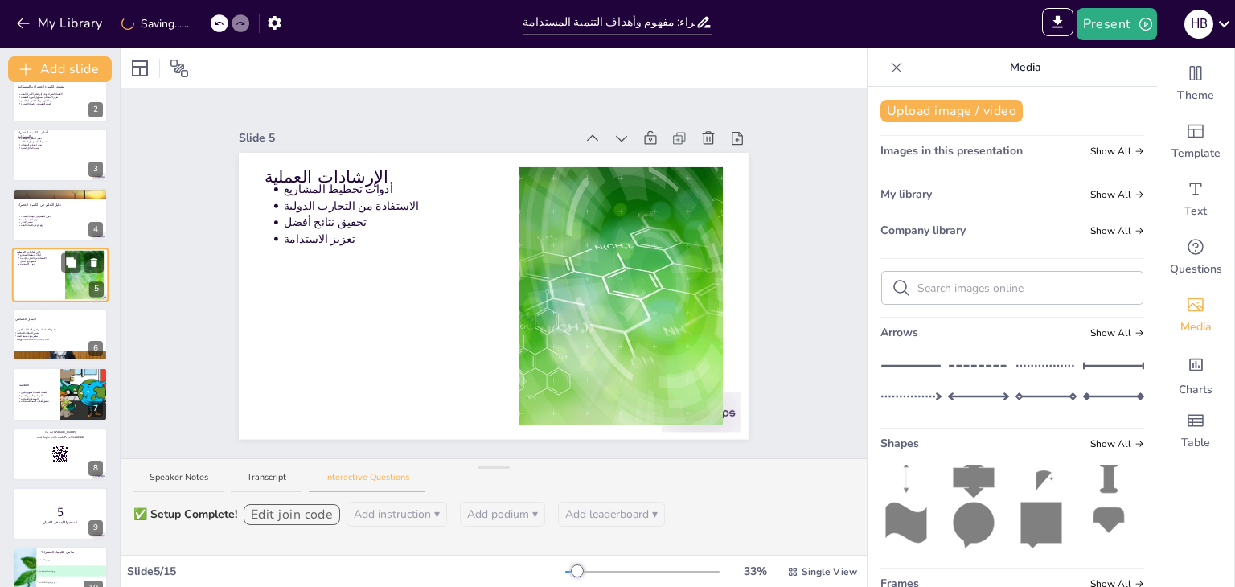
scroll to position [26, 0]
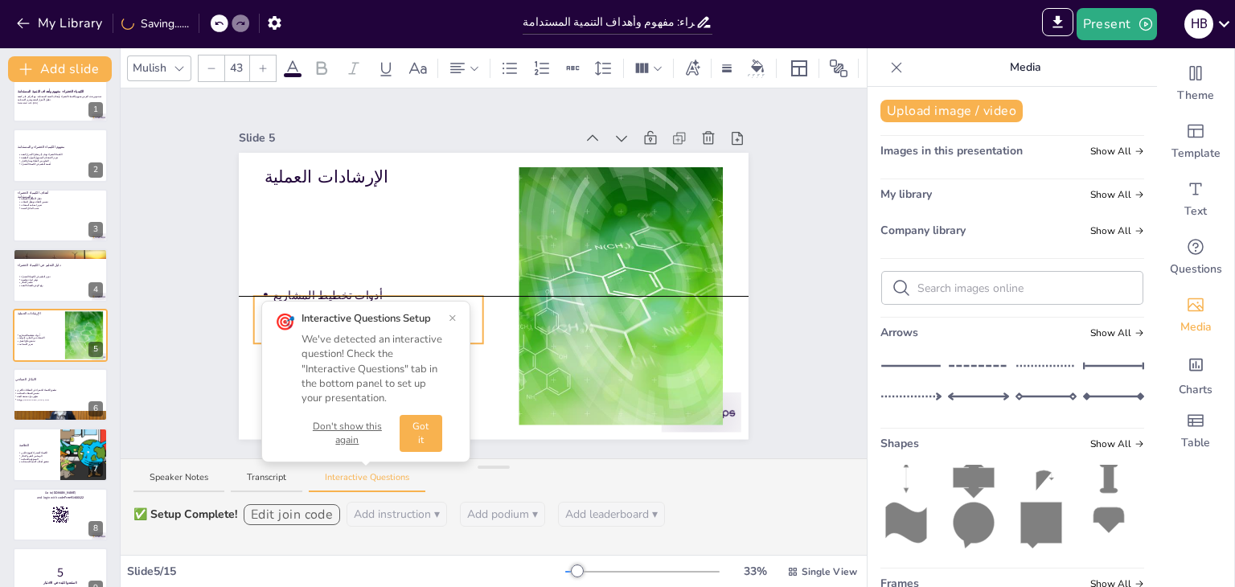
drag, startPoint x: 345, startPoint y: 224, endPoint x: 334, endPoint y: 324, distance: 101.0
click at [334, 324] on div "Slide 1 الكيمياء الخضراء: مفهوم وأهداف التنمية المستدامة تستعرض هذه العرض مفهوم…" at bounding box center [494, 273] width 746 height 370
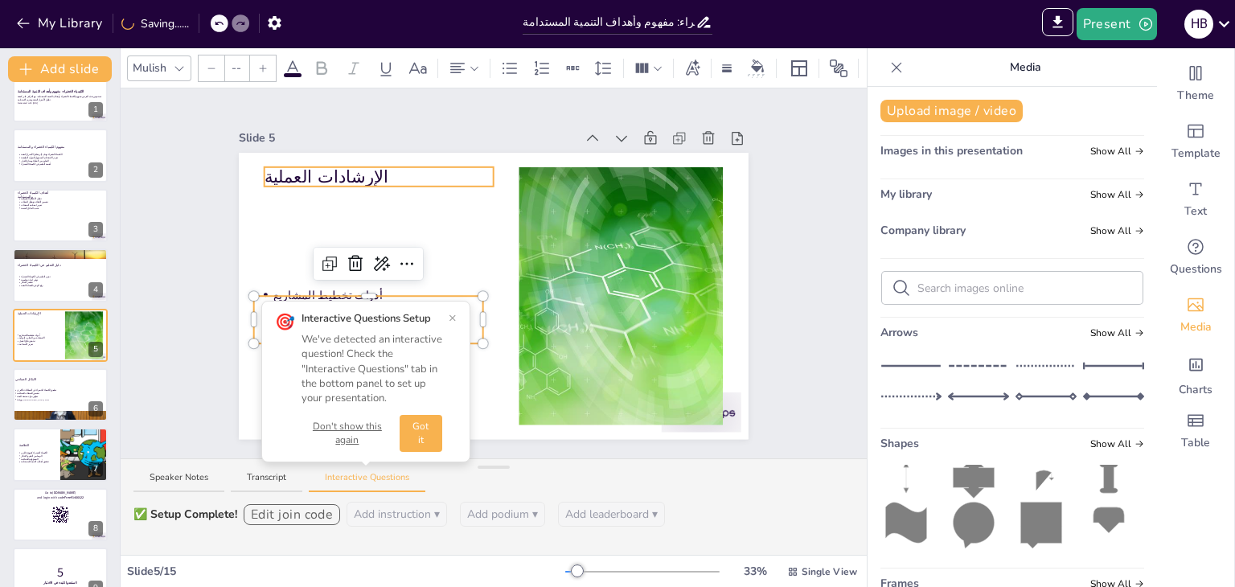
type input "64"
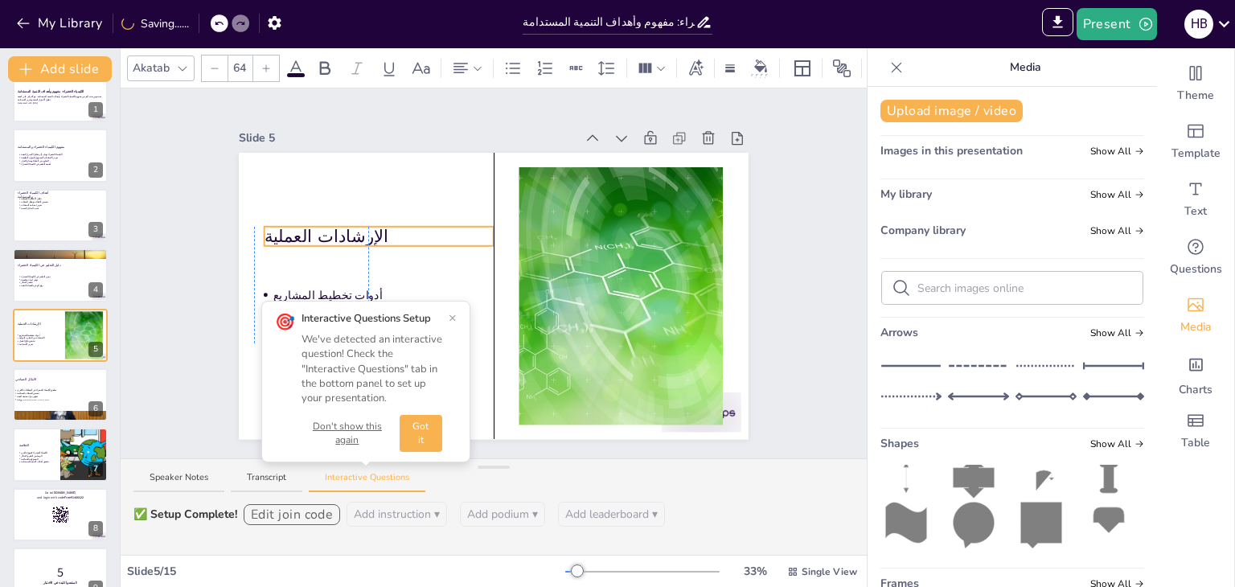
drag, startPoint x: 314, startPoint y: 179, endPoint x: 310, endPoint y: 239, distance: 59.6
click at [310, 239] on p "الإرشادات العملية" at bounding box center [379, 236] width 229 height 24
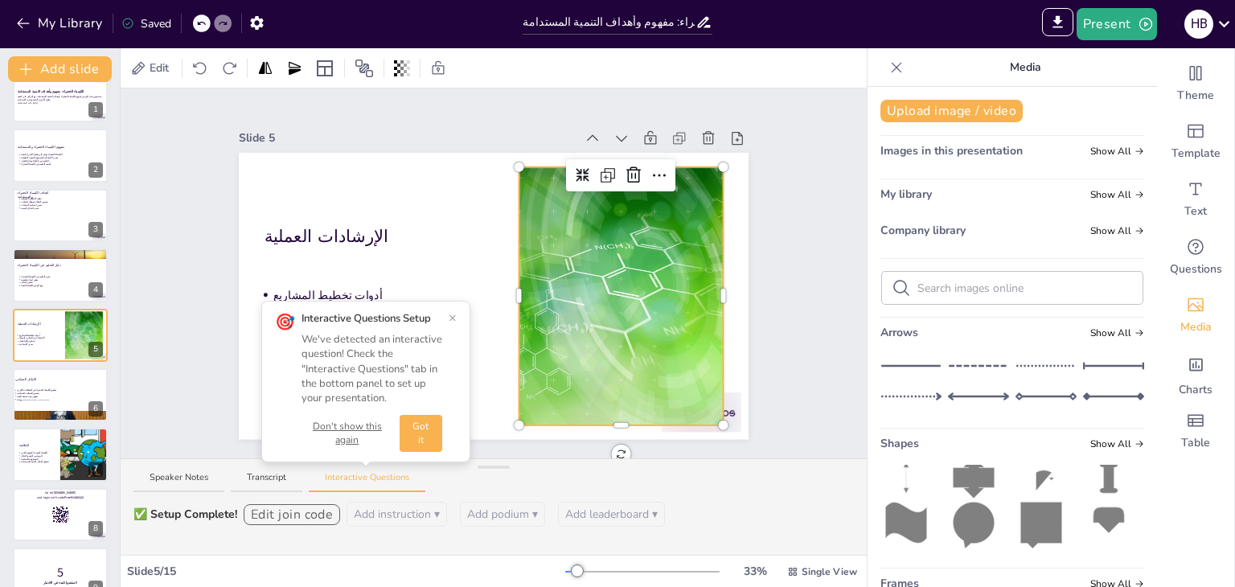
click at [572, 247] on div at bounding box center [621, 296] width 350 height 258
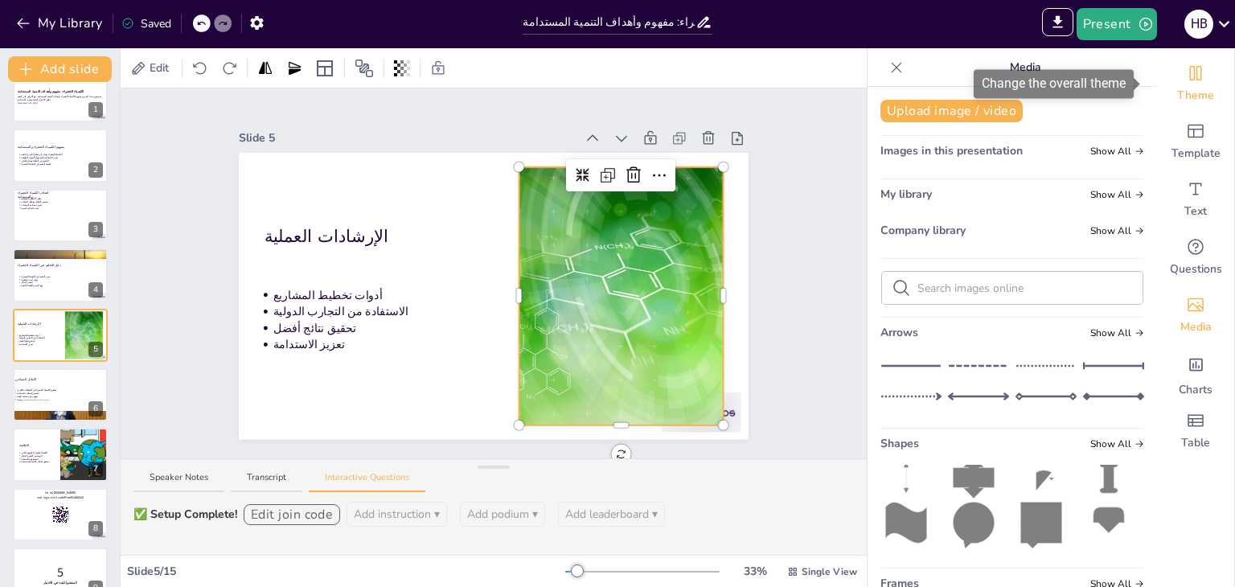
click at [1197, 88] on span "Theme" at bounding box center [1195, 96] width 37 height 16
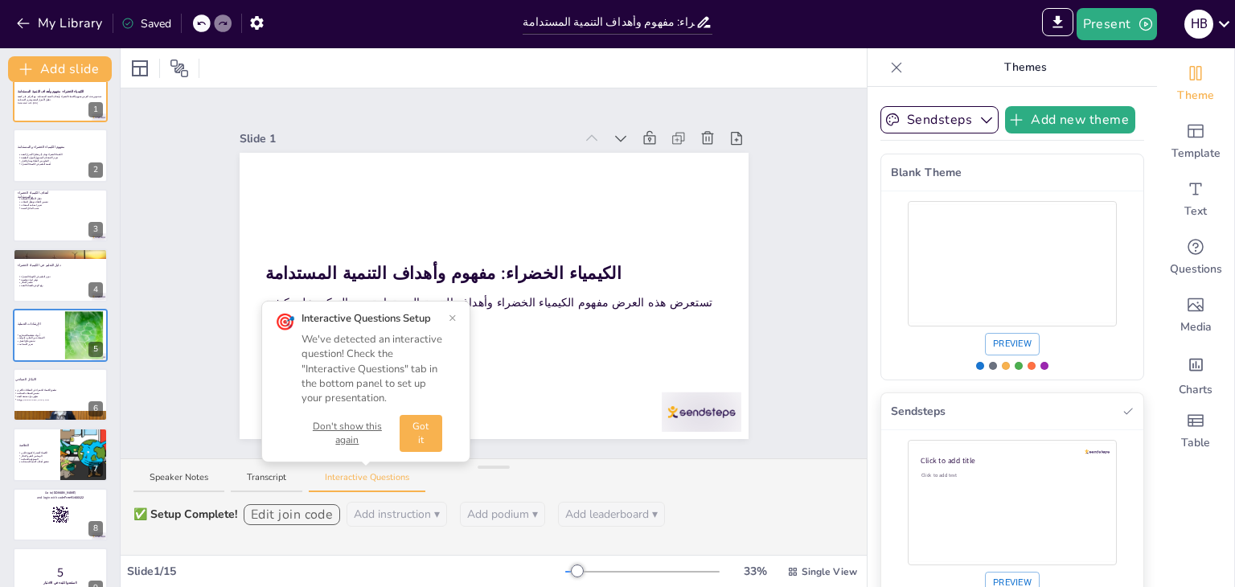
click at [1005, 483] on div "Click to add text" at bounding box center [1010, 510] width 178 height 77
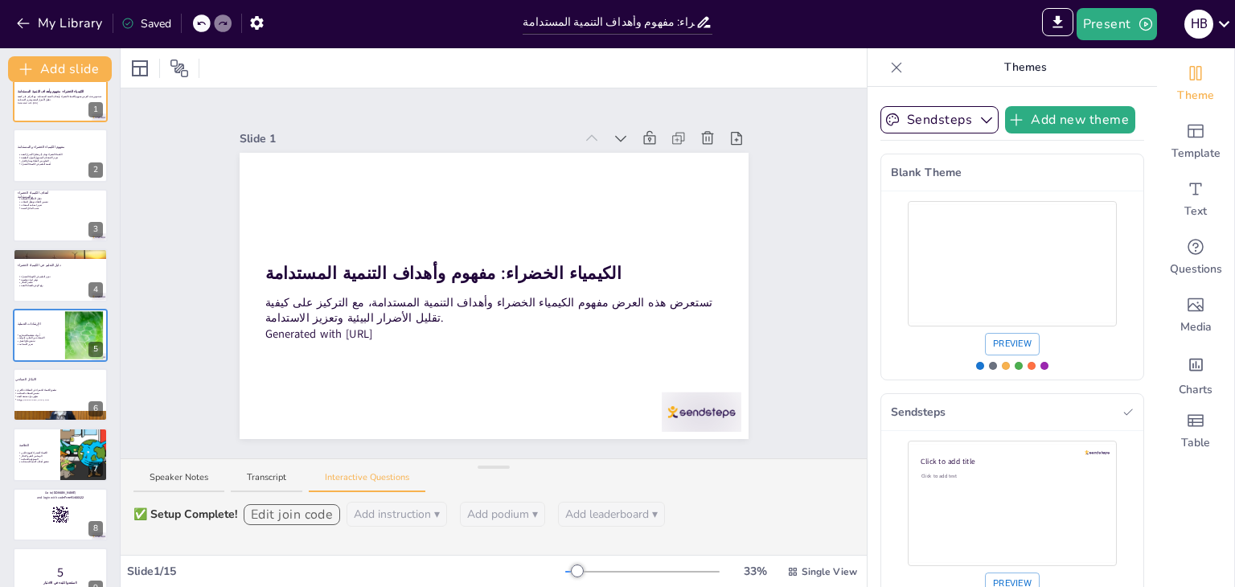
click at [198, 11] on div "My Library Saved" at bounding box center [136, 22] width 272 height 29
click at [198, 27] on icon at bounding box center [201, 23] width 10 height 10
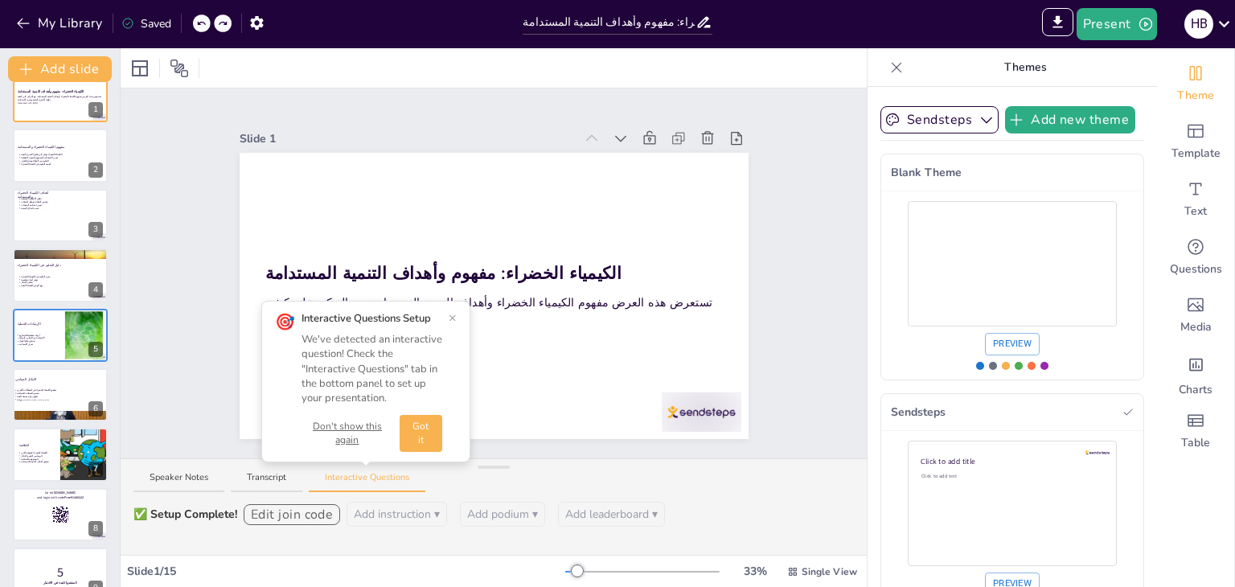
click at [376, 440] on button "Don't show this again" at bounding box center [347, 433] width 92 height 27
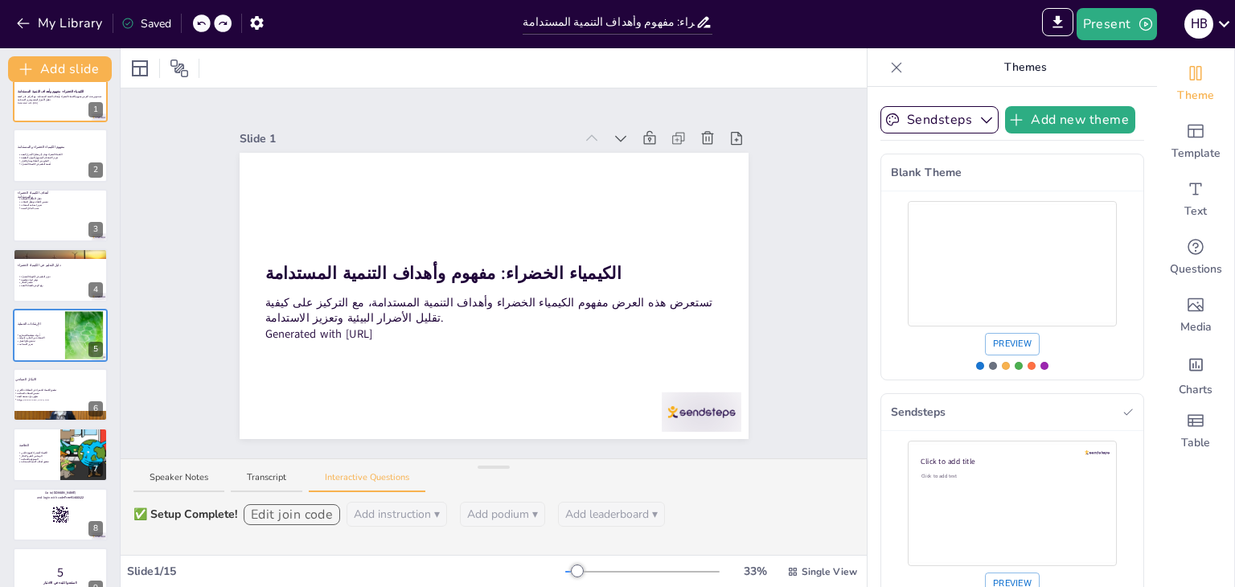
click at [223, 23] on icon at bounding box center [223, 23] width 10 height 10
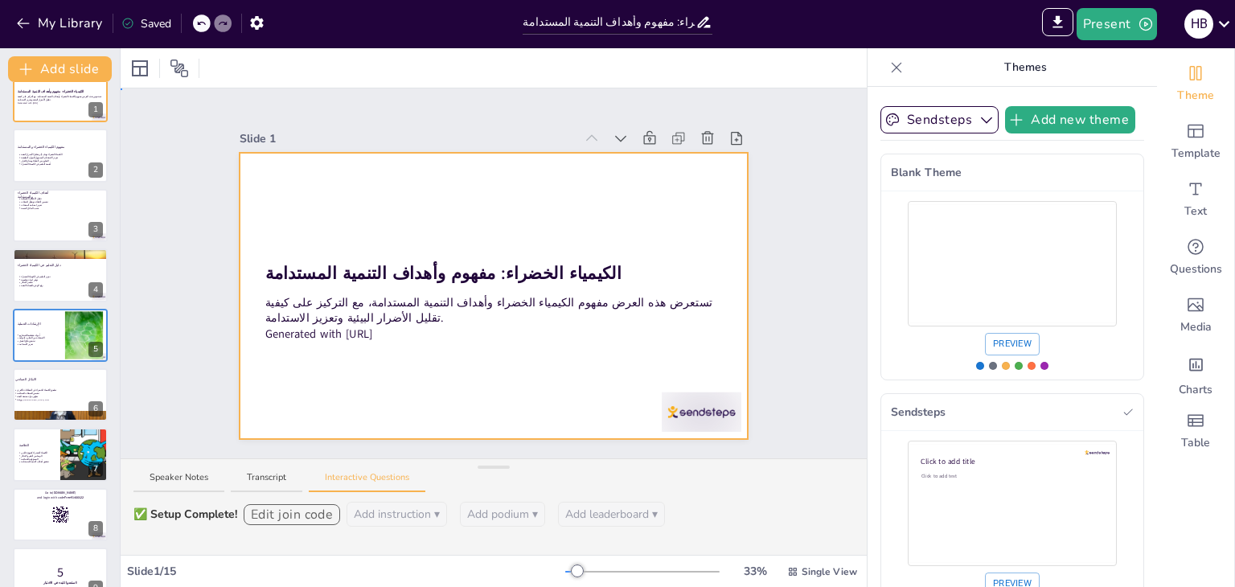
click at [533, 180] on div at bounding box center [494, 296] width 509 height 286
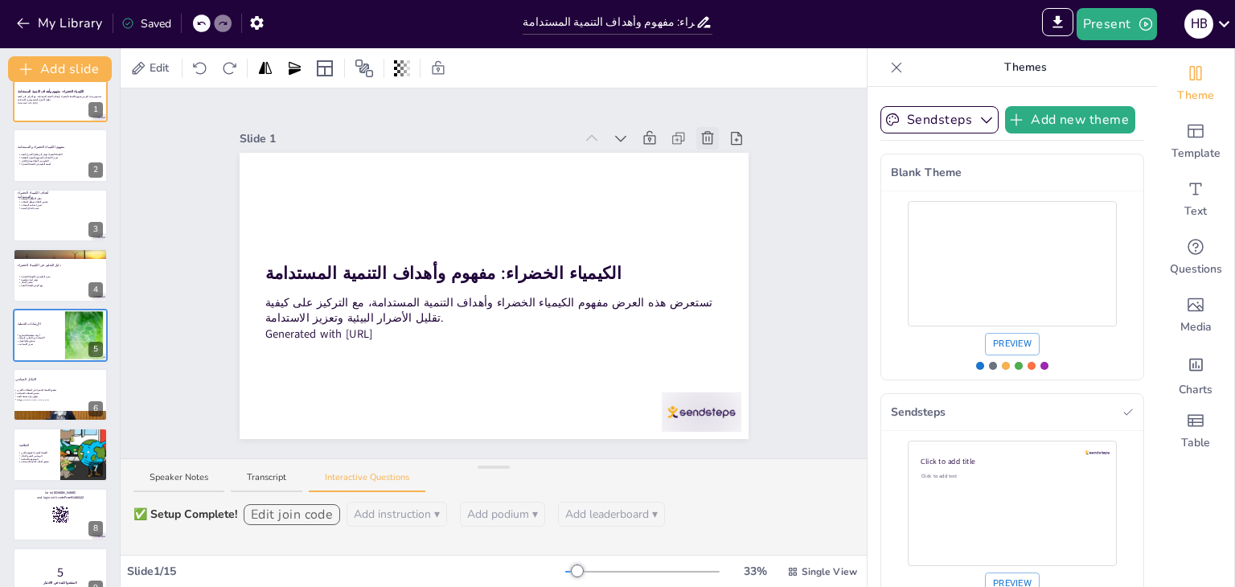
click at [703, 137] on icon at bounding box center [707, 138] width 16 height 16
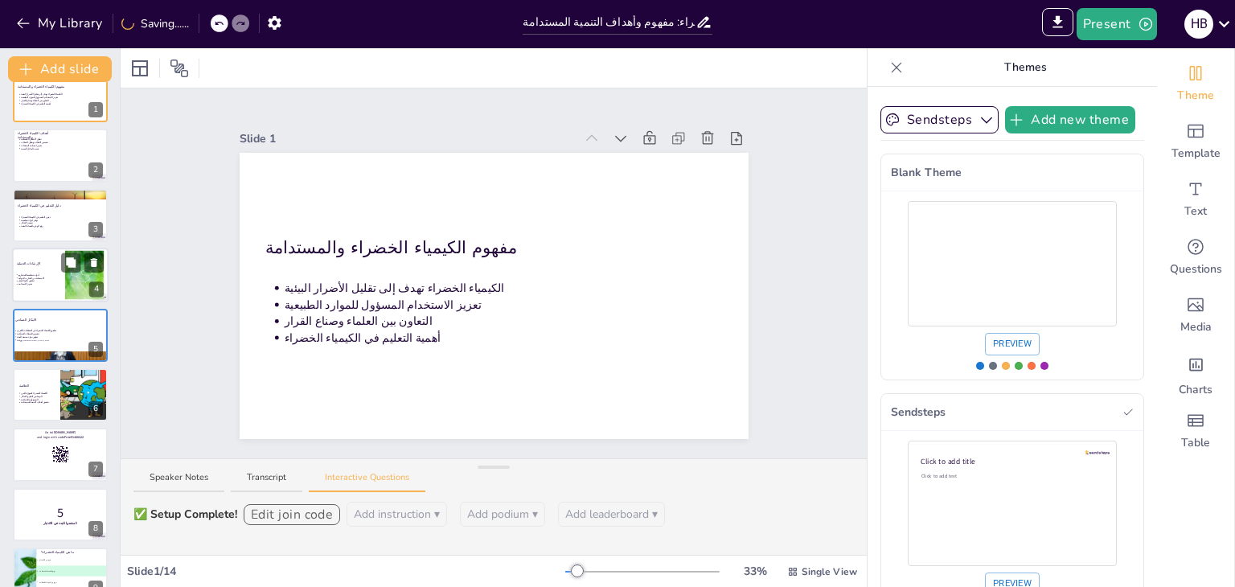
click at [53, 284] on p "تعزيز الاستدامة" at bounding box center [38, 284] width 40 height 3
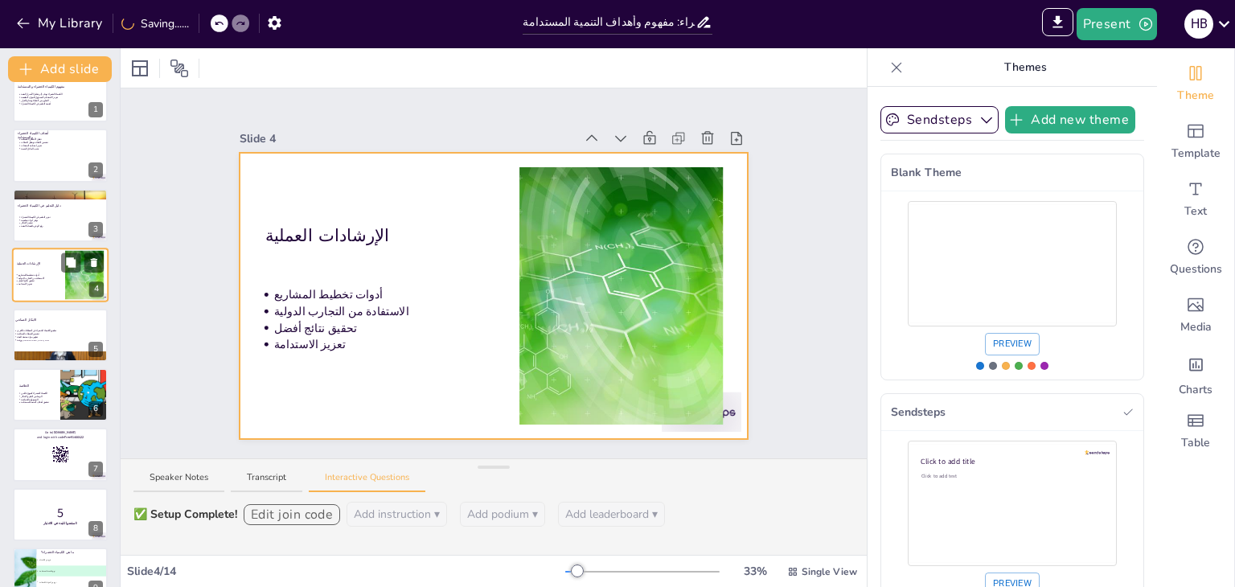
scroll to position [0, 0]
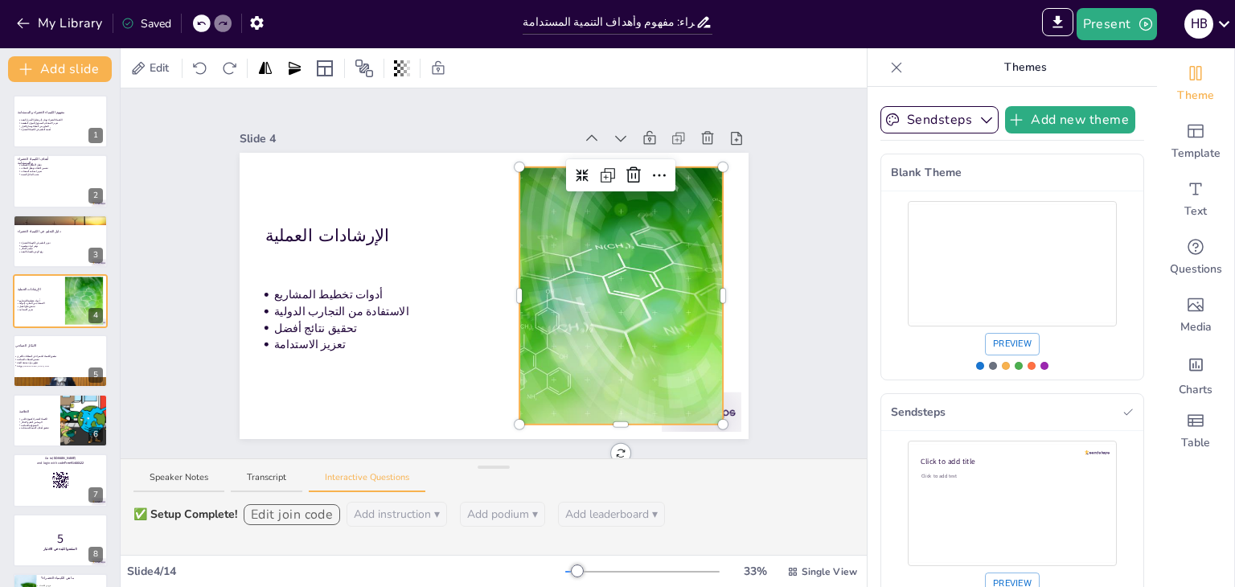
click at [581, 332] on div at bounding box center [621, 295] width 350 height 257
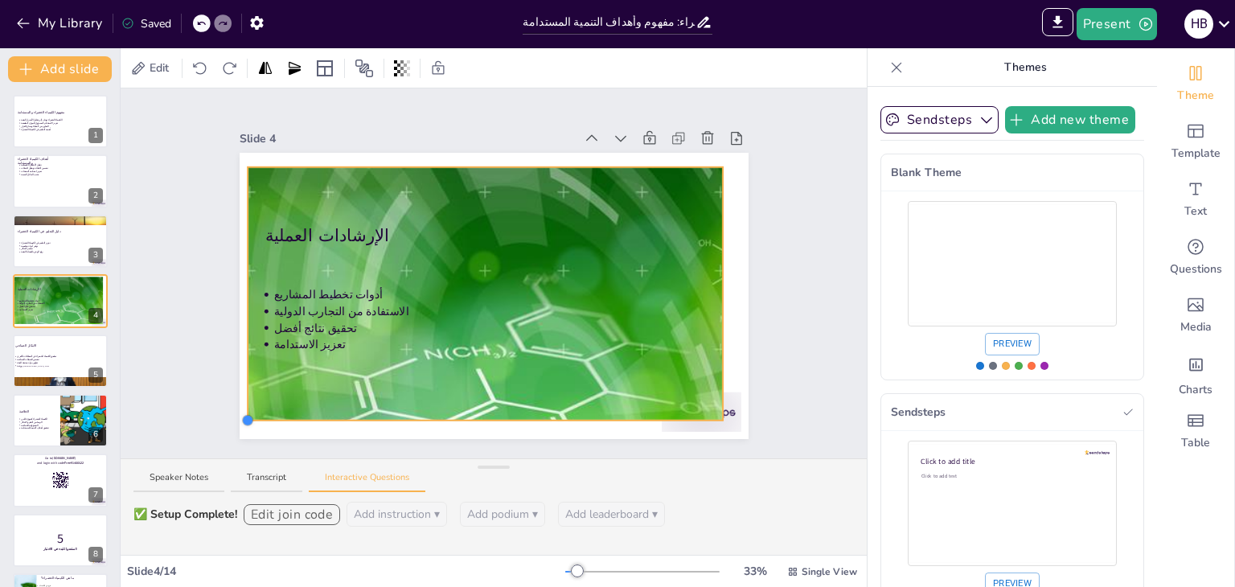
drag, startPoint x: 507, startPoint y: 419, endPoint x: 235, endPoint y: 415, distance: 271.8
click at [241, 415] on div at bounding box center [247, 420] width 13 height 13
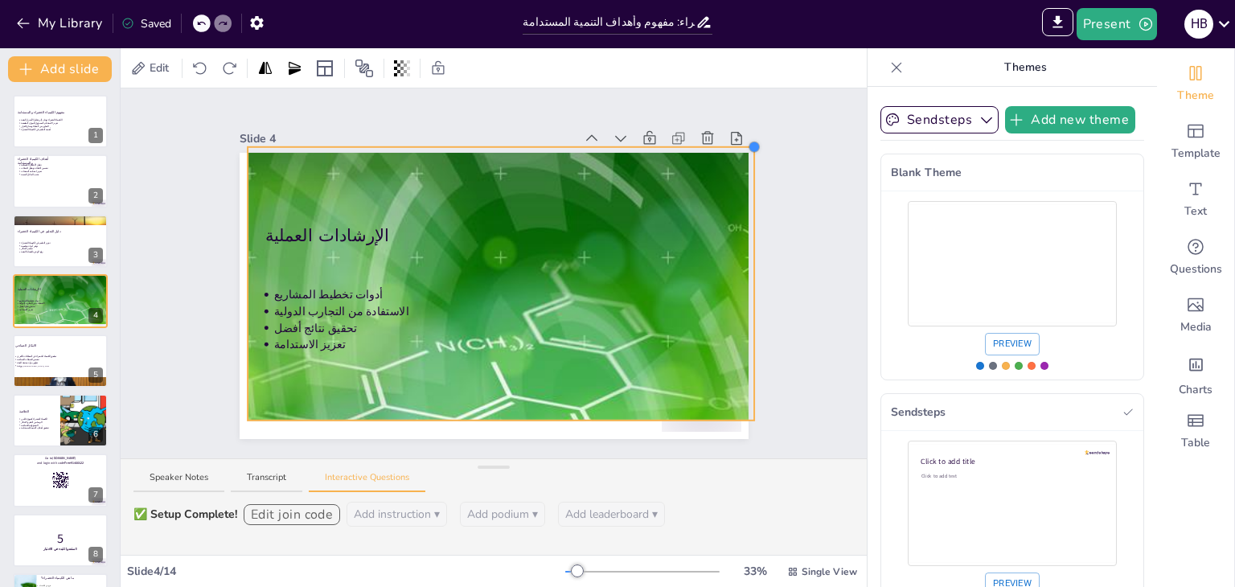
click at [748, 144] on div at bounding box center [754, 147] width 13 height 13
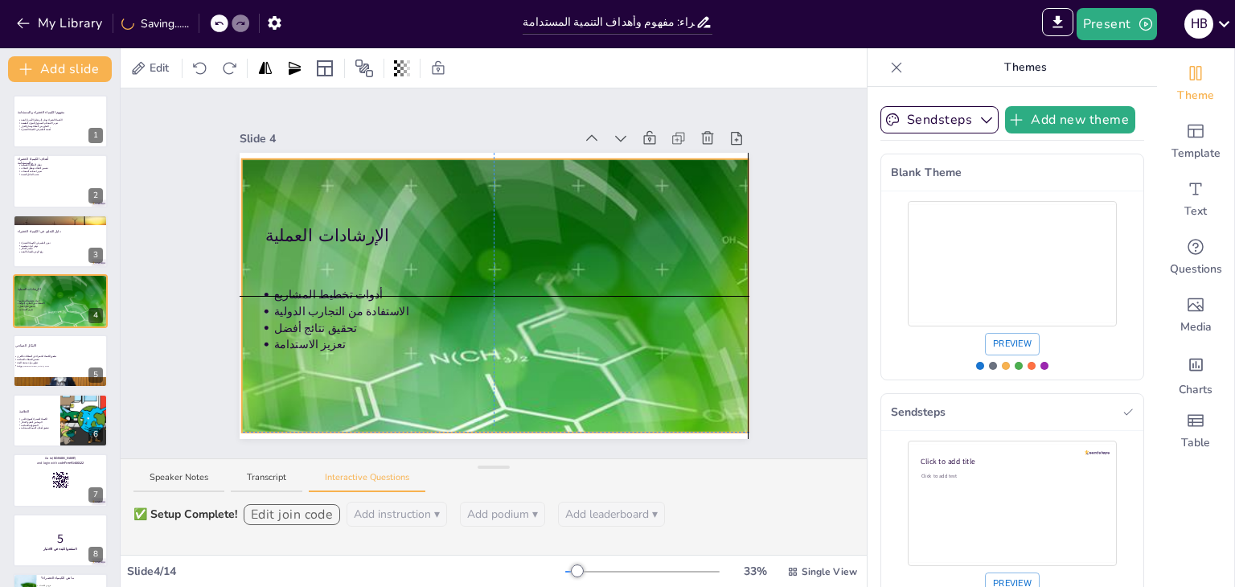
click at [592, 239] on div at bounding box center [494, 480] width 870 height 642
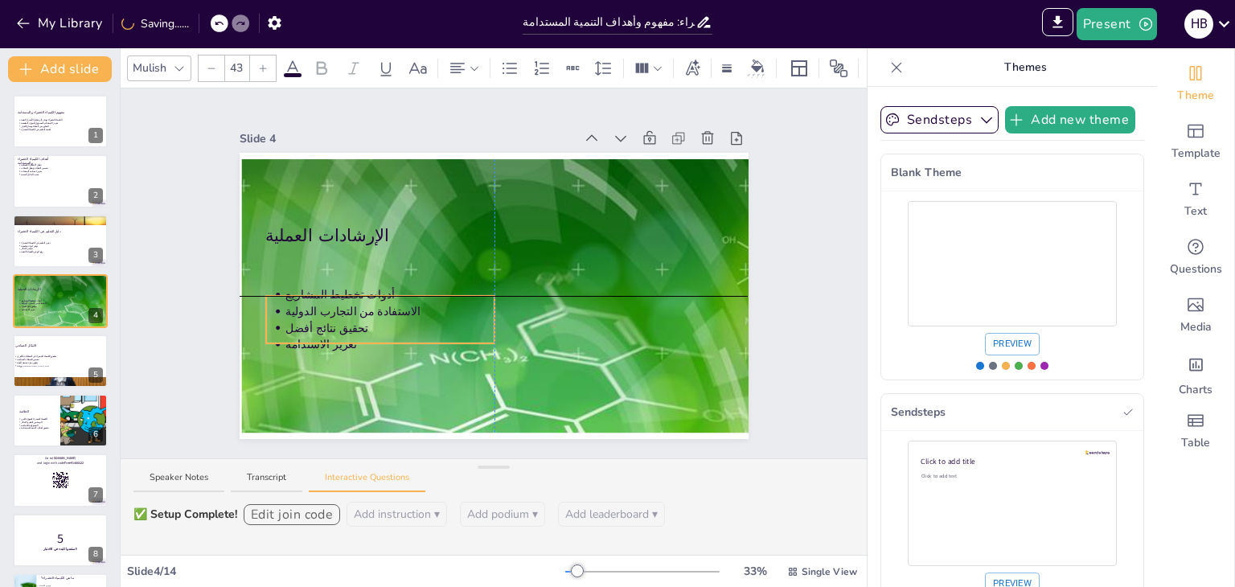
drag, startPoint x: 308, startPoint y: 313, endPoint x: 316, endPoint y: 311, distance: 8.2
click at [316, 311] on p "الاستفادة من التجارب الدولية" at bounding box center [390, 311] width 210 height 16
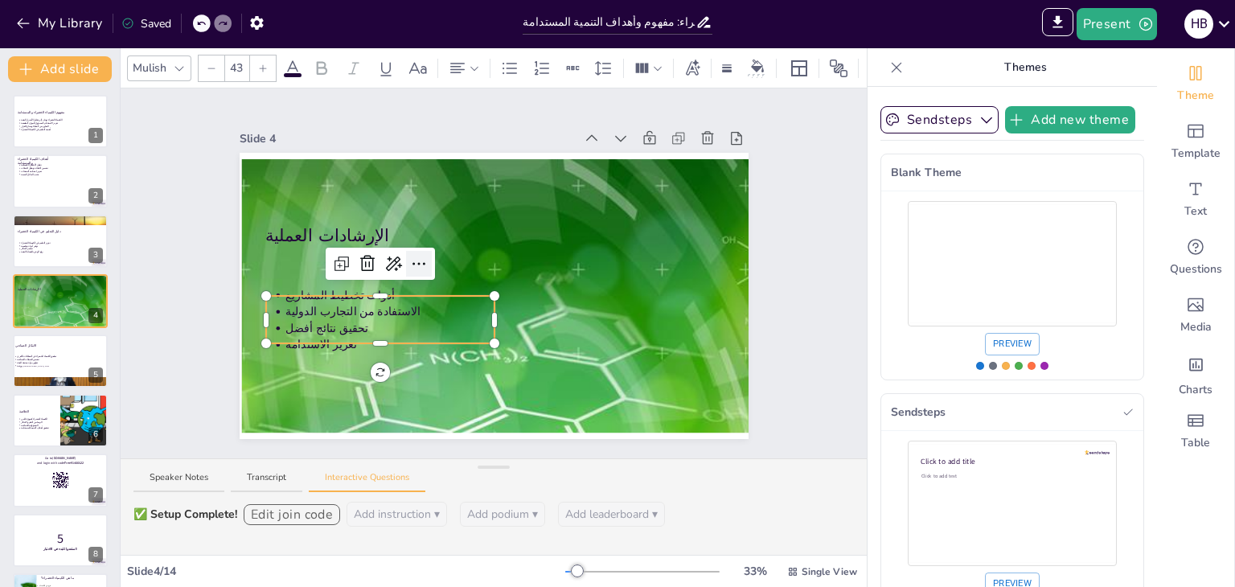
click at [409, 260] on icon at bounding box center [418, 263] width 19 height 19
click at [383, 264] on icon at bounding box center [392, 263] width 19 height 19
click at [409, 254] on icon at bounding box center [418, 263] width 19 height 19
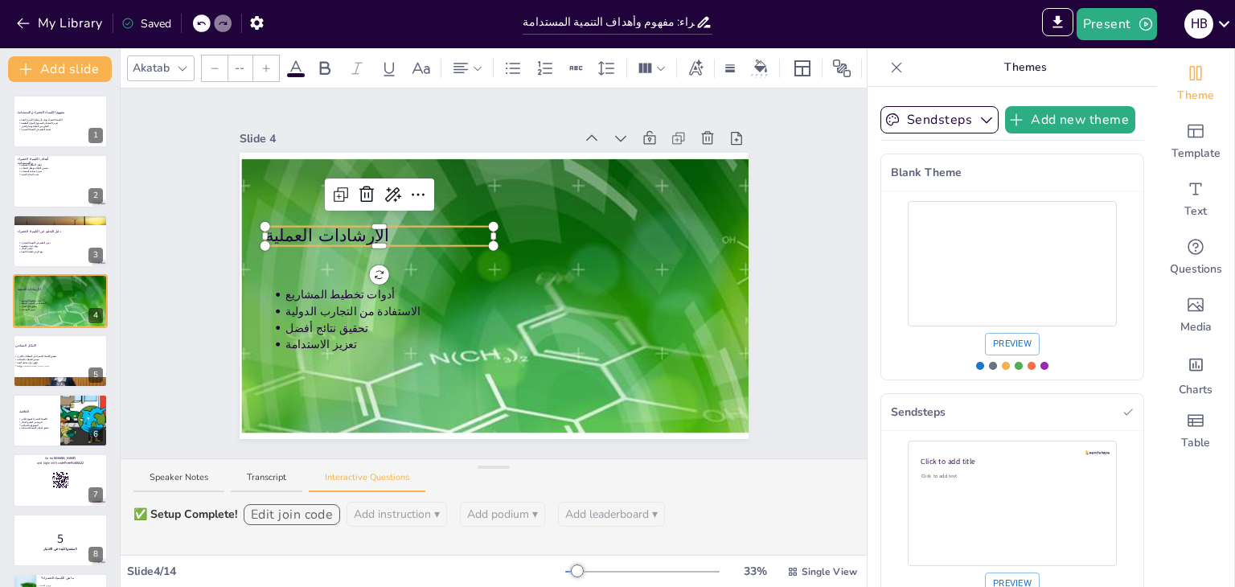
type input "64"
click at [267, 226] on div "الإرشادات العملية أدوات تخطيط المشاريع الاستفادة من التجارب الدولية تحقيق نتائج…" at bounding box center [494, 296] width 509 height 286
click at [411, 185] on icon at bounding box center [417, 194] width 19 height 19
click at [383, 191] on icon at bounding box center [392, 194] width 19 height 19
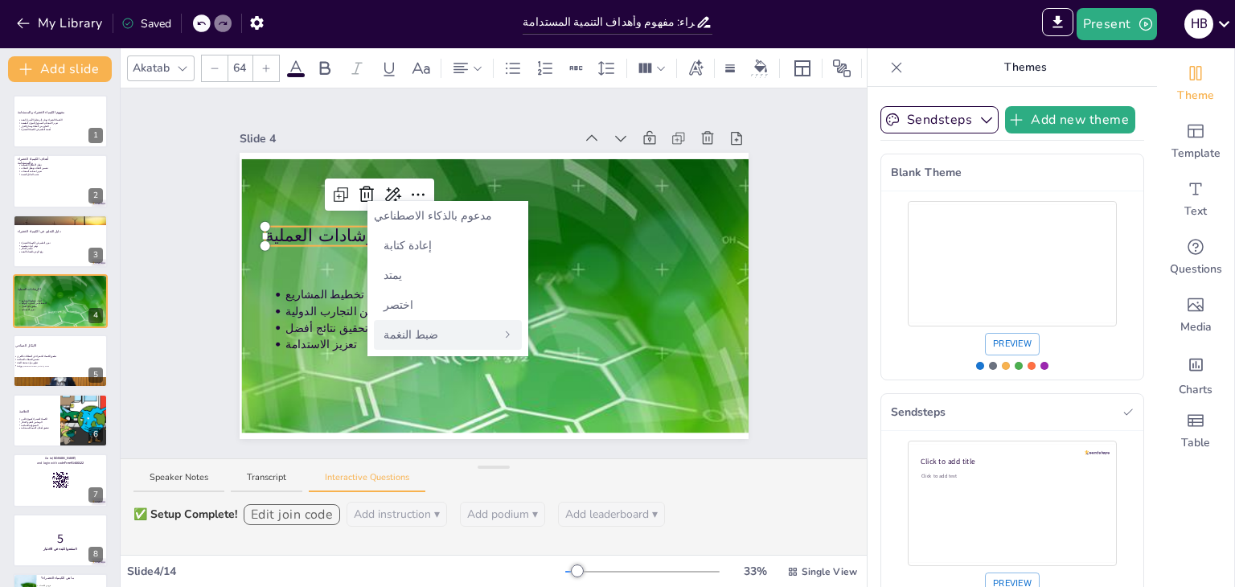
click at [486, 334] on div "ضبط النغمة" at bounding box center [448, 335] width 148 height 30
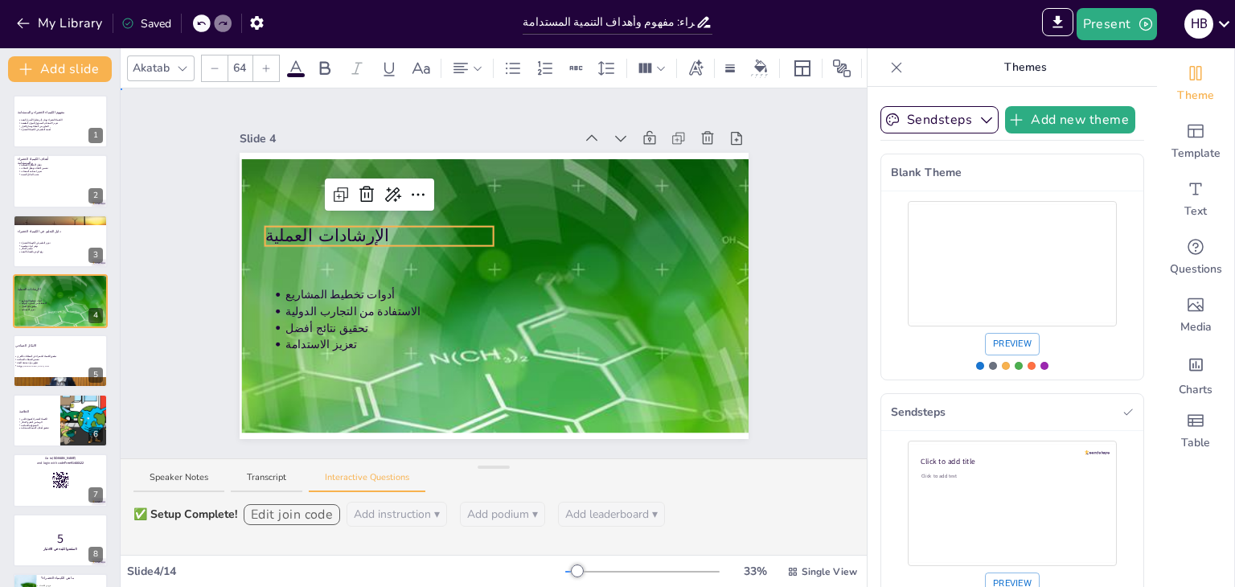
click at [174, 323] on div "Slide 1 مفهوم الكيمياء الخضراء والمستدامة الكيمياء الخضراء تهدف إلى تقليل الأضر…" at bounding box center [494, 273] width 746 height 370
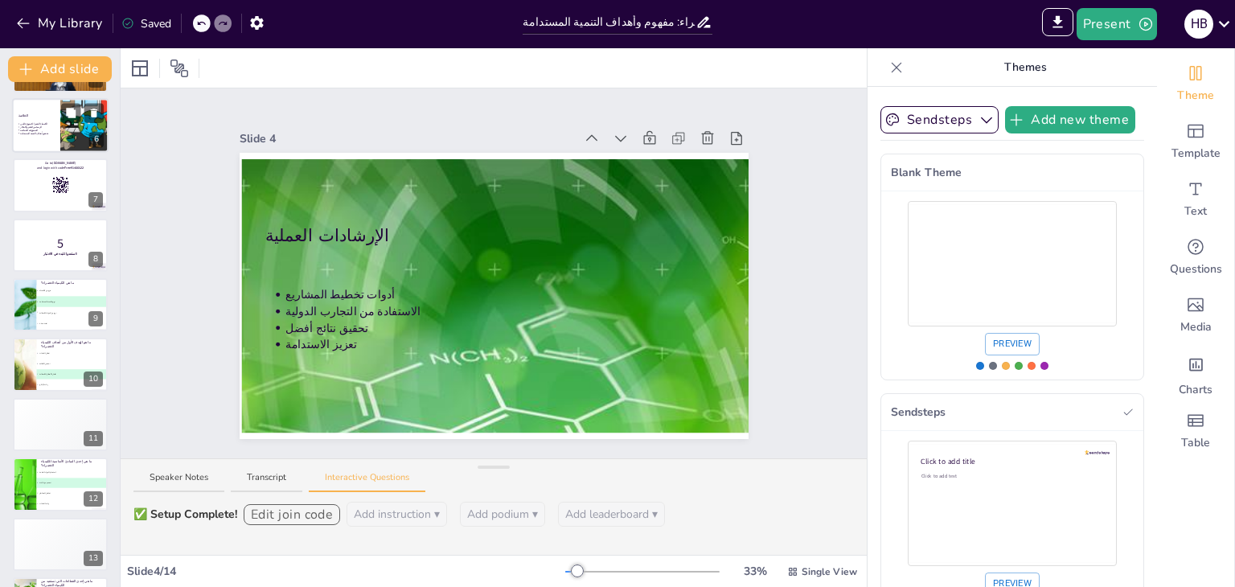
scroll to position [317, 0]
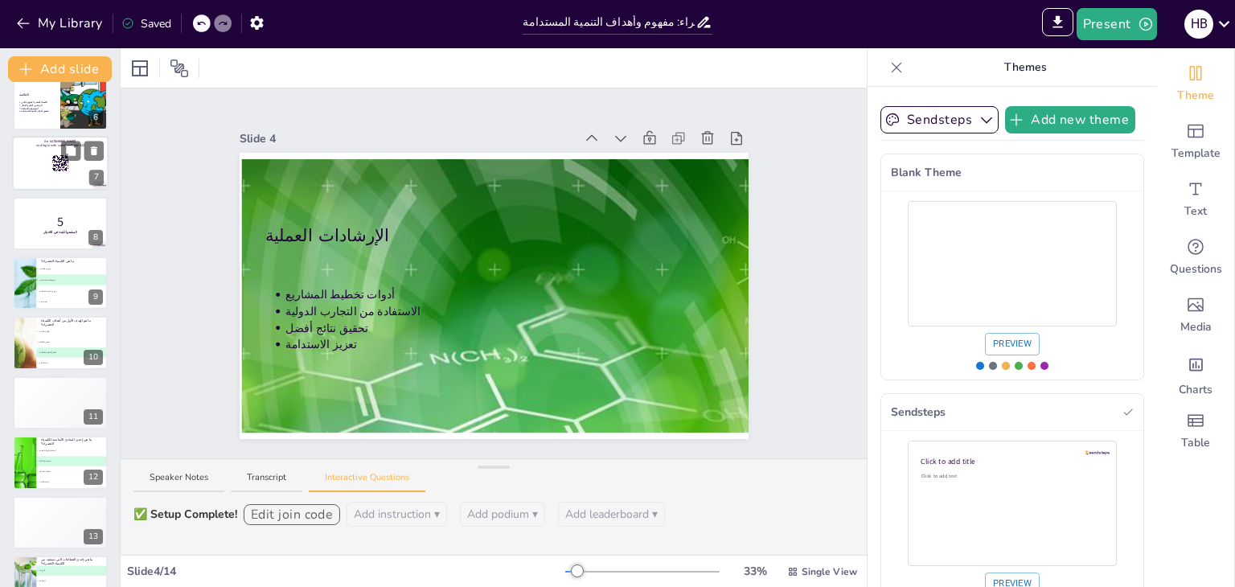
click at [14, 166] on div at bounding box center [60, 164] width 96 height 55
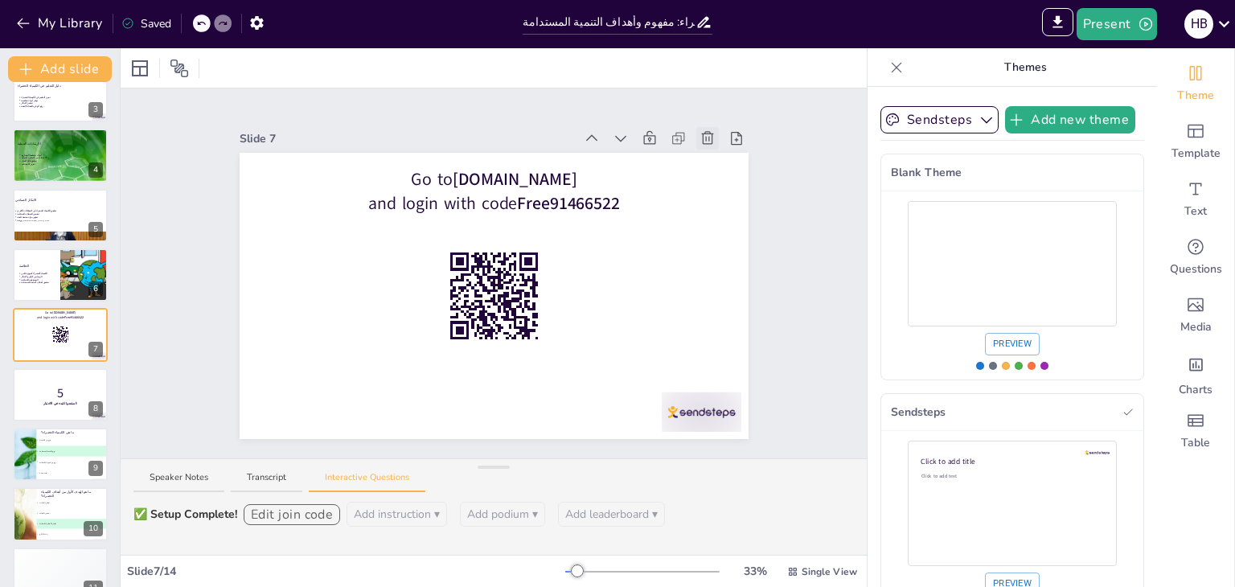
click at [699, 133] on icon at bounding box center [707, 138] width 16 height 16
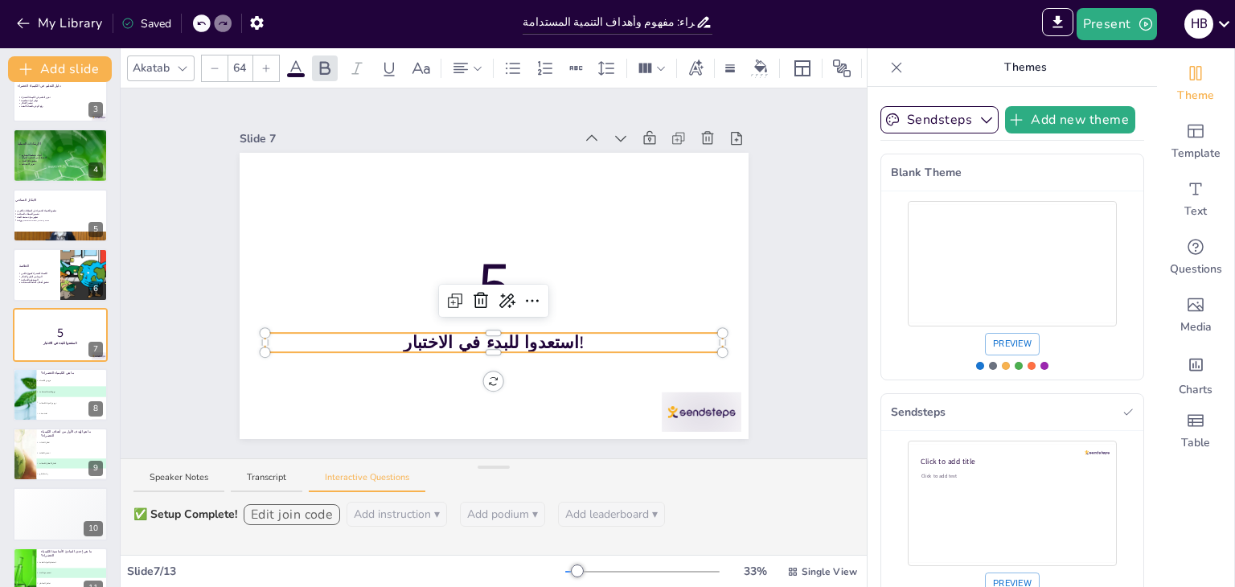
drag, startPoint x: 546, startPoint y: 329, endPoint x: 527, endPoint y: 345, distance: 24.5
click at [546, 331] on strong "استعدوا للبدء في الاختبار!" at bounding box center [494, 342] width 180 height 23
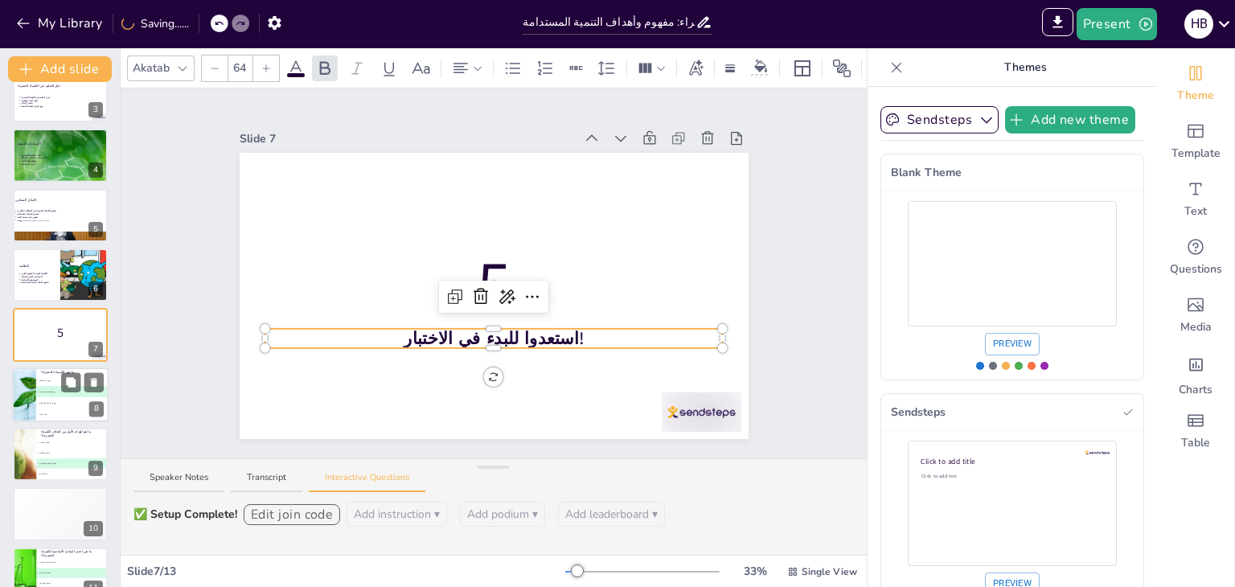
click at [62, 412] on span "D تقنية حديثة" at bounding box center [72, 413] width 71 height 2
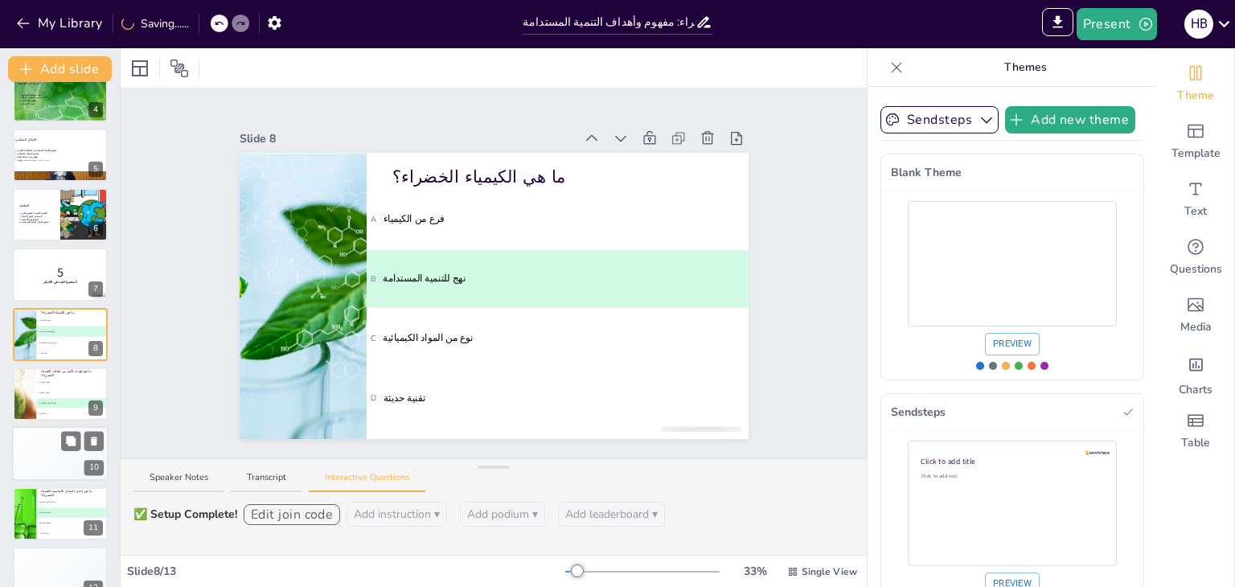
click at [58, 441] on span "400" at bounding box center [57, 442] width 4 height 3
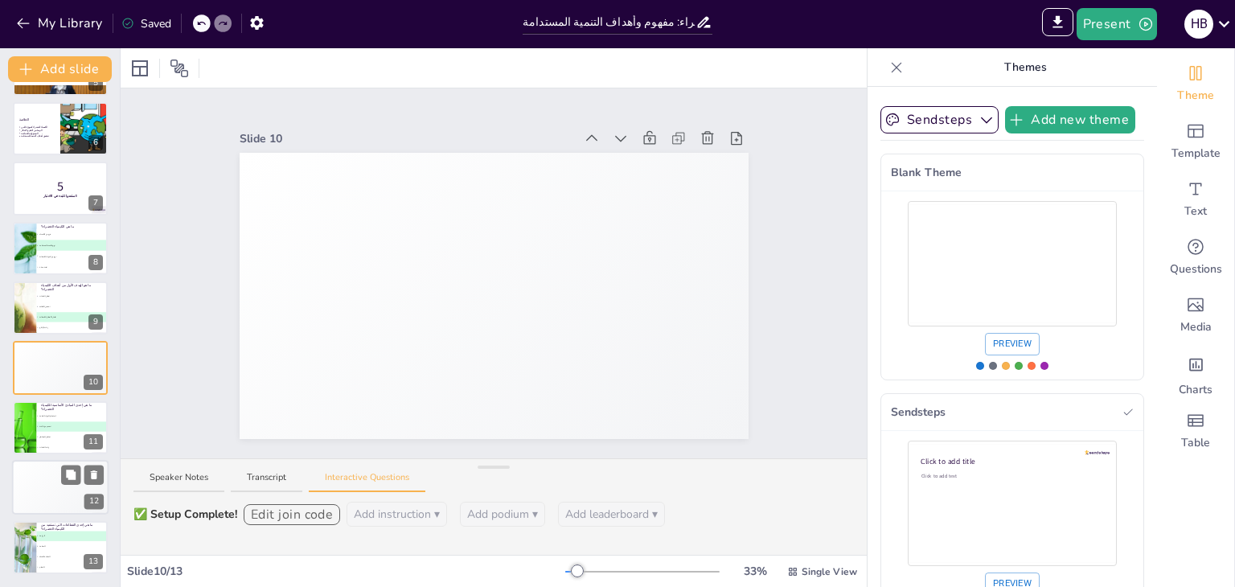
click at [79, 487] on div "Participant 1 500" at bounding box center [85, 489] width 20 height 4
click at [203, 16] on div at bounding box center [202, 23] width 18 height 18
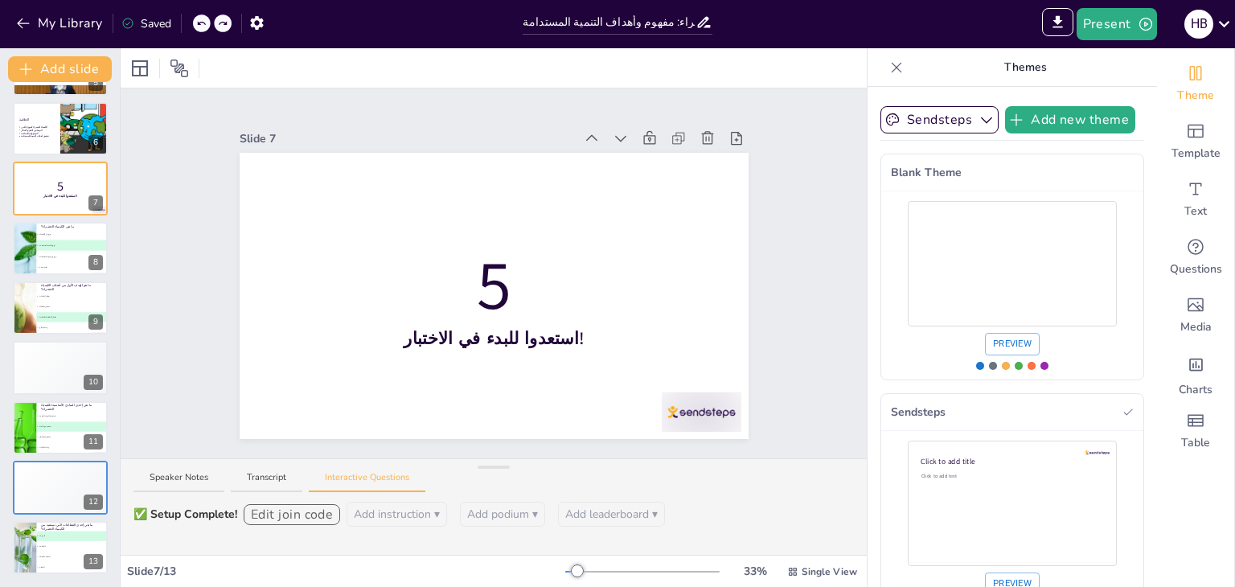
click at [203, 16] on div at bounding box center [202, 23] width 18 height 18
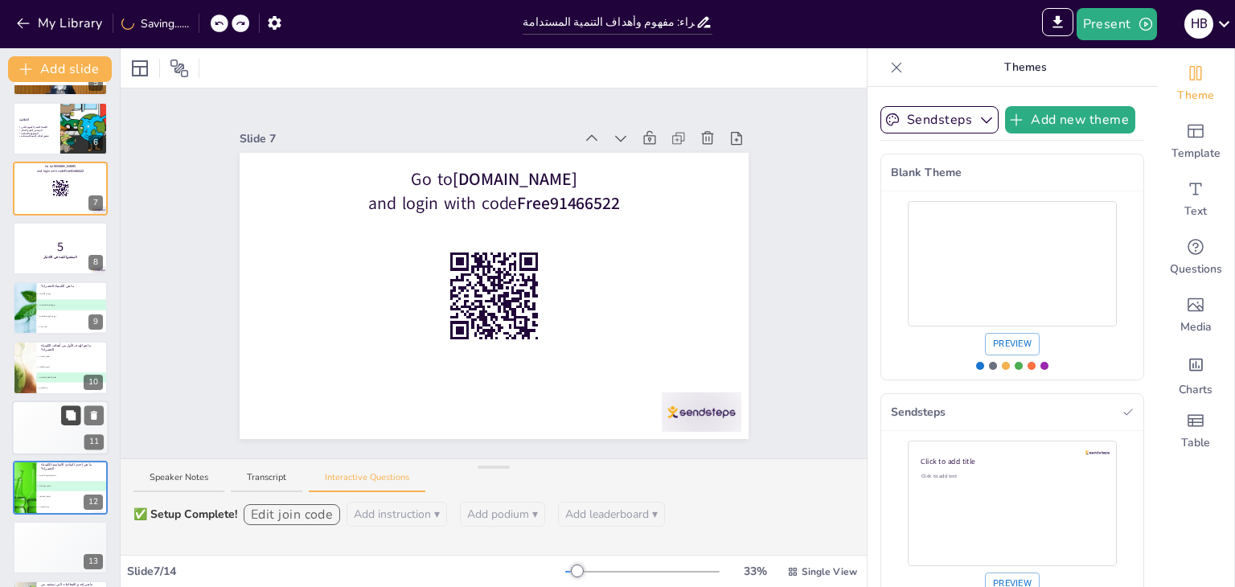
click at [80, 417] on button at bounding box center [70, 414] width 19 height 19
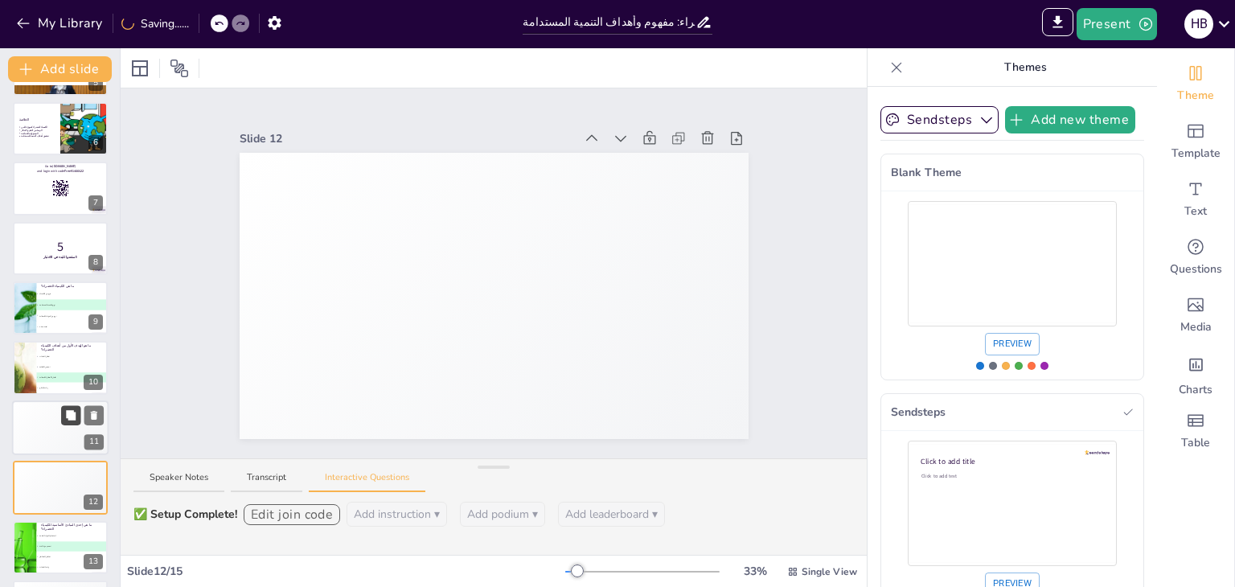
scroll to position [412, 0]
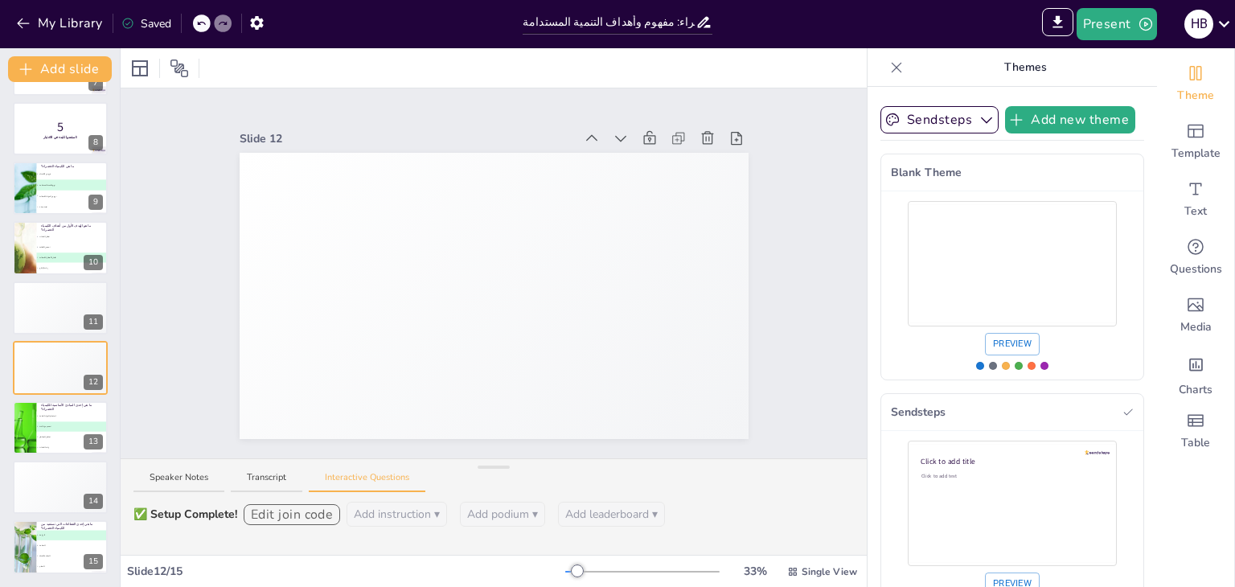
click at [206, 21] on icon at bounding box center [201, 23] width 10 height 10
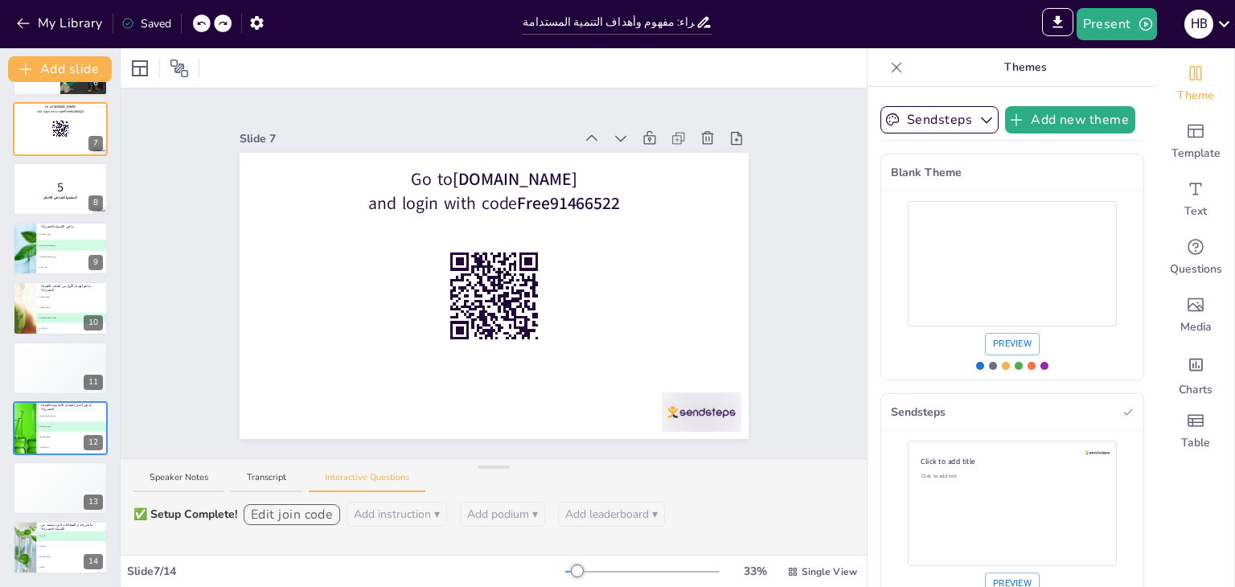
scroll to position [351, 0]
click at [206, 21] on icon at bounding box center [201, 23] width 10 height 10
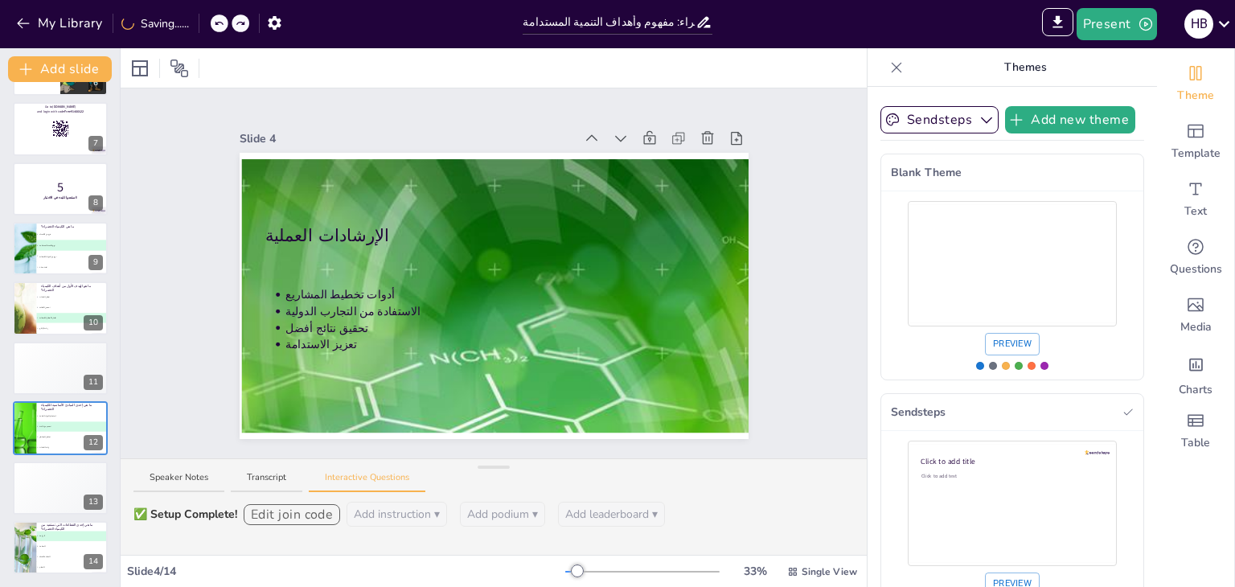
click at [206, 21] on div "My Library Saving......" at bounding box center [144, 22] width 289 height 29
click at [202, 24] on div "My Library Saved" at bounding box center [136, 22] width 272 height 29
click at [202, 24] on icon at bounding box center [201, 23] width 10 height 10
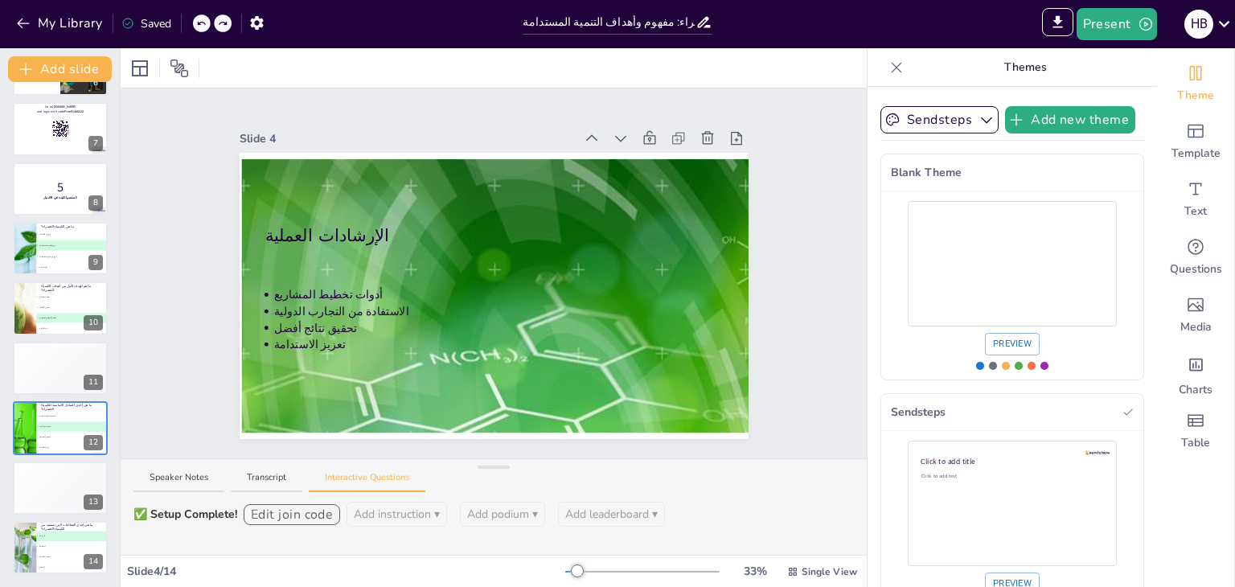
click at [202, 24] on icon at bounding box center [201, 23] width 10 height 10
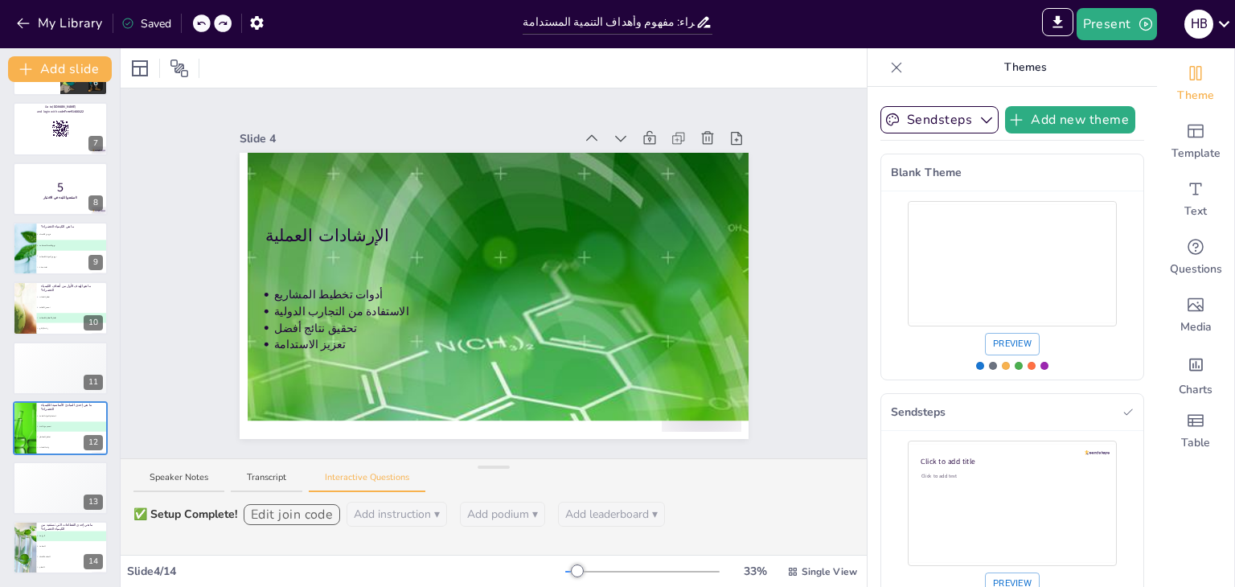
click at [202, 24] on icon at bounding box center [201, 23] width 10 height 10
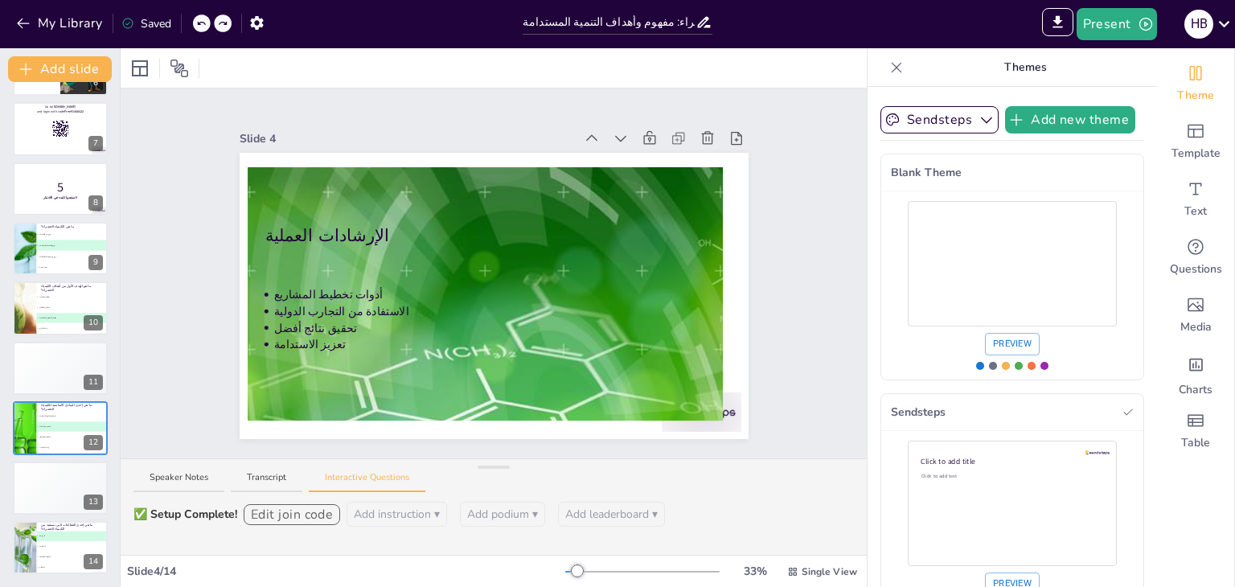
click at [202, 24] on icon at bounding box center [201, 23] width 10 height 10
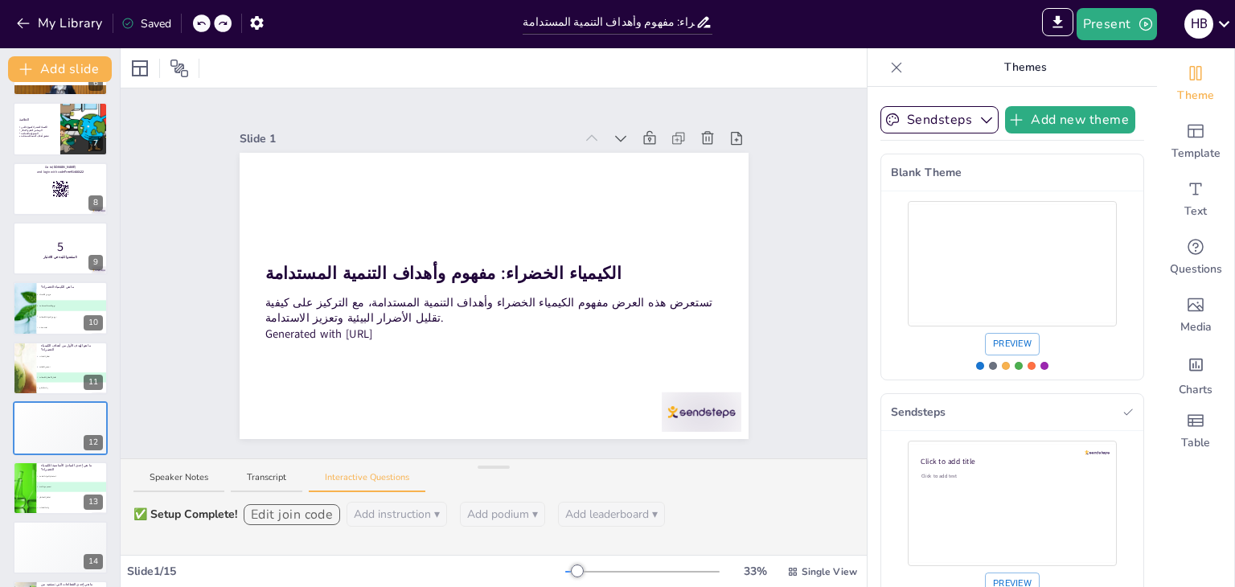
click at [202, 24] on icon at bounding box center [201, 23] width 10 height 10
click at [202, 24] on div "My Library Saved" at bounding box center [136, 22] width 272 height 29
click at [202, 24] on div "My Library Saving......" at bounding box center [144, 22] width 289 height 29
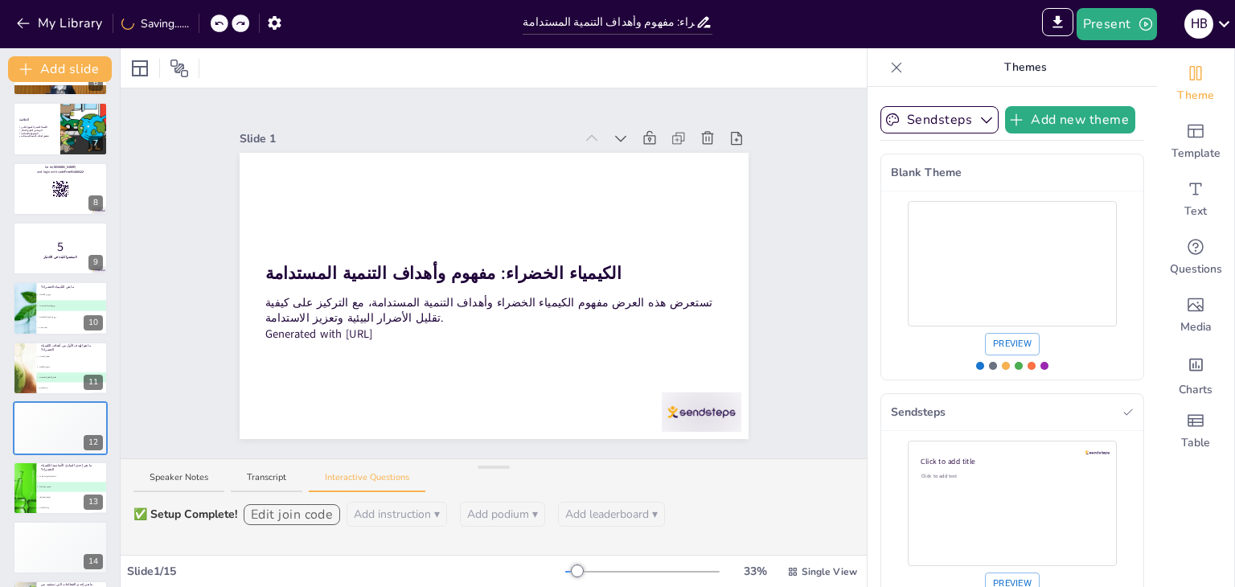
click at [202, 24] on div "My Library Saving......" at bounding box center [144, 22] width 289 height 29
drag, startPoint x: 202, startPoint y: 24, endPoint x: 224, endPoint y: 17, distance: 23.6
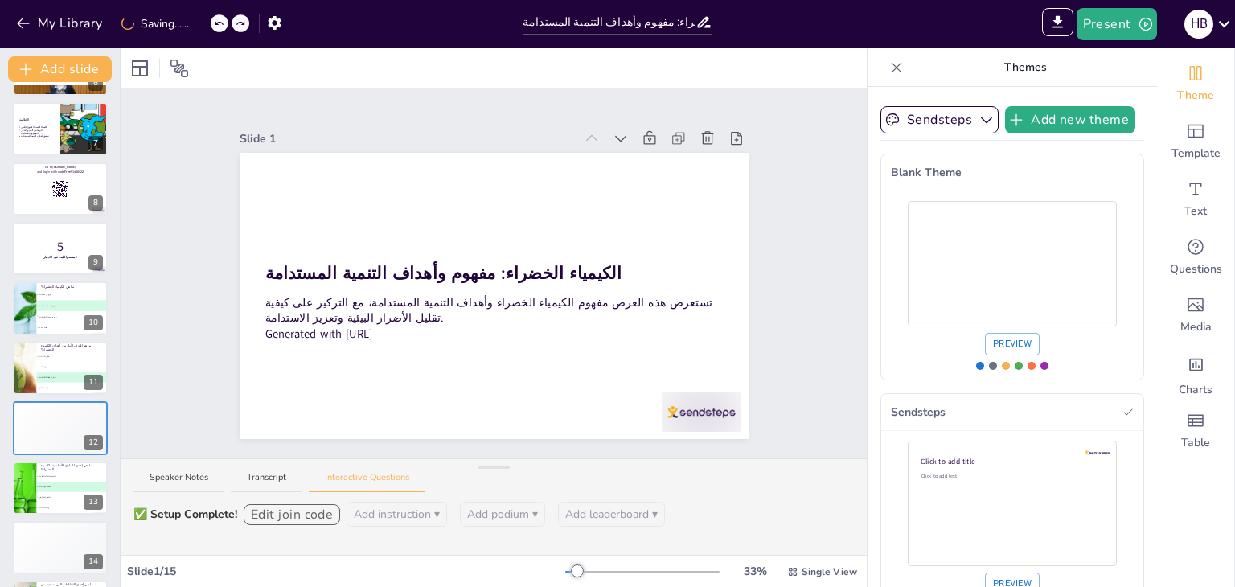
click at [224, 17] on div "My Library Saving......" at bounding box center [144, 22] width 289 height 29
drag, startPoint x: 224, startPoint y: 17, endPoint x: 204, endPoint y: 21, distance: 20.5
click at [204, 21] on div at bounding box center [212, 23] width 39 height 18
click at [204, 21] on icon at bounding box center [201, 23] width 10 height 10
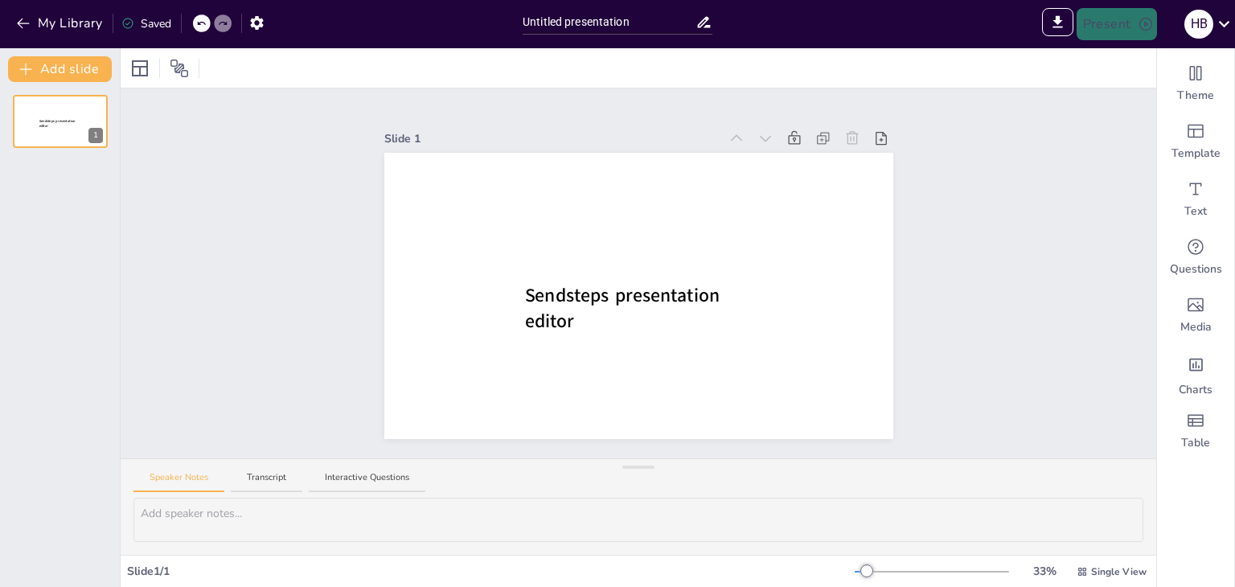
click at [204, 21] on icon at bounding box center [201, 23] width 10 height 10
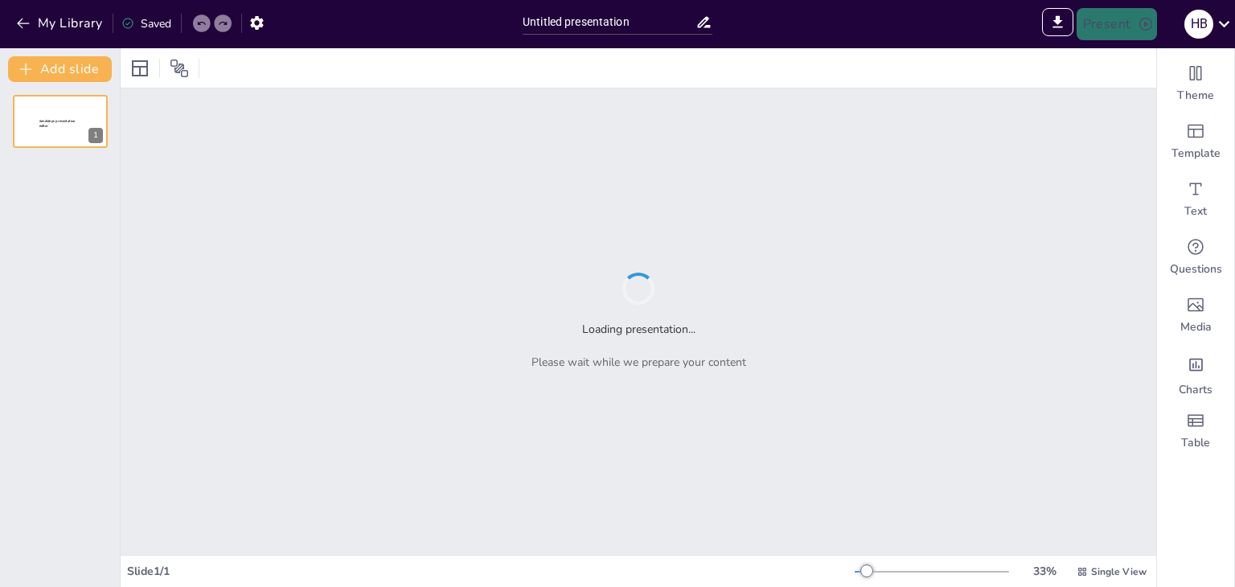
type input "Sendsteps presentation"
click at [204, 21] on icon at bounding box center [201, 23] width 10 height 10
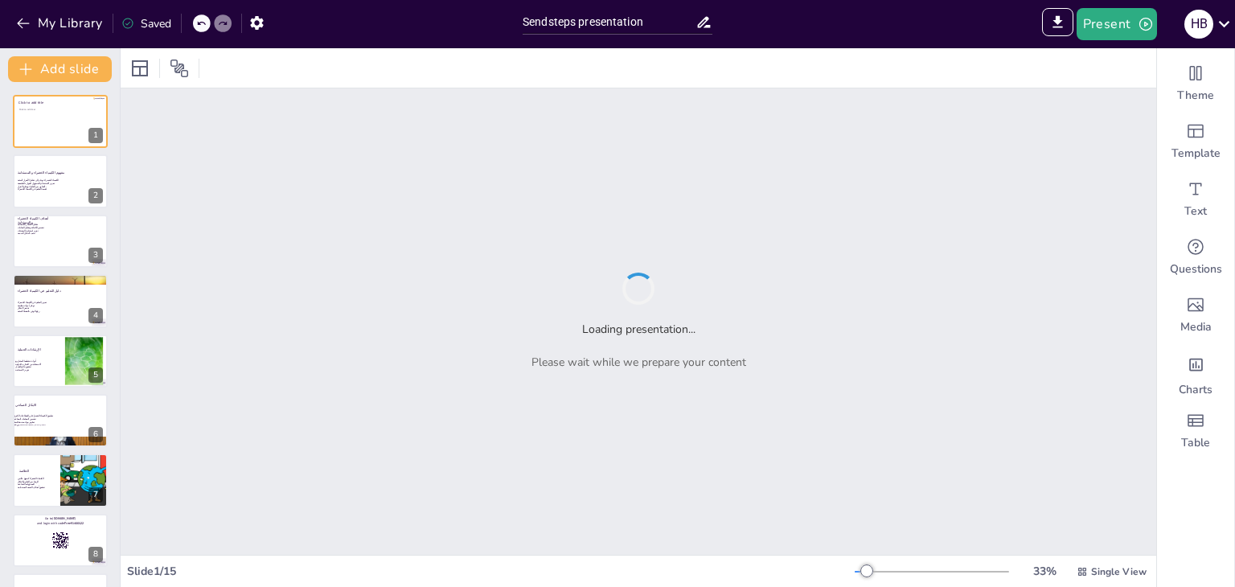
click at [204, 21] on icon at bounding box center [201, 23] width 10 height 10
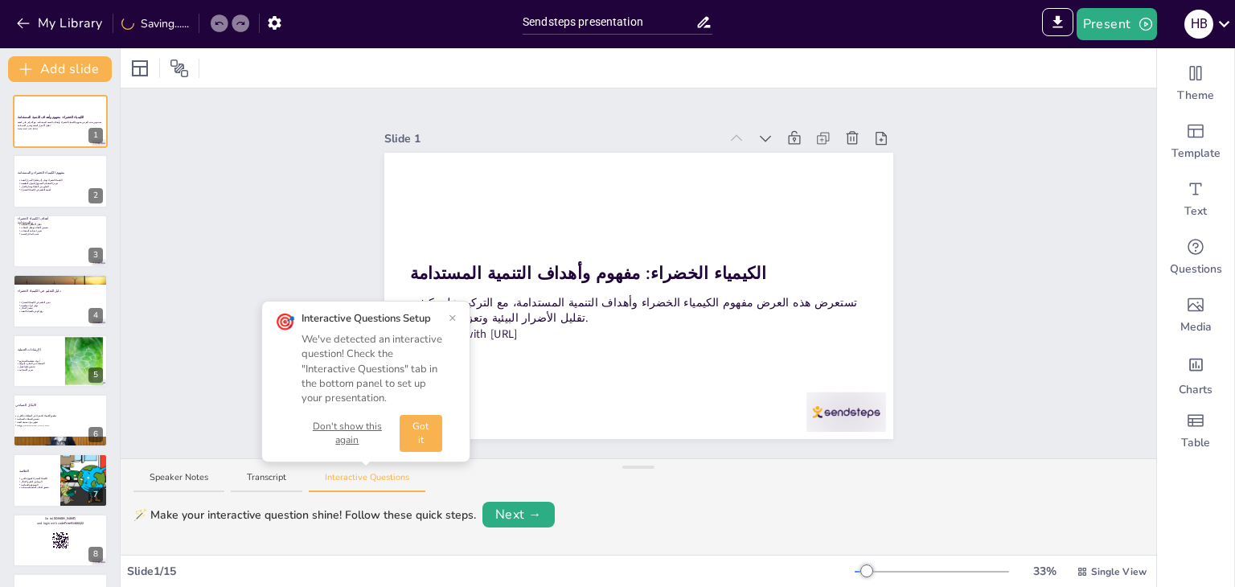
click at [211, 17] on div "My Library Saving......" at bounding box center [144, 22] width 289 height 29
click at [199, 27] on icon at bounding box center [201, 23] width 10 height 10
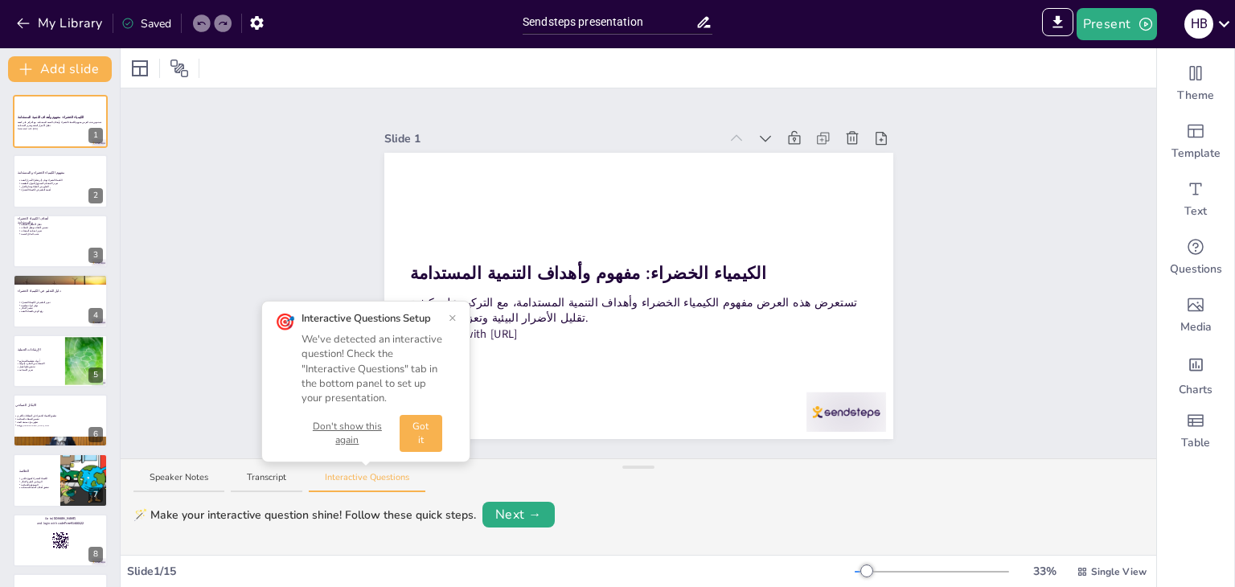
click at [199, 27] on icon at bounding box center [201, 23] width 10 height 10
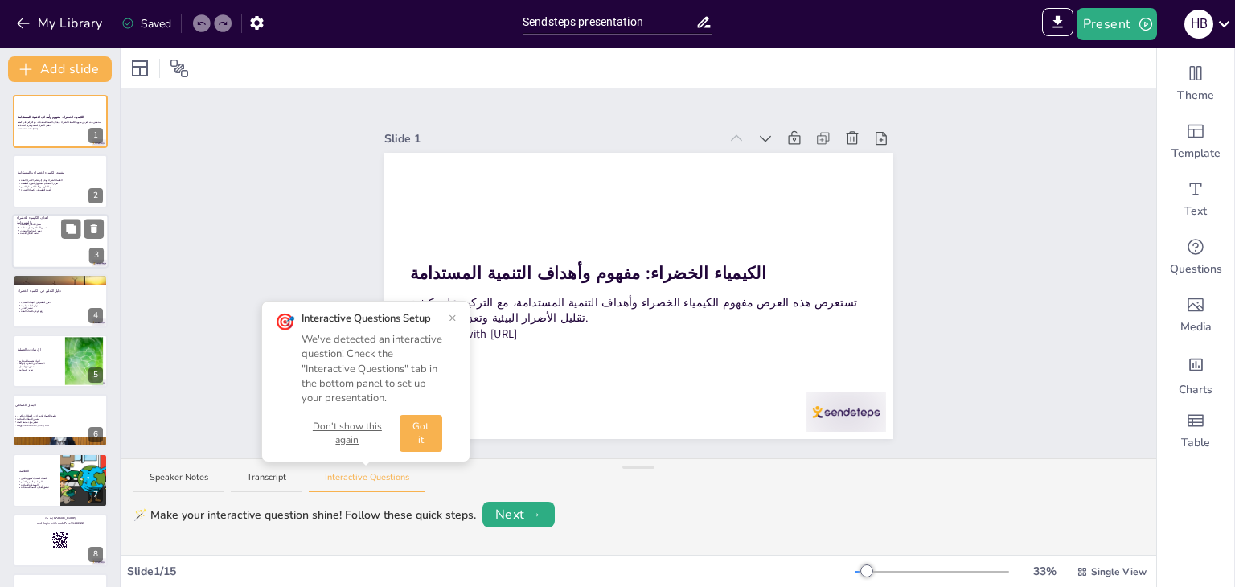
drag, startPoint x: 199, startPoint y: 27, endPoint x: 49, endPoint y: 234, distance: 256.2
click at [49, 234] on div "My Library Saved Sendsteps presentation IMPORT EXPORT Import Theme Export Theme…" at bounding box center [617, 293] width 1235 height 587
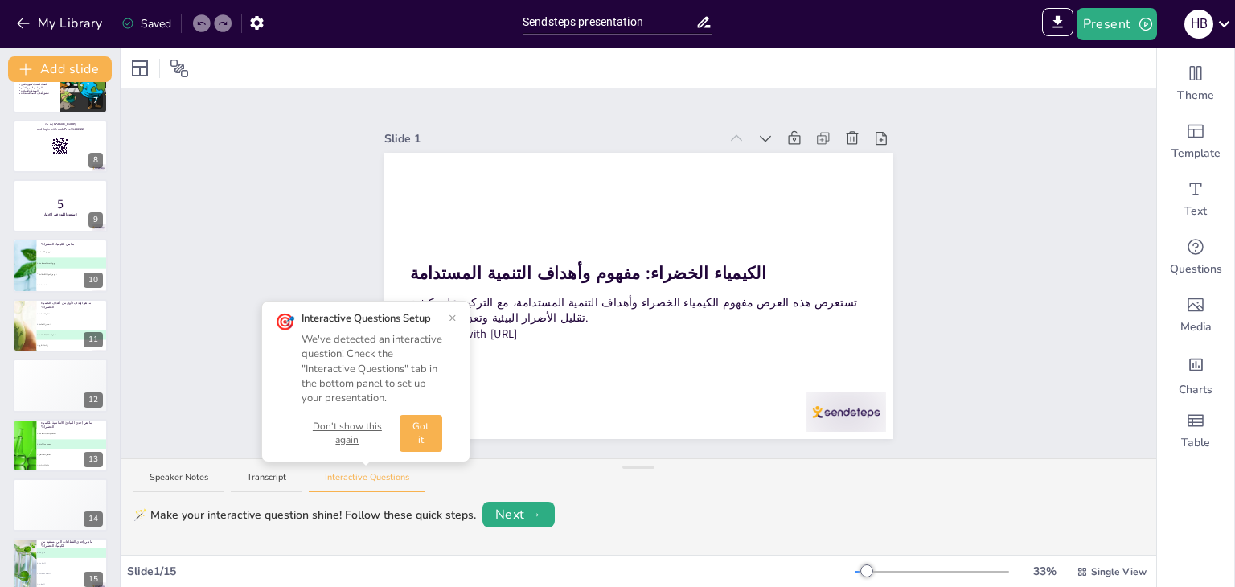
scroll to position [412, 0]
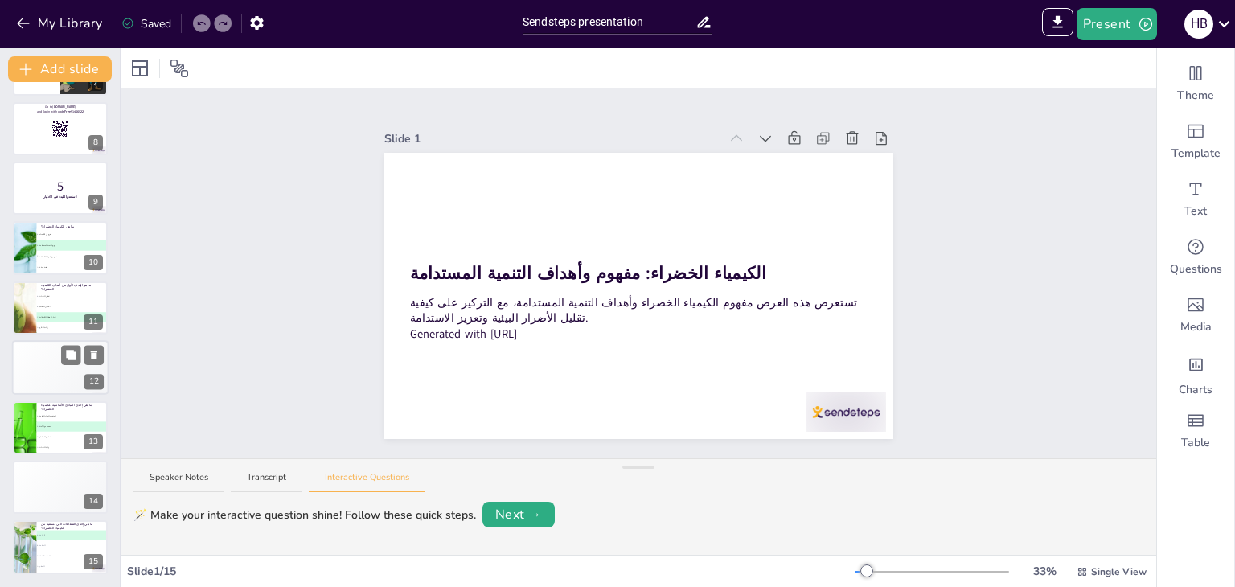
click at [33, 375] on div "4 Participant 4 200" at bounding box center [36, 378] width 48 height 10
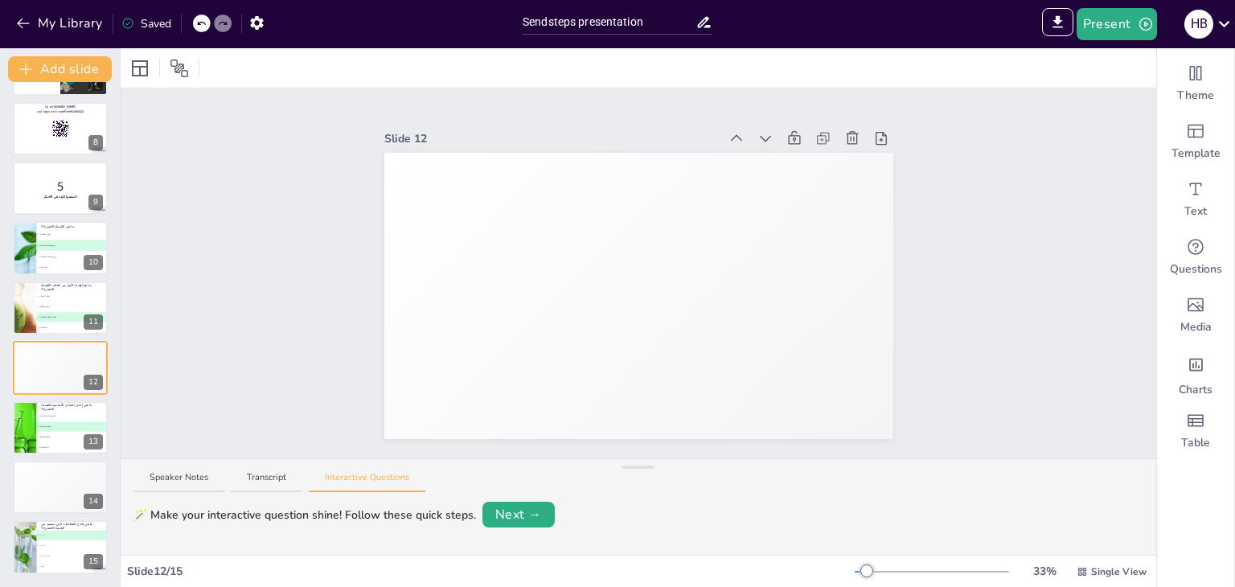
click at [193, 23] on div "My Library Saved" at bounding box center [136, 22] width 272 height 29
click at [199, 23] on icon at bounding box center [201, 24] width 8 height 4
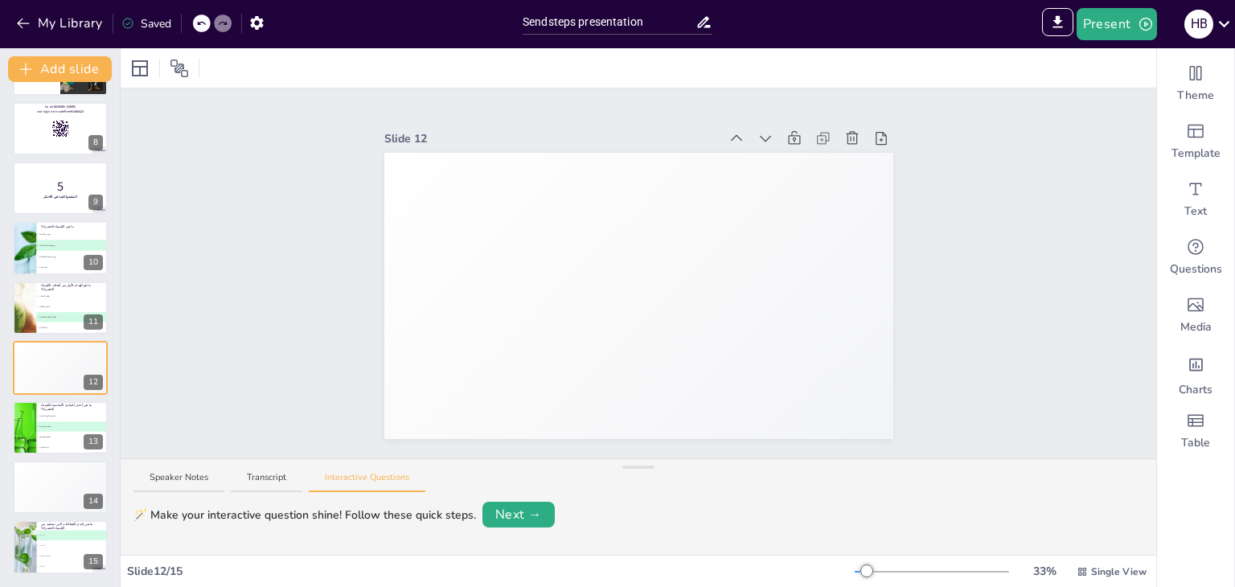
click at [199, 23] on icon at bounding box center [201, 24] width 8 height 4
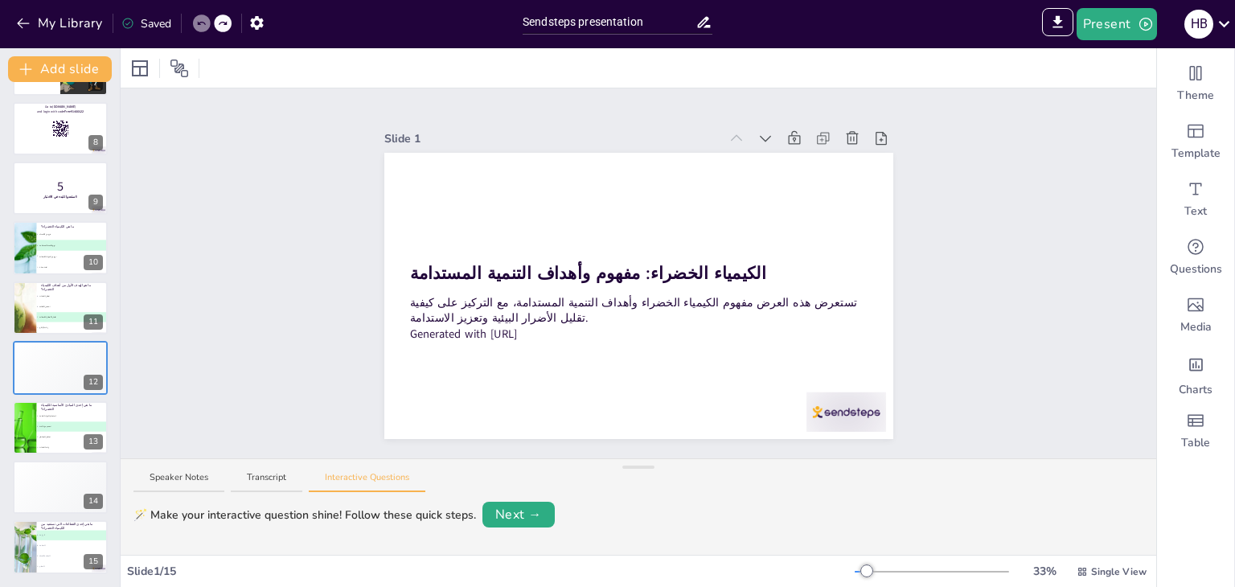
click at [199, 23] on icon at bounding box center [201, 24] width 8 height 4
click at [46, 480] on div "🥈 Participant 2 400" at bounding box center [36, 476] width 48 height 10
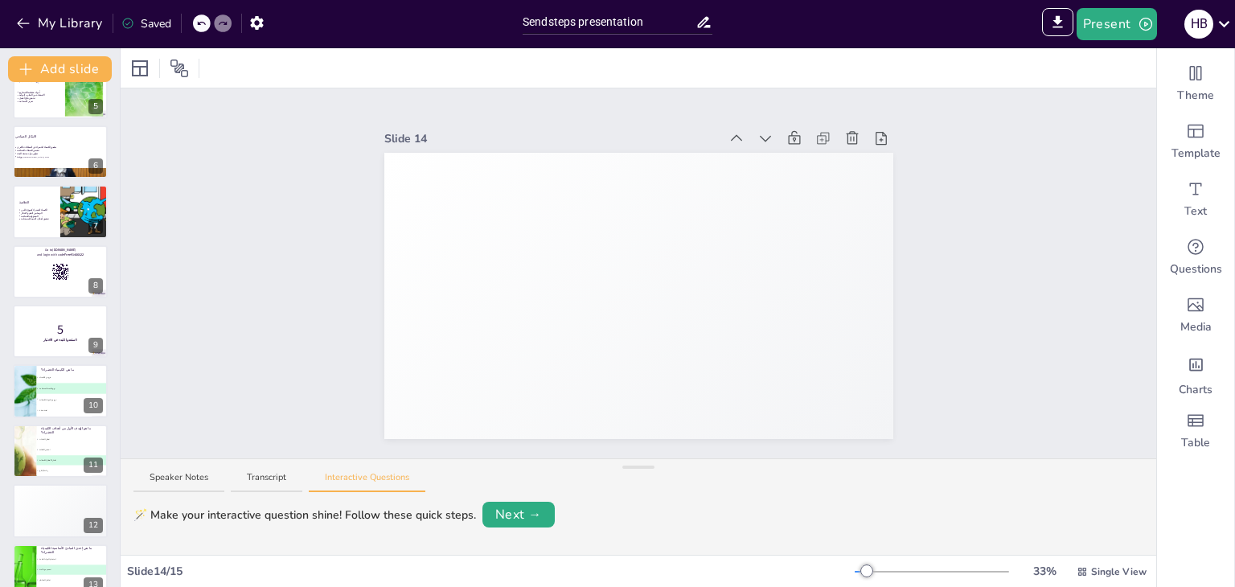
scroll to position [269, 0]
click at [43, 393] on li "C نوع من المواد الكيميائية" at bounding box center [72, 398] width 72 height 11
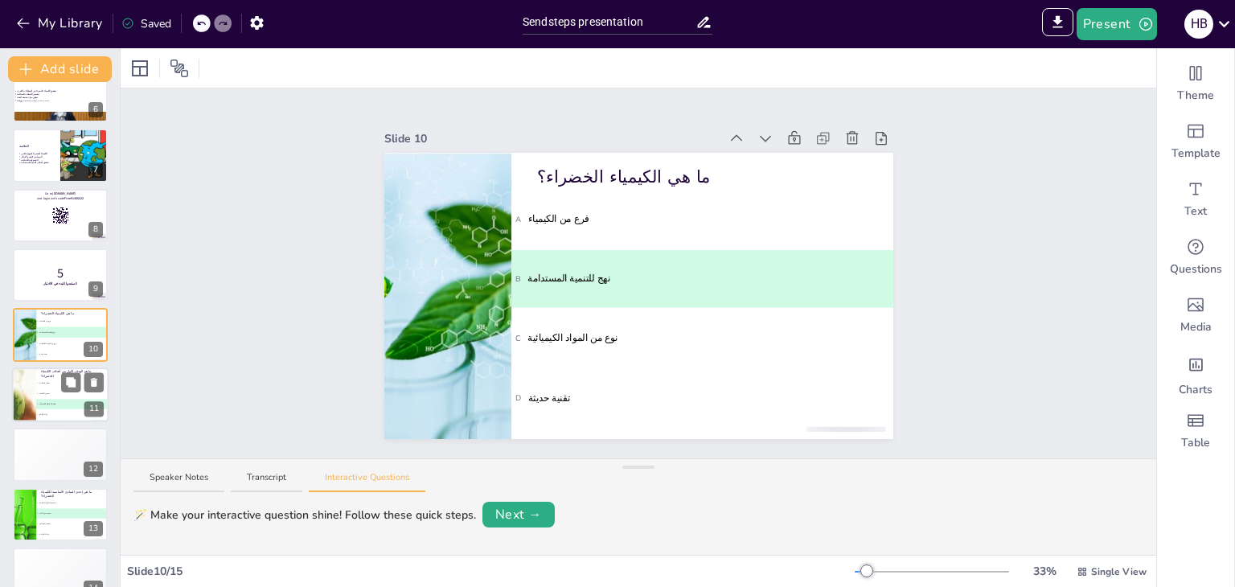
click at [20, 390] on div at bounding box center [24, 394] width 102 height 55
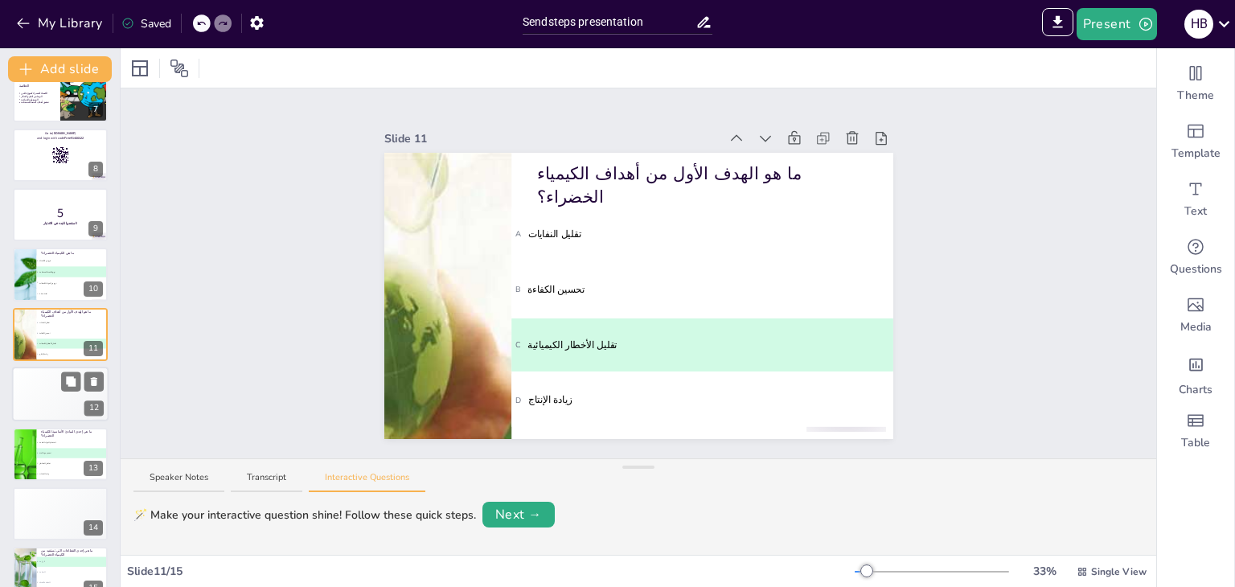
click at [44, 389] on div "🥉 Participant 3 300" at bounding box center [36, 394] width 48 height 10
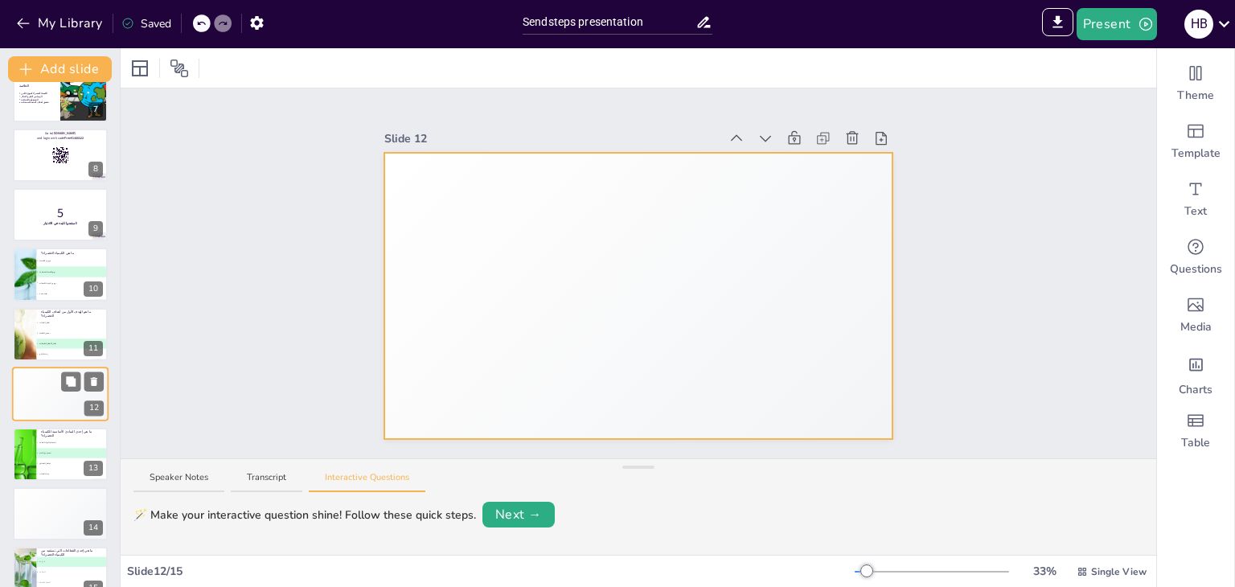
scroll to position [412, 0]
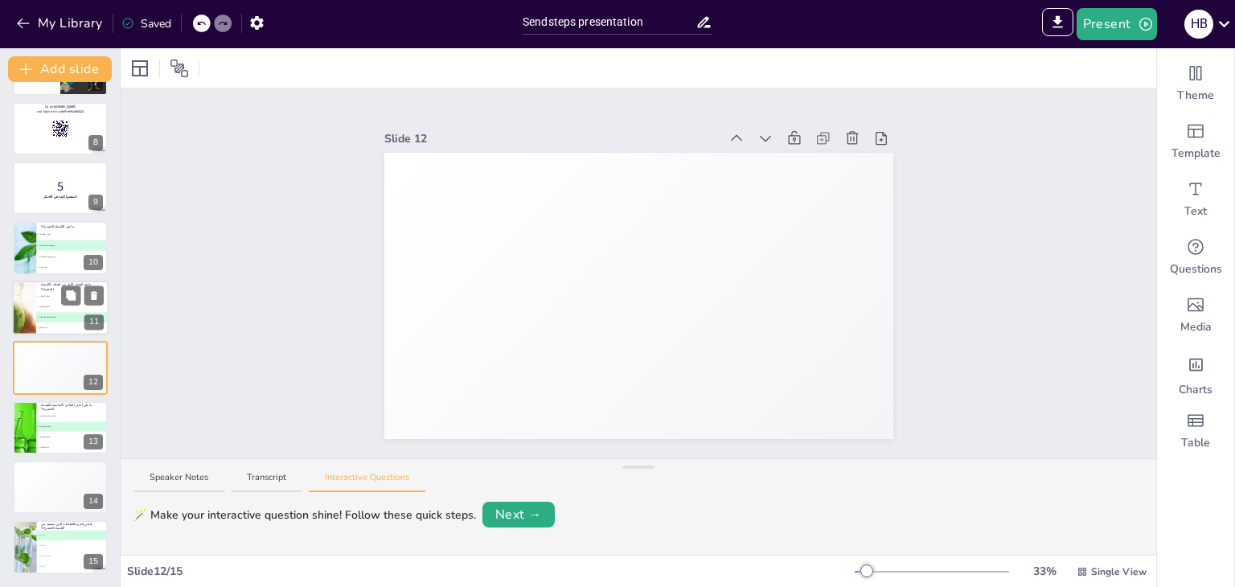
click at [43, 322] on li "D زيادة الإنتاج" at bounding box center [72, 327] width 72 height 10
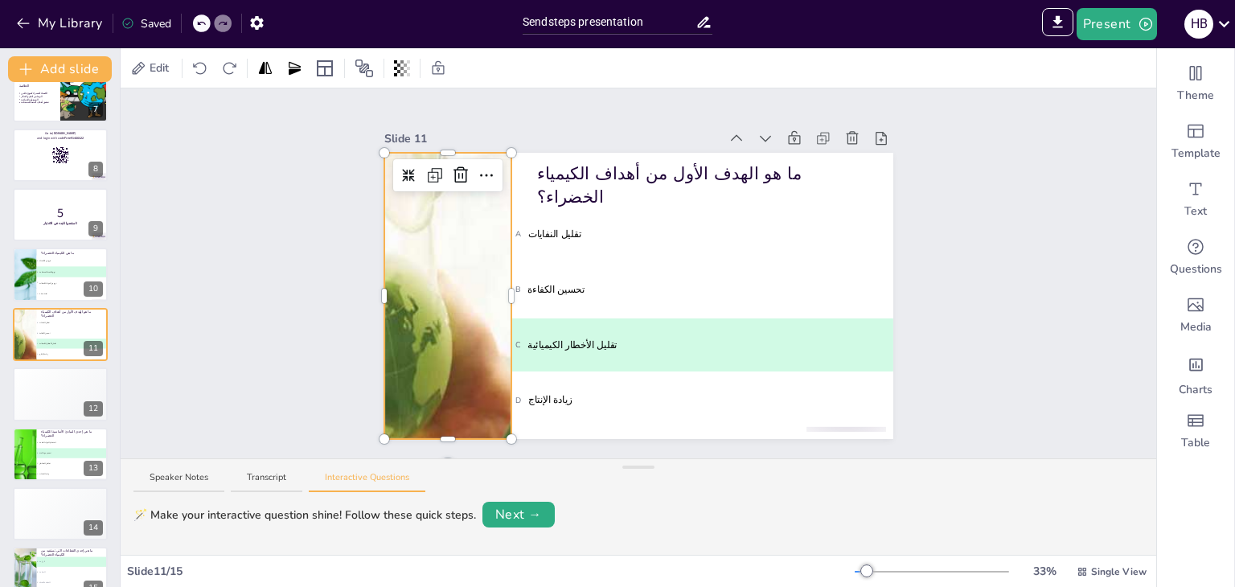
click at [478, 401] on div at bounding box center [447, 296] width 536 height 286
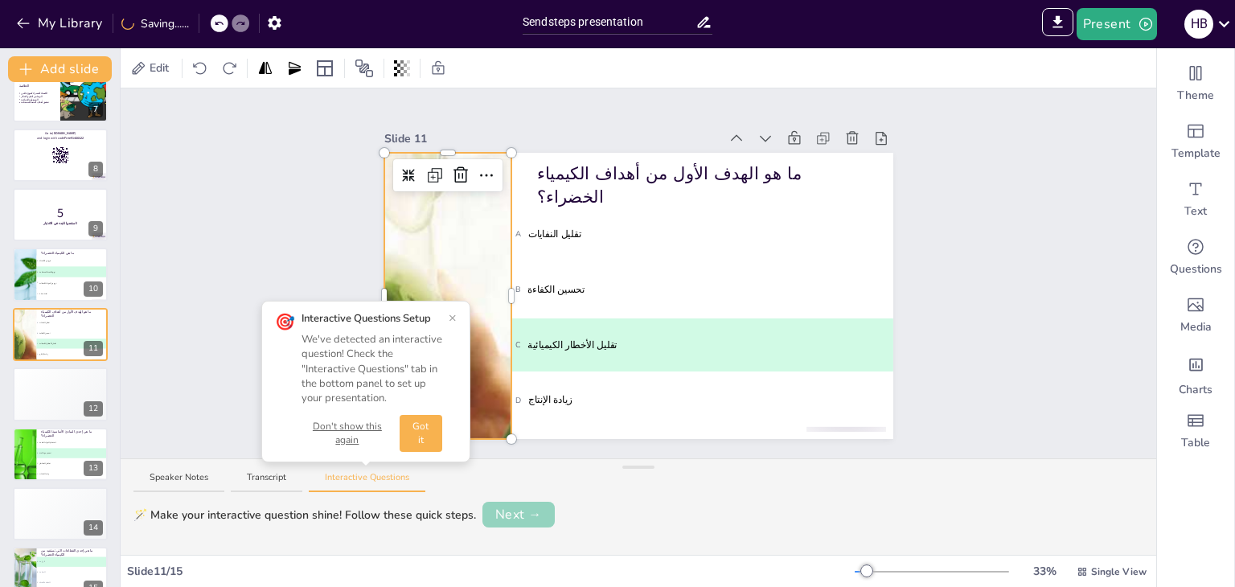
click at [502, 519] on button "Next →" at bounding box center [518, 515] width 72 height 26
click at [511, 513] on button "Edit" at bounding box center [512, 514] width 51 height 23
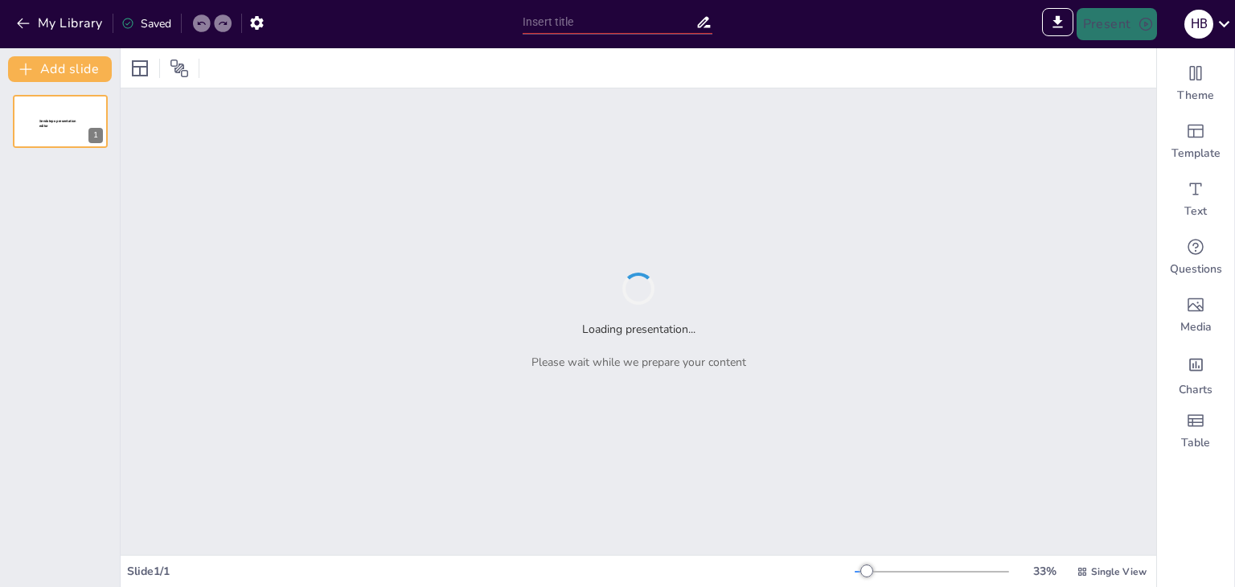
type input "الكيمياء الخضراء: مفهوم وأهداف التنمية المستدامة"
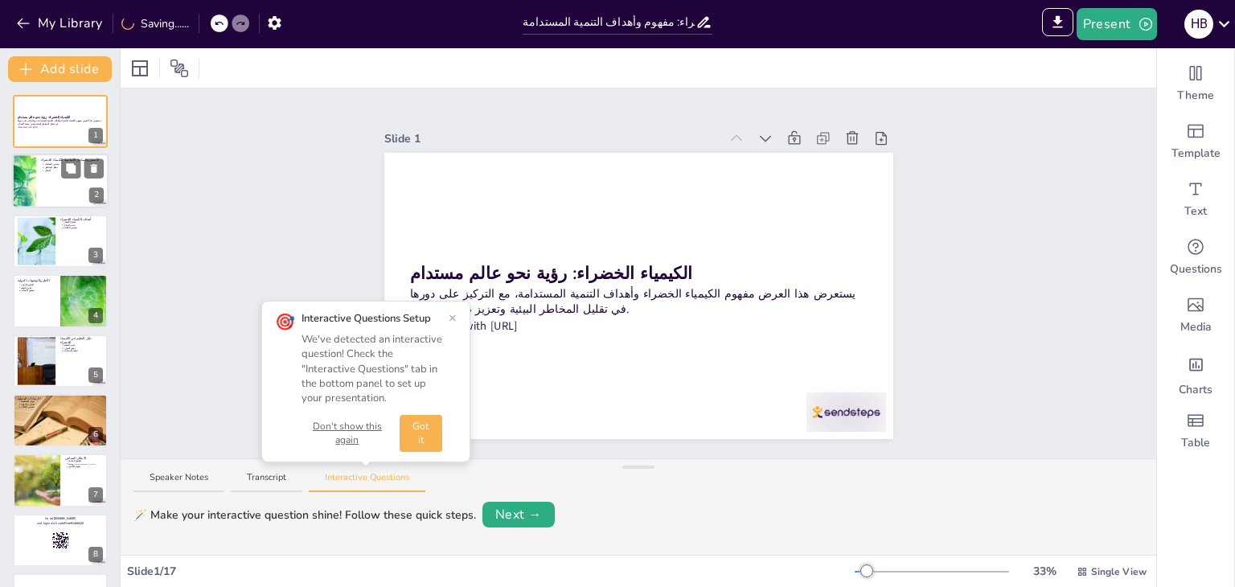
click at [28, 194] on div at bounding box center [24, 181] width 106 height 55
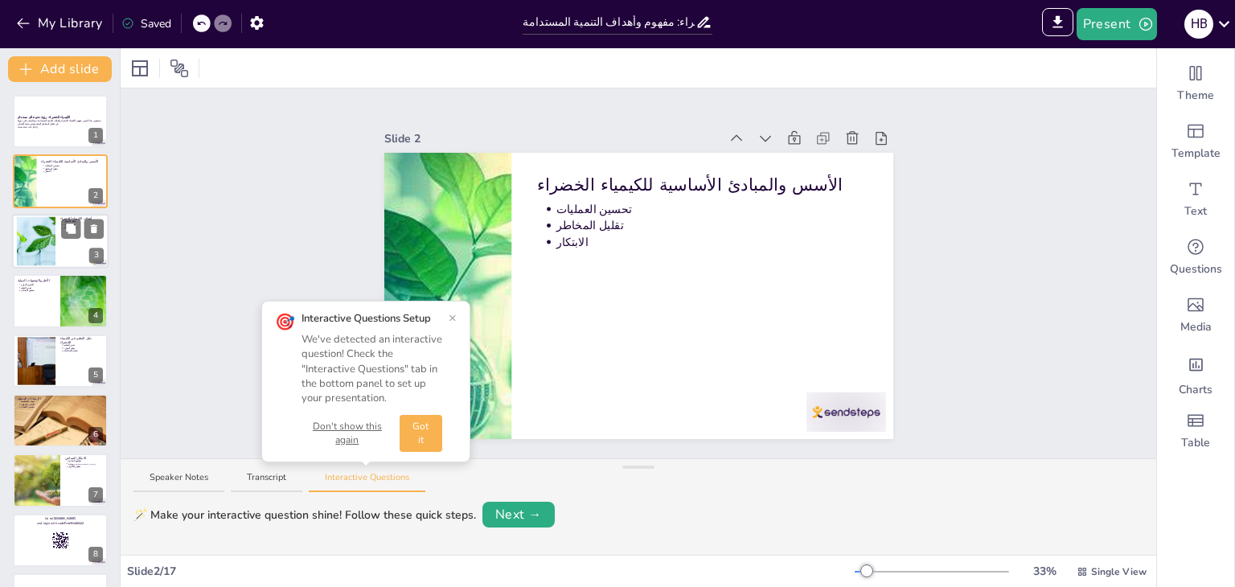
click at [31, 229] on div at bounding box center [35, 240] width 65 height 49
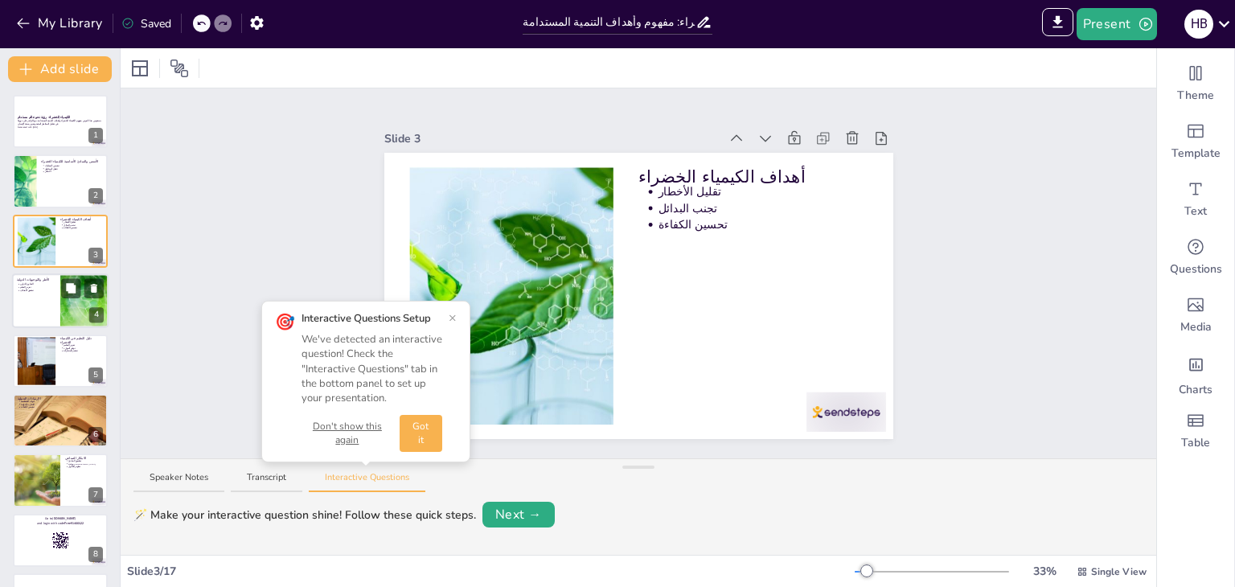
click at [26, 301] on div at bounding box center [60, 300] width 96 height 55
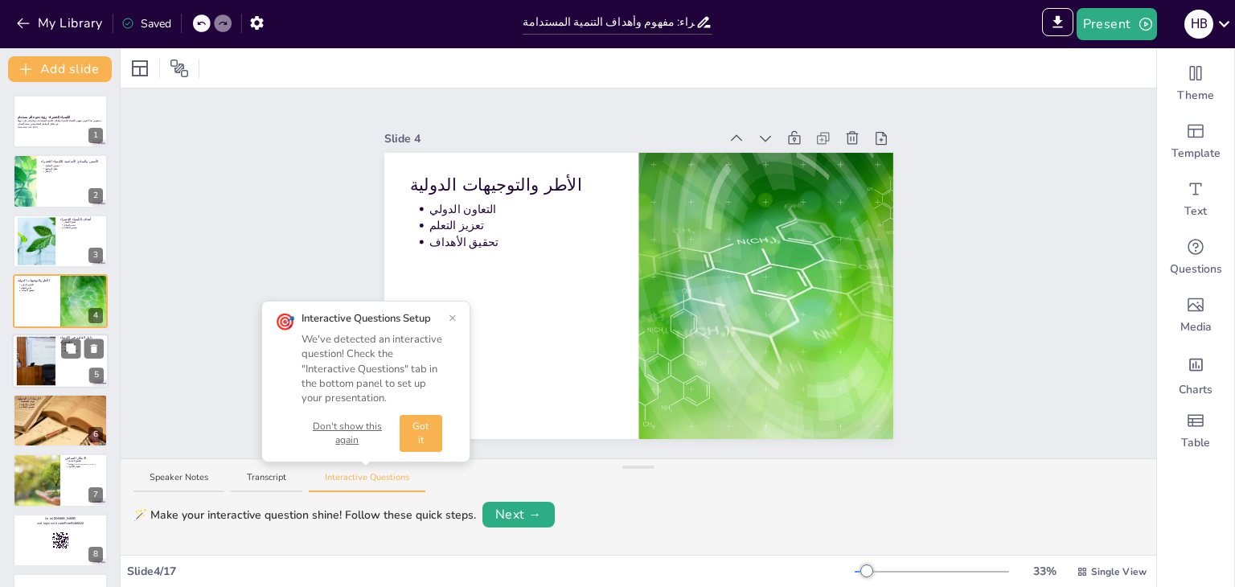
click at [32, 366] on div at bounding box center [35, 360] width 73 height 49
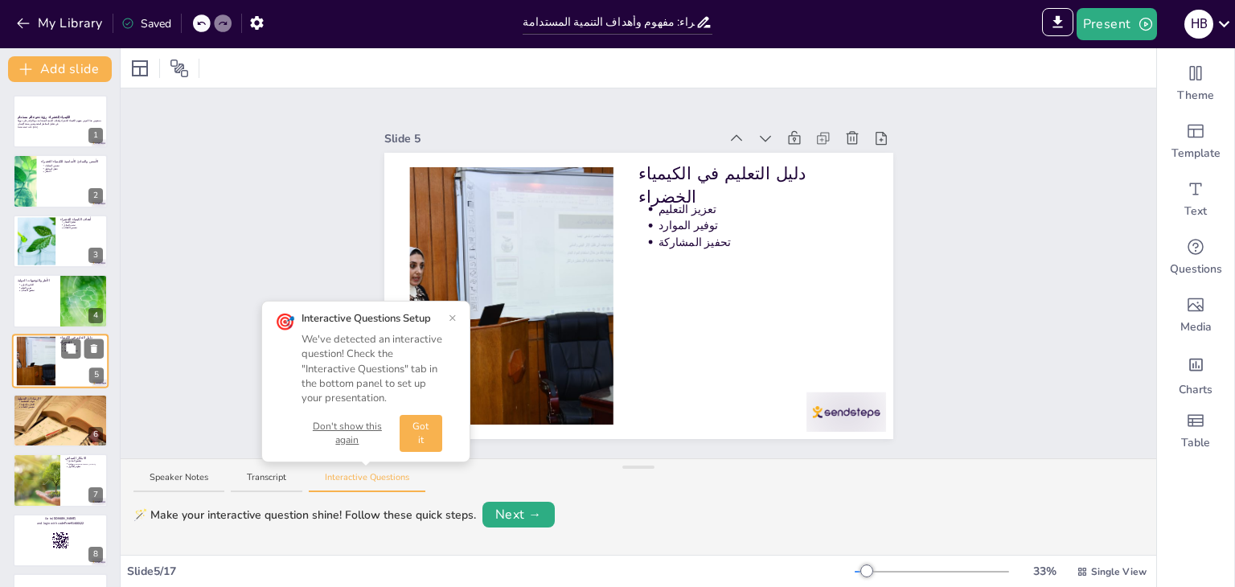
scroll to position [26, 0]
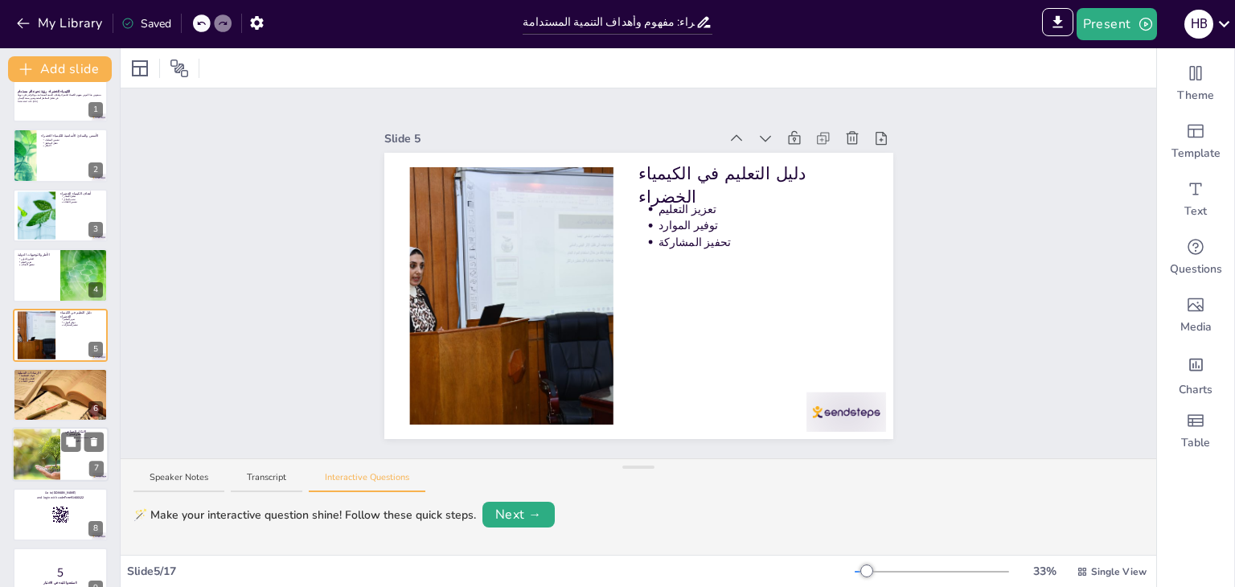
click at [34, 433] on div at bounding box center [36, 455] width 96 height 55
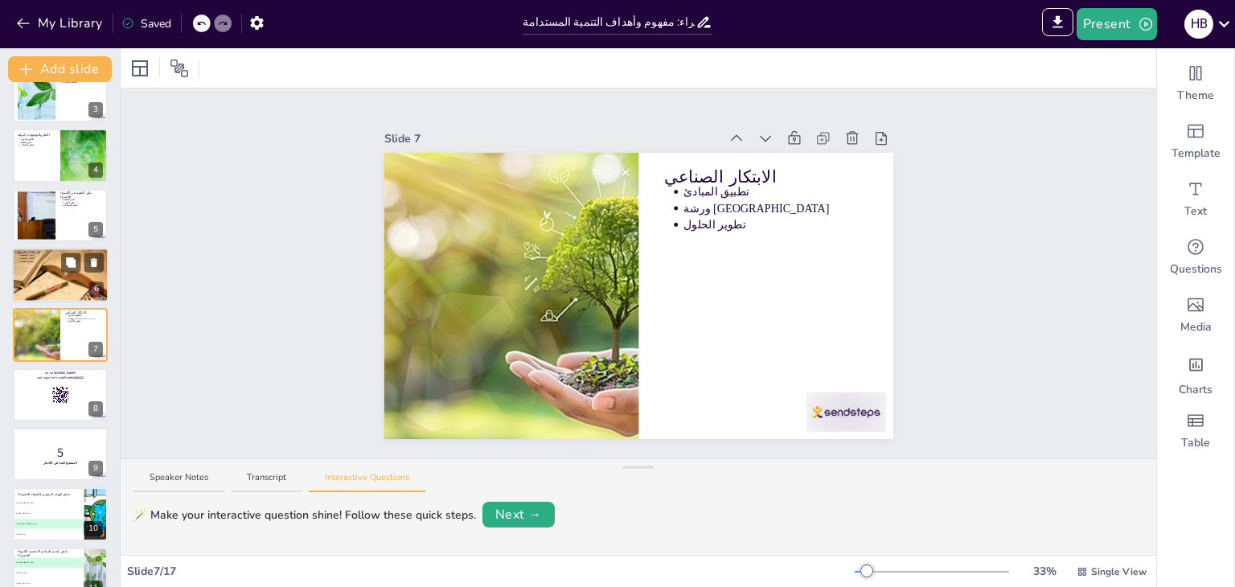
click at [50, 286] on div at bounding box center [60, 275] width 109 height 55
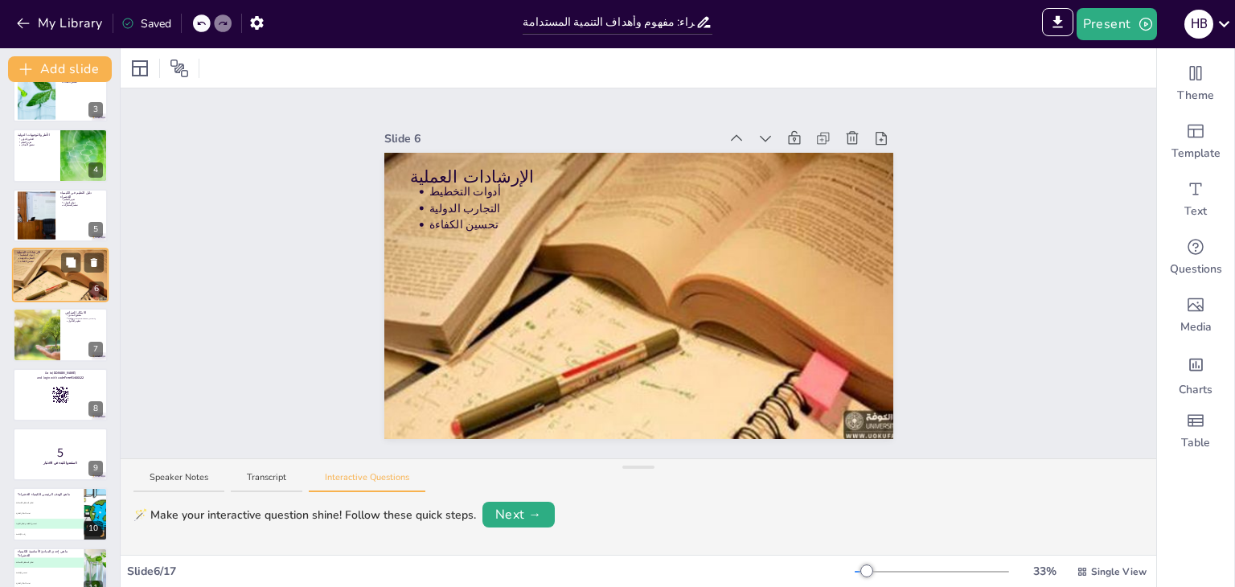
scroll to position [86, 0]
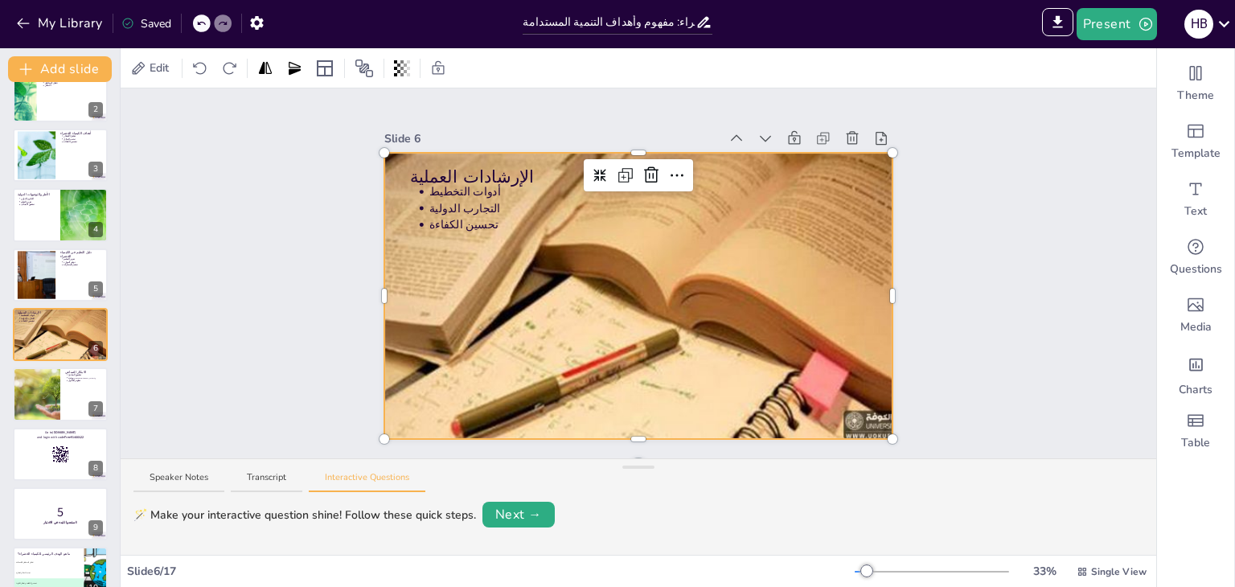
click at [531, 315] on div at bounding box center [638, 296] width 572 height 286
click at [642, 171] on icon at bounding box center [651, 175] width 19 height 19
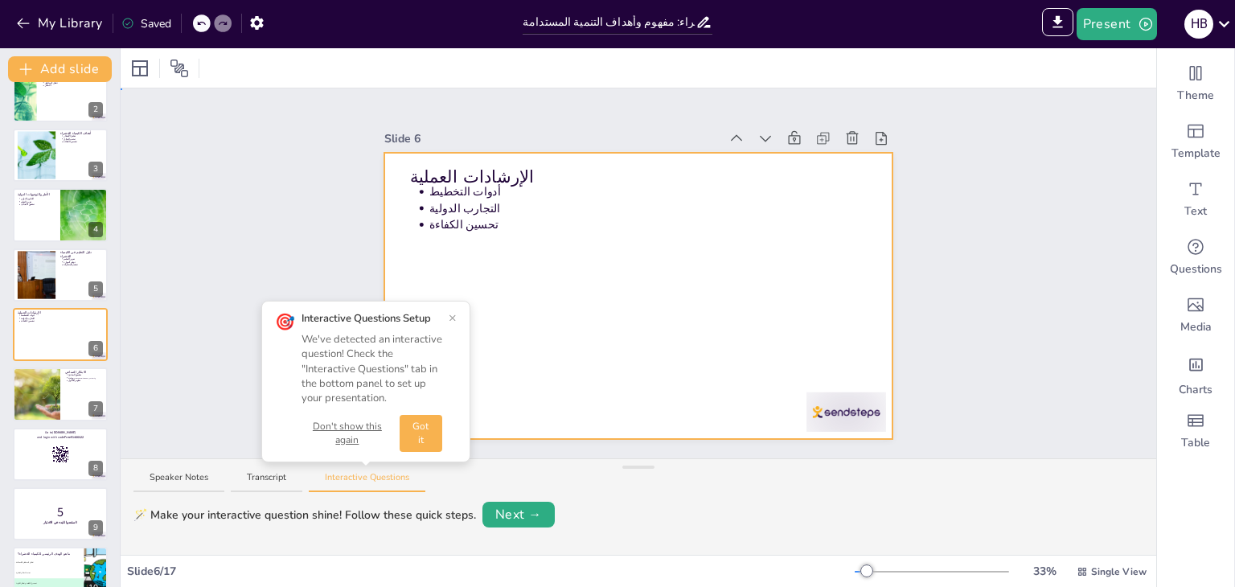
click at [615, 394] on div at bounding box center [638, 296] width 509 height 286
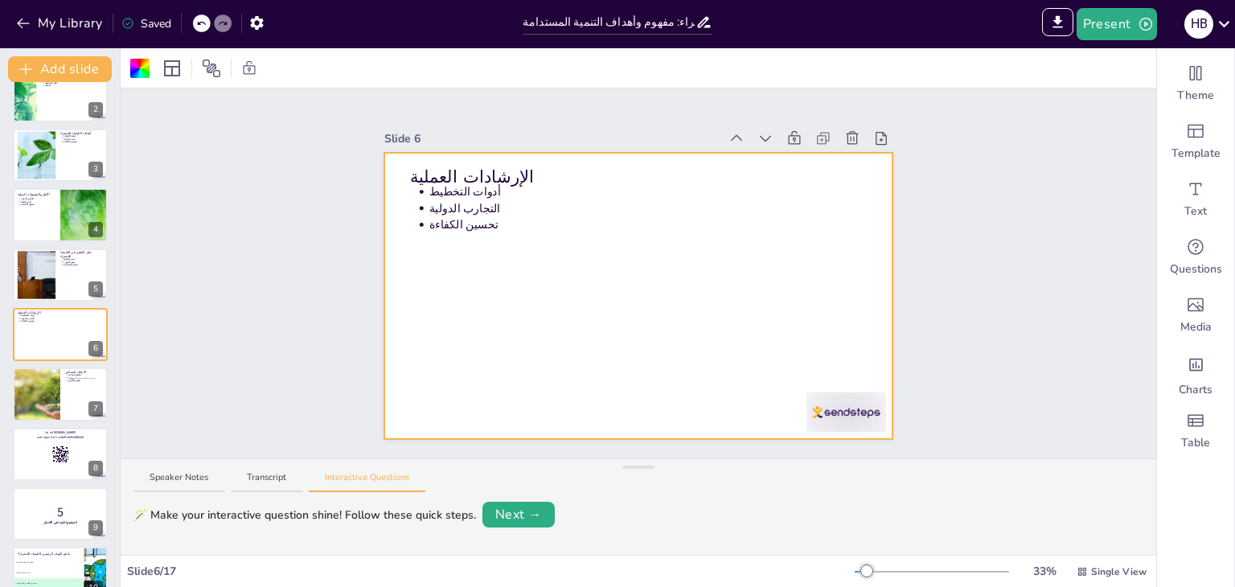
click at [136, 469] on div "Speaker Notes Transcript Interactive Questions" at bounding box center [639, 478] width 1036 height 39
click at [194, 482] on button "Speaker Notes" at bounding box center [178, 482] width 91 height 22
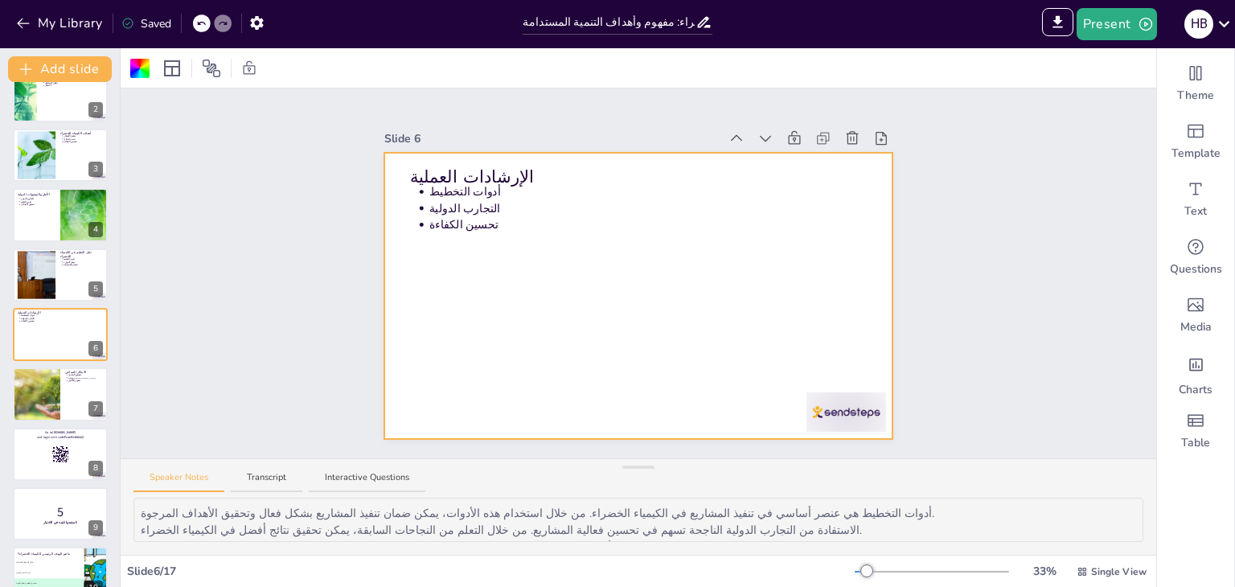
click at [266, 469] on div "Speaker Notes Transcript Interactive Questions" at bounding box center [639, 478] width 1036 height 39
click at [266, 476] on button "Transcript" at bounding box center [267, 482] width 72 height 22
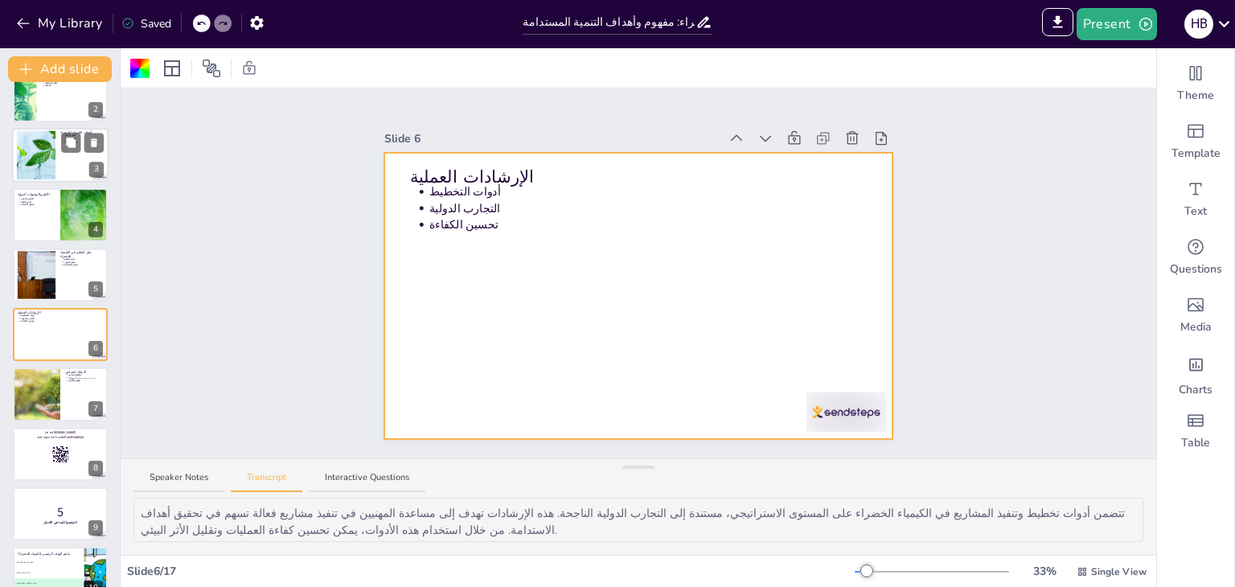
scroll to position [0, 0]
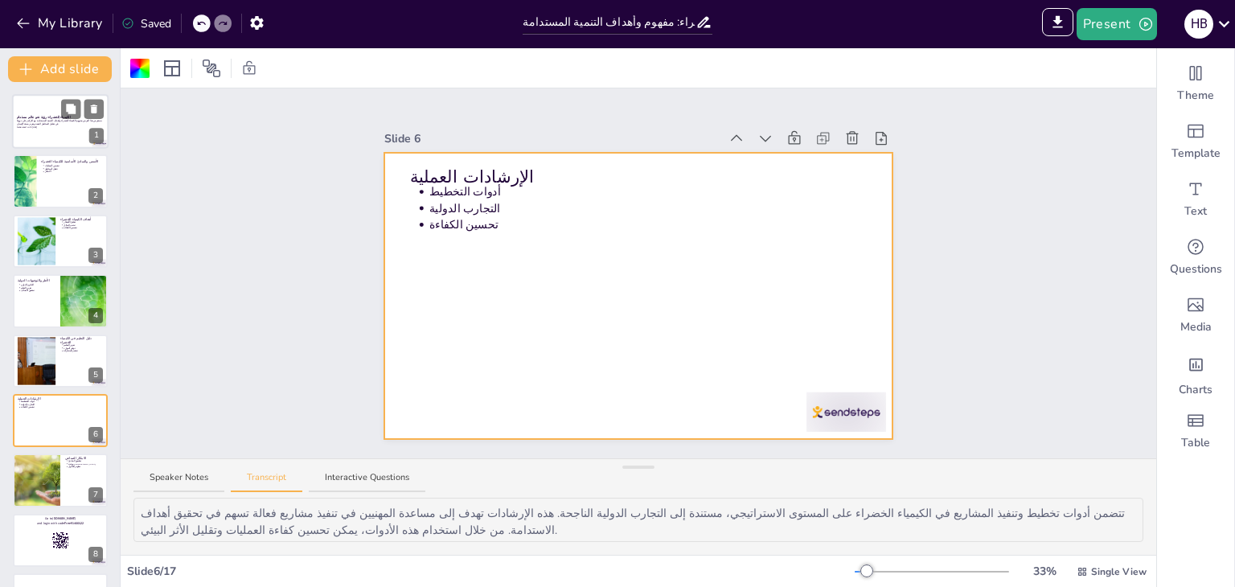
click at [48, 100] on div at bounding box center [60, 121] width 96 height 55
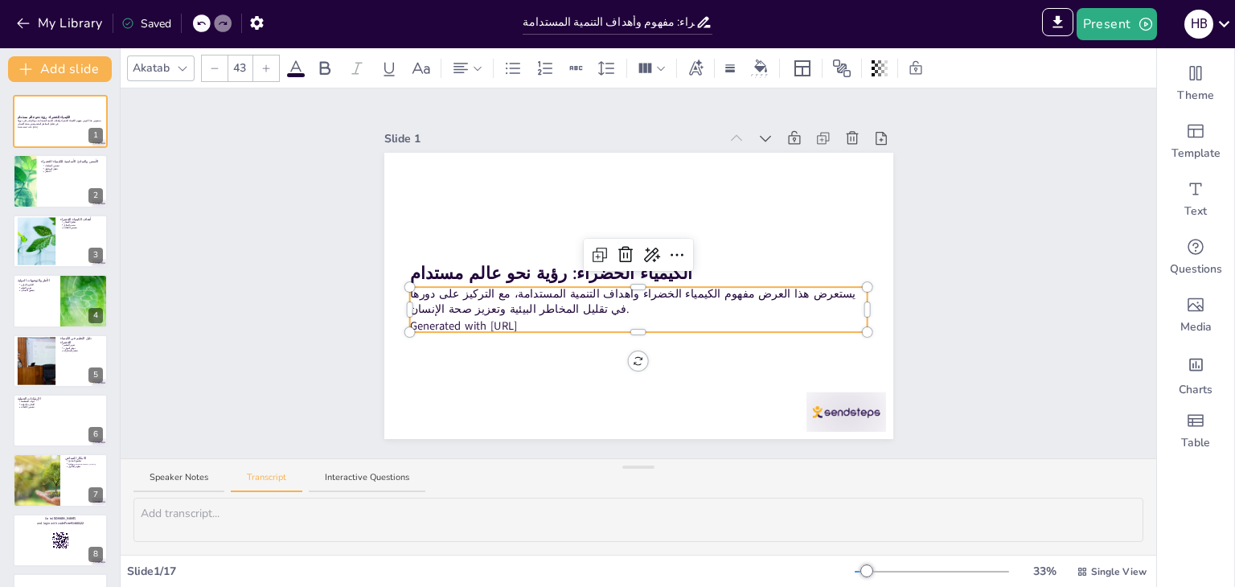
click at [474, 323] on div "الكيمياء الخضراء: رؤية نحو عالم مستدام يستعرض هذا العرض مفهوم الكيمياء الخضراء …" at bounding box center [638, 296] width 509 height 286
click at [446, 326] on div at bounding box center [638, 329] width 458 height 6
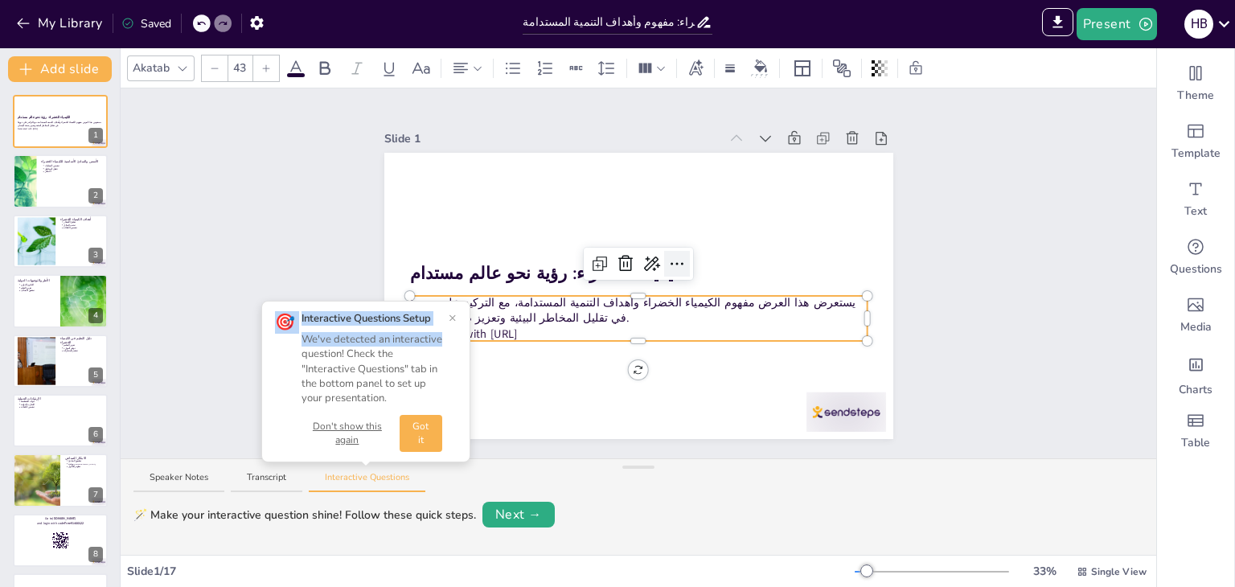
click at [664, 258] on div at bounding box center [677, 264] width 26 height 26
click at [638, 265] on div at bounding box center [651, 264] width 26 height 26
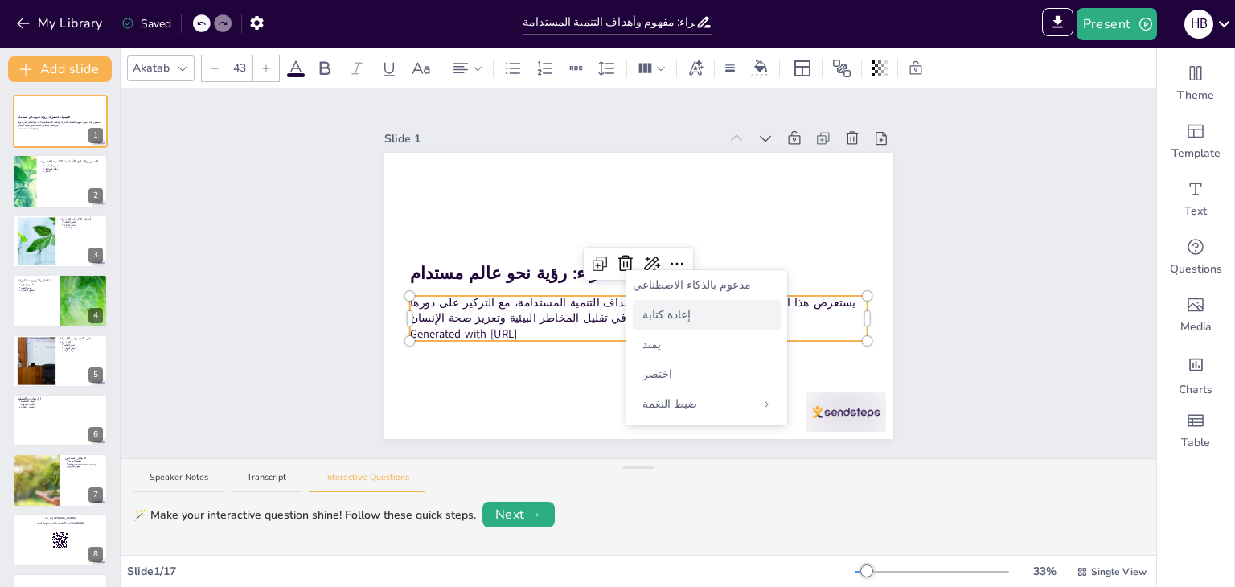
click at [672, 322] on font "إعادة كتابة" at bounding box center [666, 314] width 48 height 15
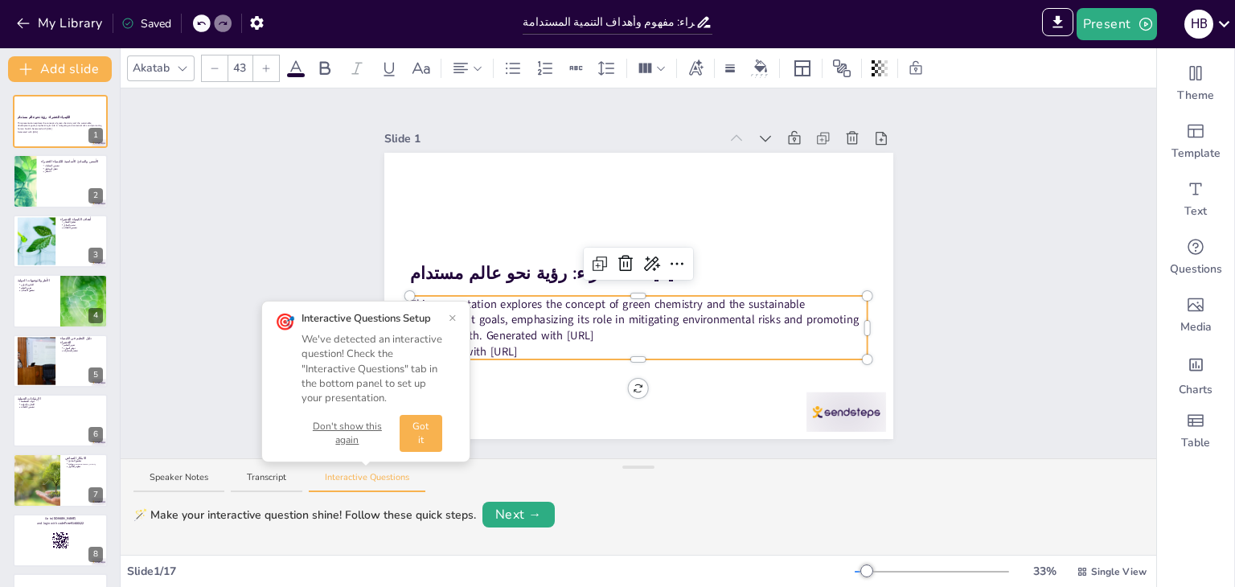
click at [561, 332] on span "This presentation explores the concept of green chemistry and the sustainable d…" at bounding box center [633, 319] width 449 height 47
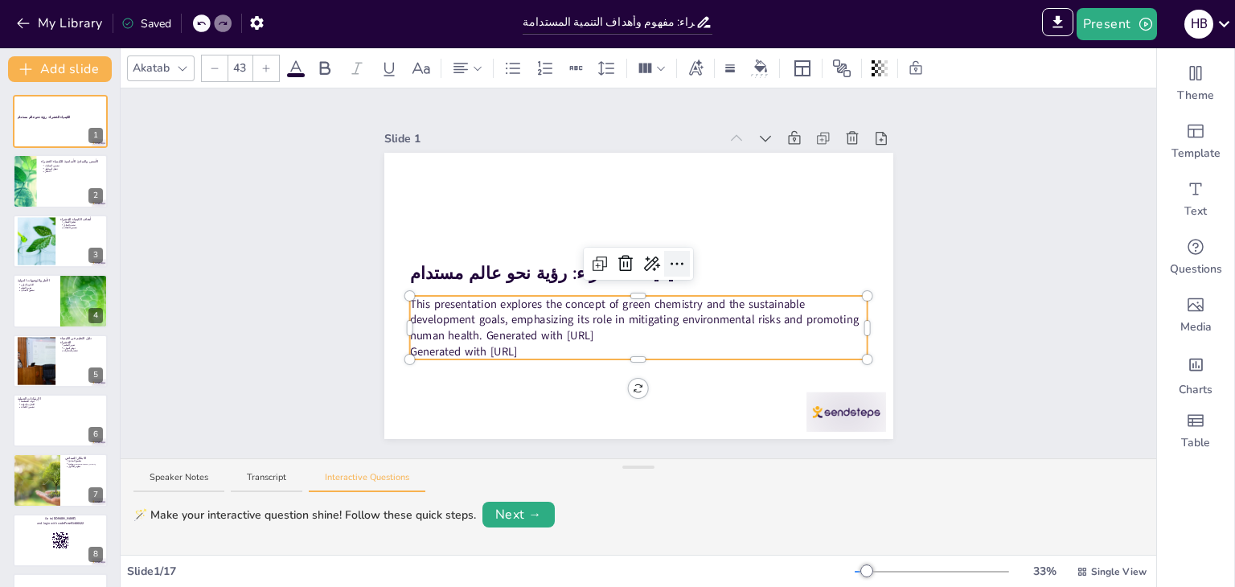
click at [664, 258] on div at bounding box center [677, 264] width 26 height 26
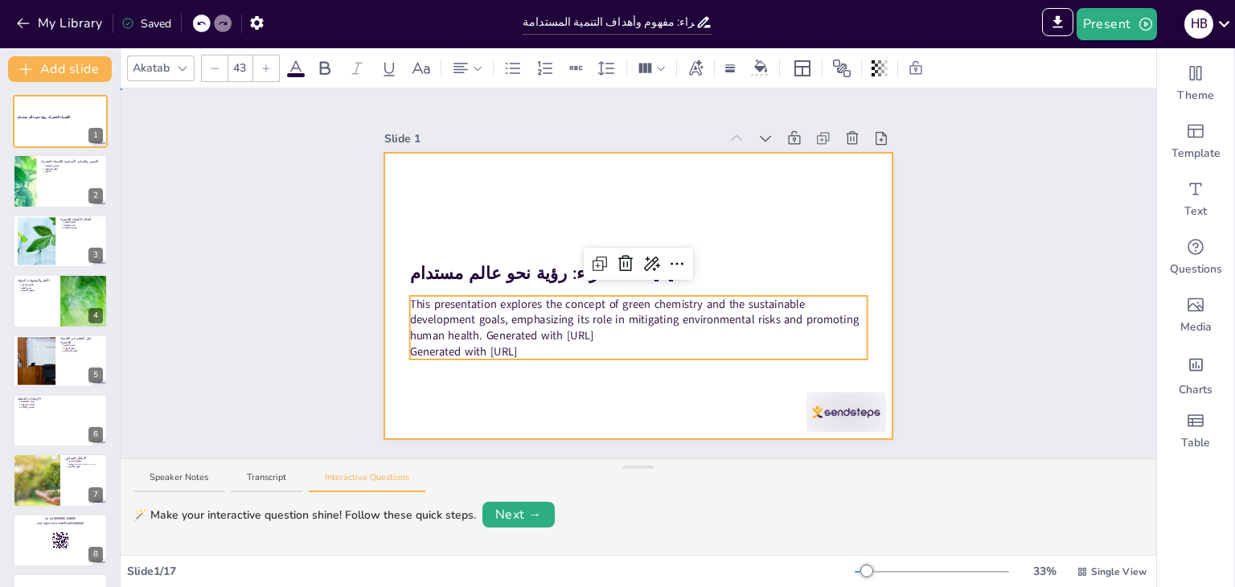
click at [556, 355] on div at bounding box center [638, 296] width 509 height 286
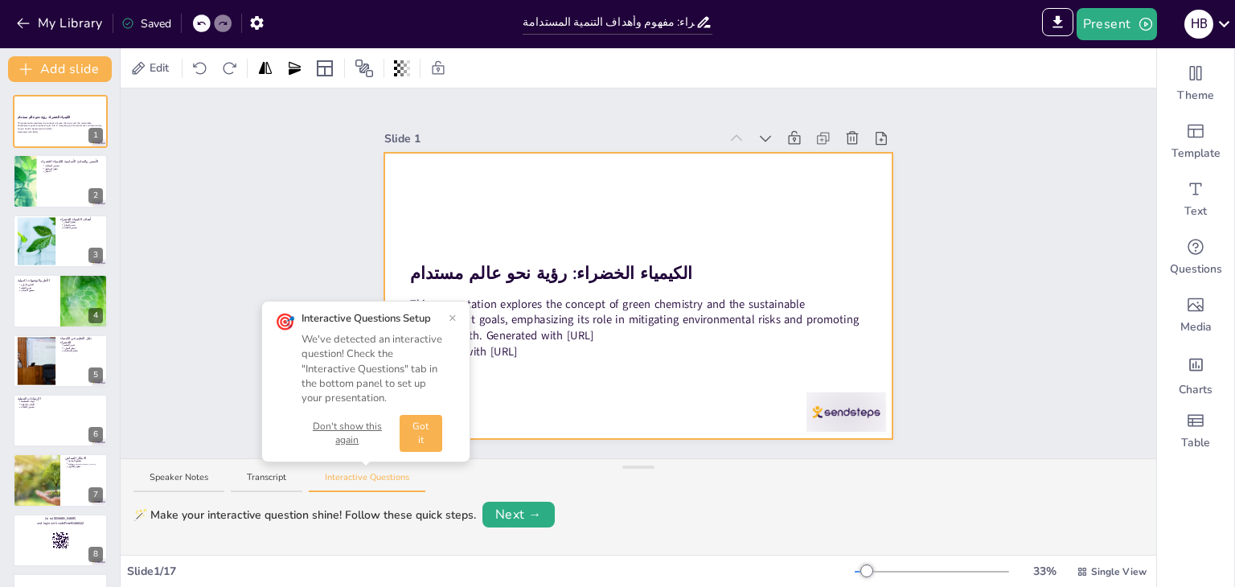
click at [556, 355] on div at bounding box center [638, 296] width 509 height 286
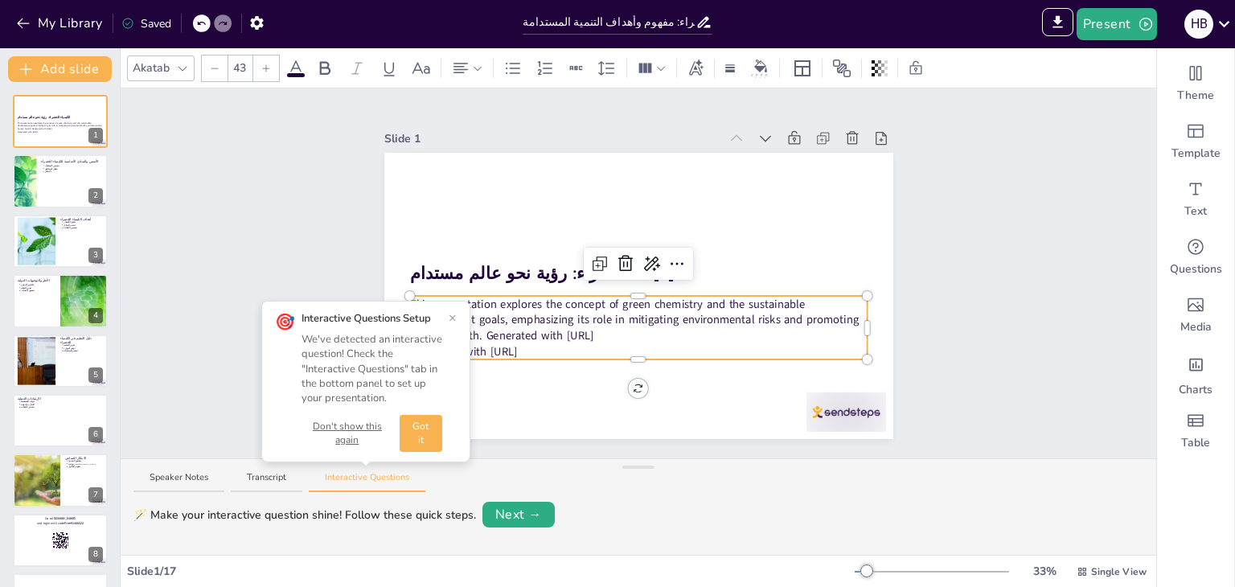
click at [542, 350] on div "الكيمياء الخضراء: رؤية نحو عالم مستدام This presentation explores the concept o…" at bounding box center [638, 296] width 509 height 286
click at [542, 353] on div at bounding box center [638, 356] width 458 height 6
click at [400, 430] on button "Got it" at bounding box center [421, 433] width 43 height 37
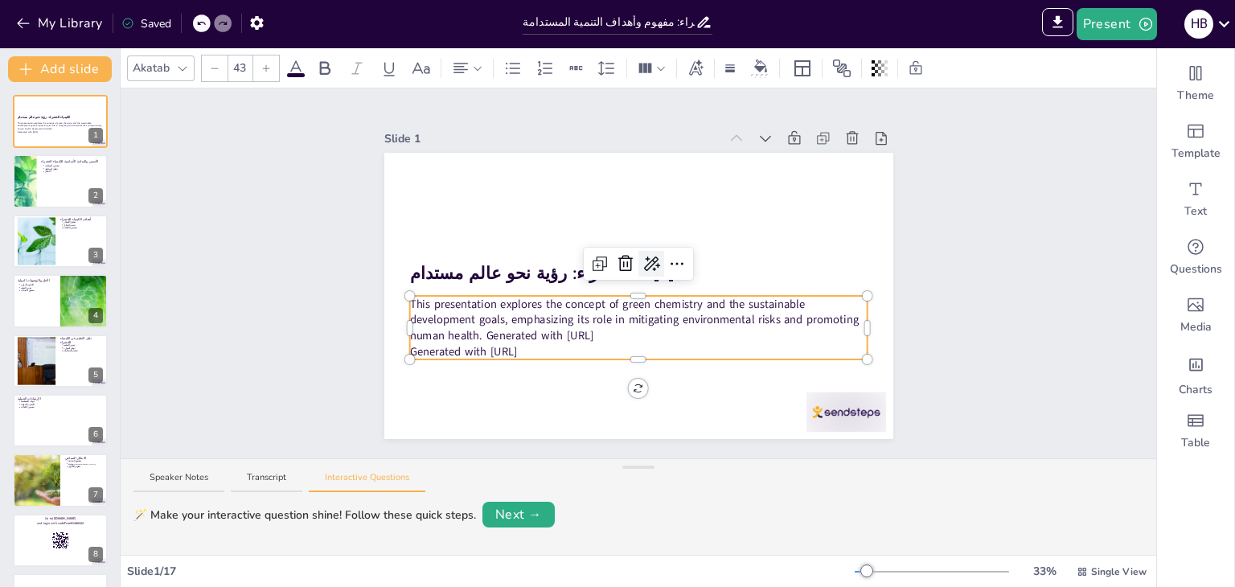
click at [642, 255] on icon at bounding box center [651, 263] width 19 height 19
